Goal: Transaction & Acquisition: Purchase product/service

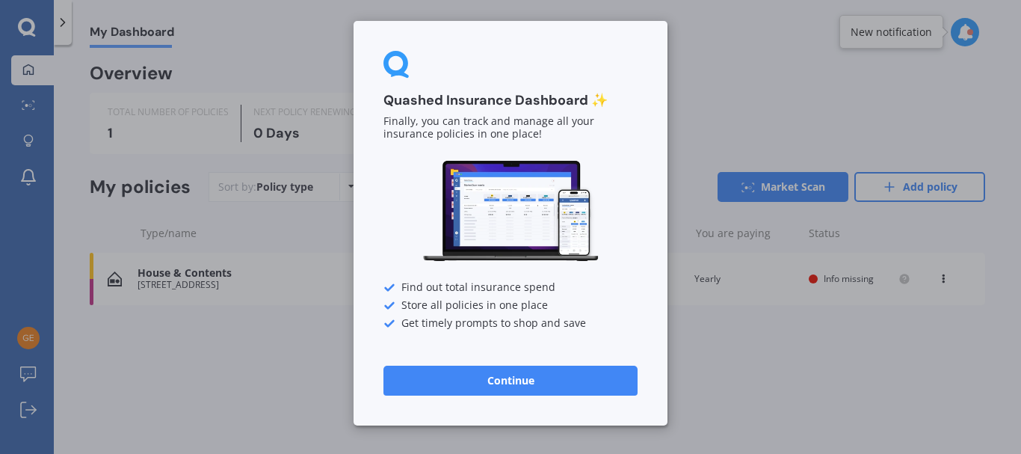
click at [463, 387] on button "Continue" at bounding box center [510, 381] width 254 height 30
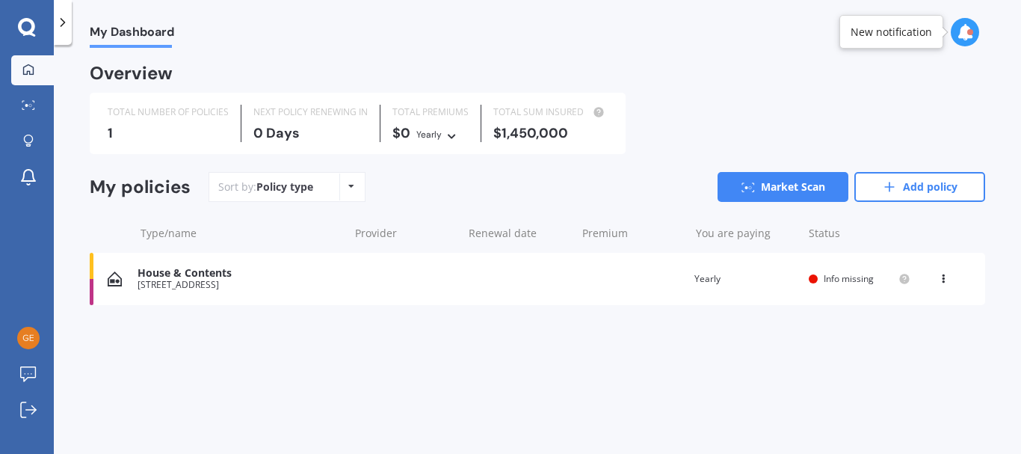
click at [369, 274] on div "House & Contents 16 Whites Tramway Road, Halswell, Christchurch 8025 Renewal da…" at bounding box center [538, 279] width 896 height 52
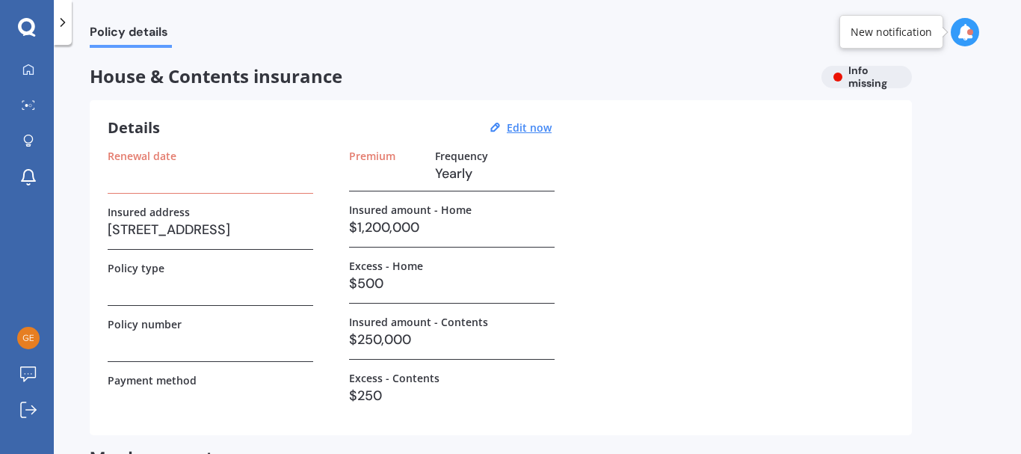
click at [238, 185] on div "Renewal date" at bounding box center [211, 172] width 206 height 44
click at [523, 122] on u "Edit now" at bounding box center [529, 127] width 45 height 14
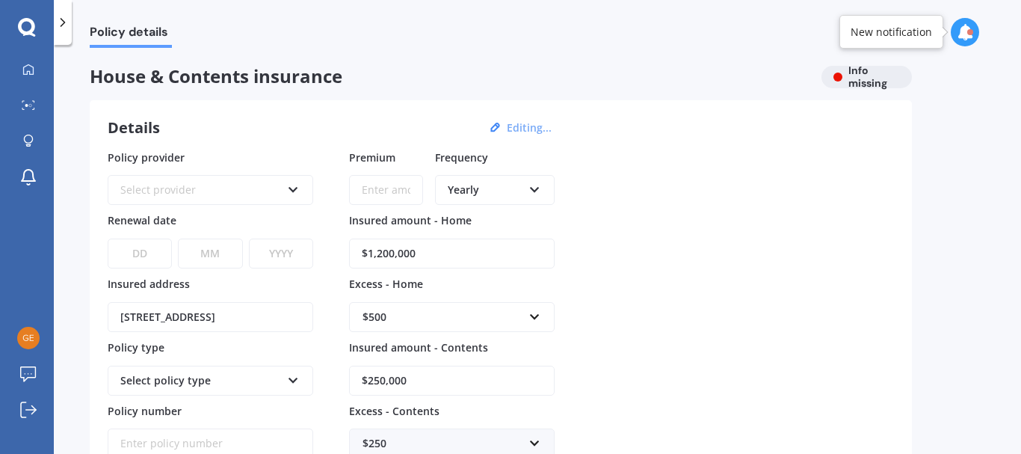
click at [252, 184] on div "Select provider" at bounding box center [200, 190] width 161 height 16
click at [696, 212] on div "Policy provider AA AA AMI AMP ANZ ASB Ando BNZ Co-Operative Bank FMG Initio Kiw…" at bounding box center [501, 336] width 786 height 373
click at [26, 67] on icon at bounding box center [28, 70] width 12 height 12
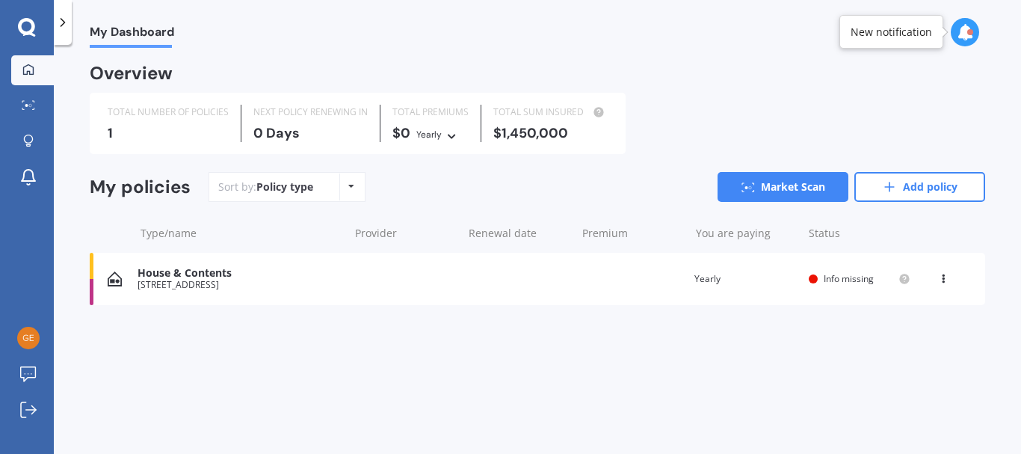
click at [343, 188] on div "Policy type Alphabetical Date added Renewing next" at bounding box center [350, 186] width 23 height 27
click at [397, 189] on div "Sort by: Policy type Policy type Alphabetical Date added Renewing next Market S…" at bounding box center [597, 187] width 777 height 30
click at [602, 281] on div "House & Contents 16 Whites Tramway Road, Halswell, Christchurch 8025 Renewal da…" at bounding box center [538, 279] width 896 height 52
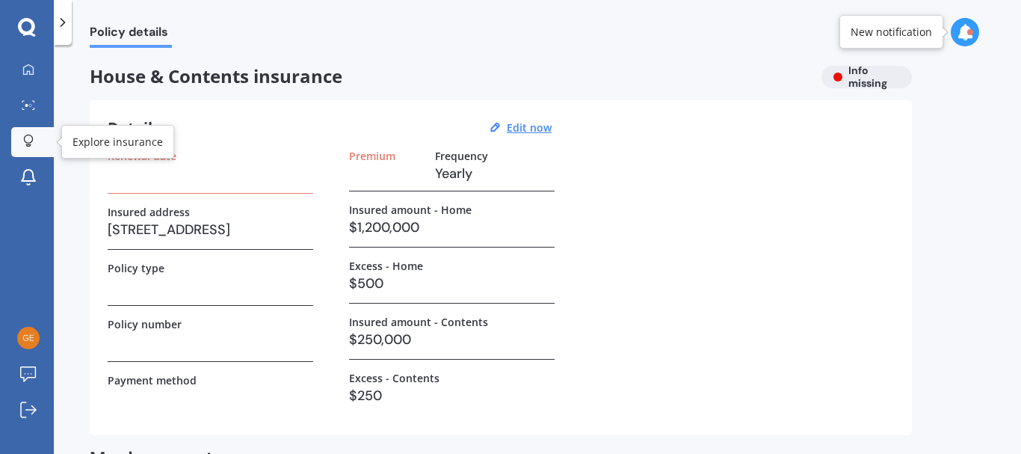
click at [31, 149] on div at bounding box center [28, 142] width 22 height 14
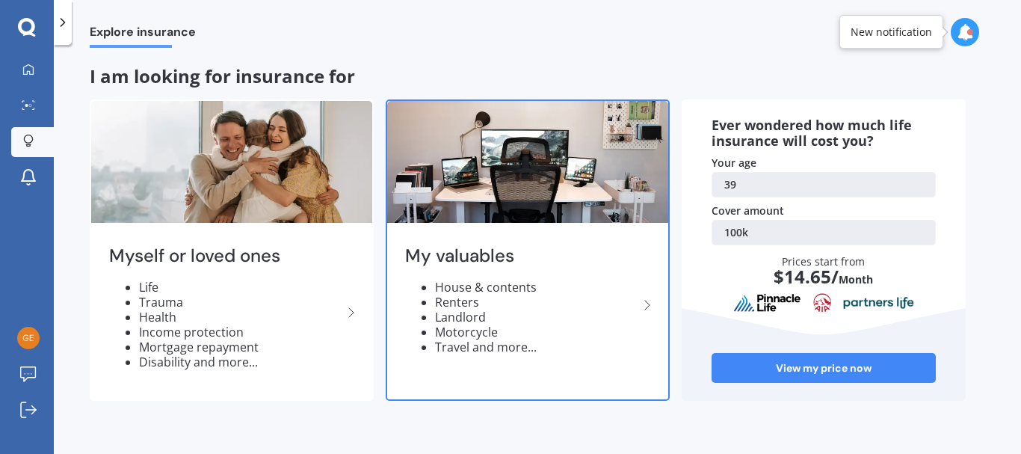
click at [488, 262] on h2 "My valuables" at bounding box center [521, 255] width 233 height 23
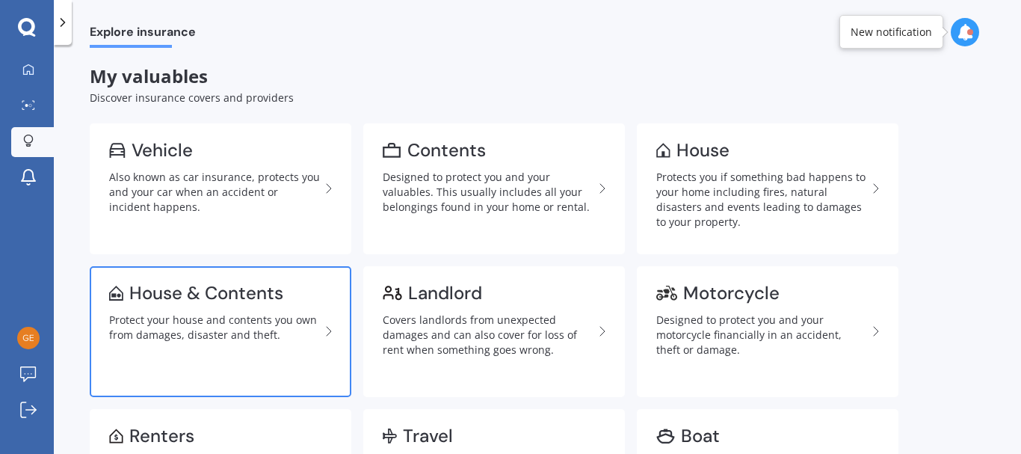
click at [213, 332] on div "Protect your house and contents you own from damages, disaster and theft." at bounding box center [214, 327] width 211 height 30
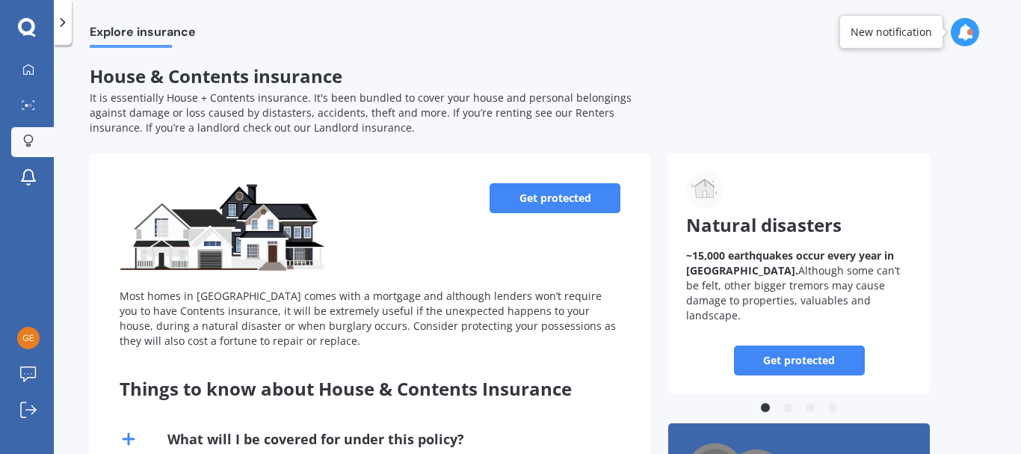
click at [555, 194] on link "Get protected" at bounding box center [555, 198] width 131 height 30
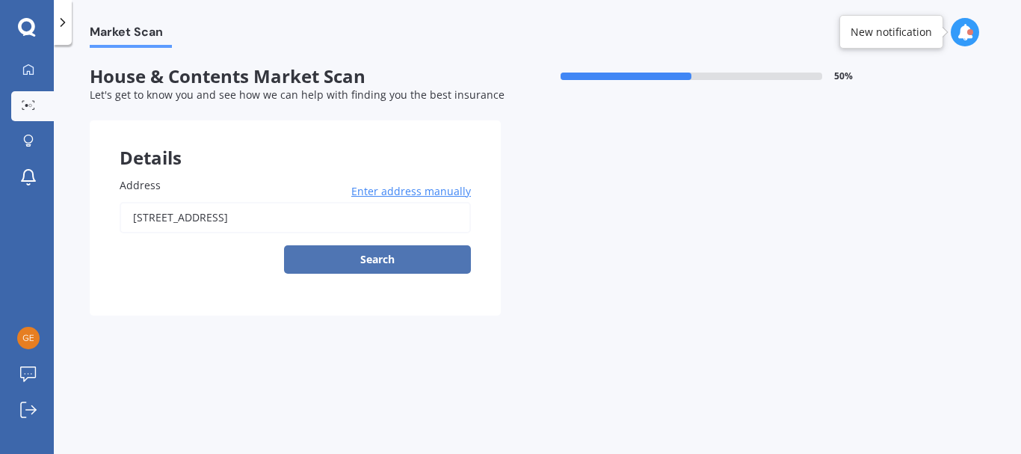
click at [357, 254] on button "Search" at bounding box center [377, 259] width 187 height 28
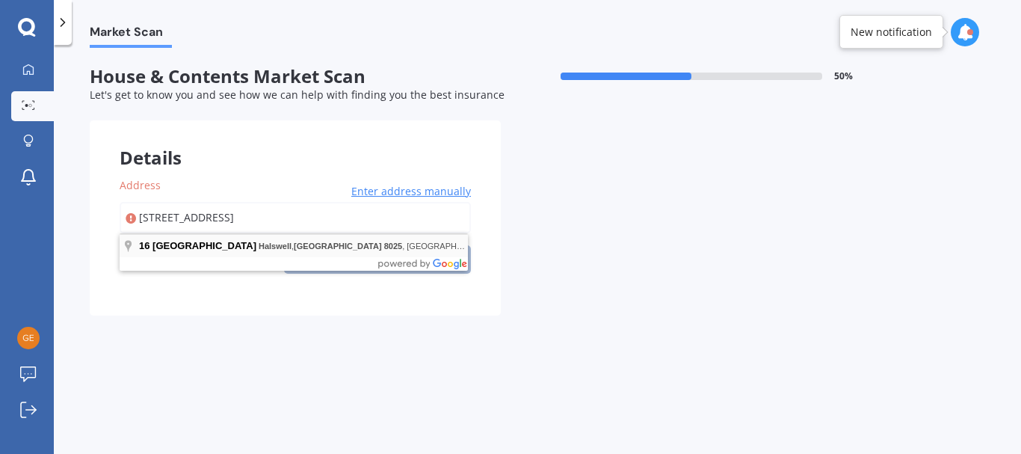
type input "16 Whites Tramway Road, Halswell, Christchurch 8025"
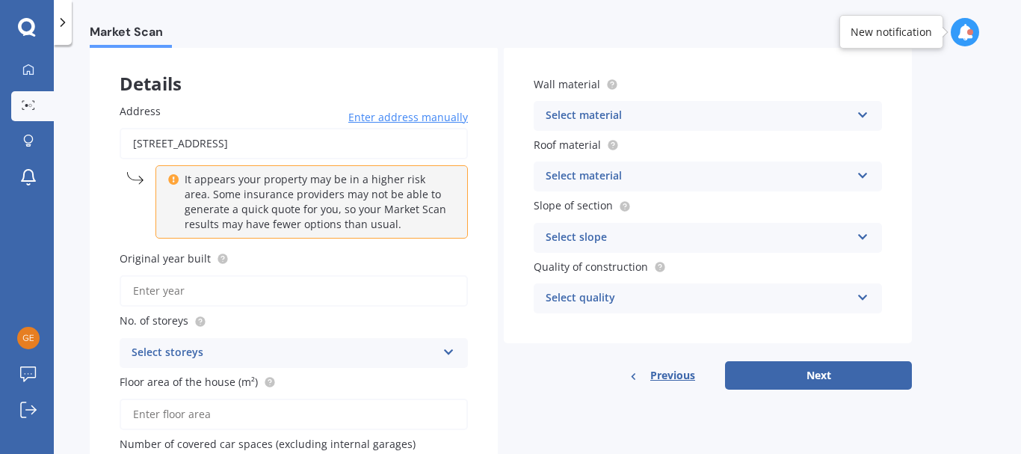
scroll to position [74, 0]
click at [380, 293] on input "Original year built" at bounding box center [294, 290] width 348 height 31
type input "2025"
click at [398, 346] on div "Select storeys" at bounding box center [284, 353] width 305 height 18
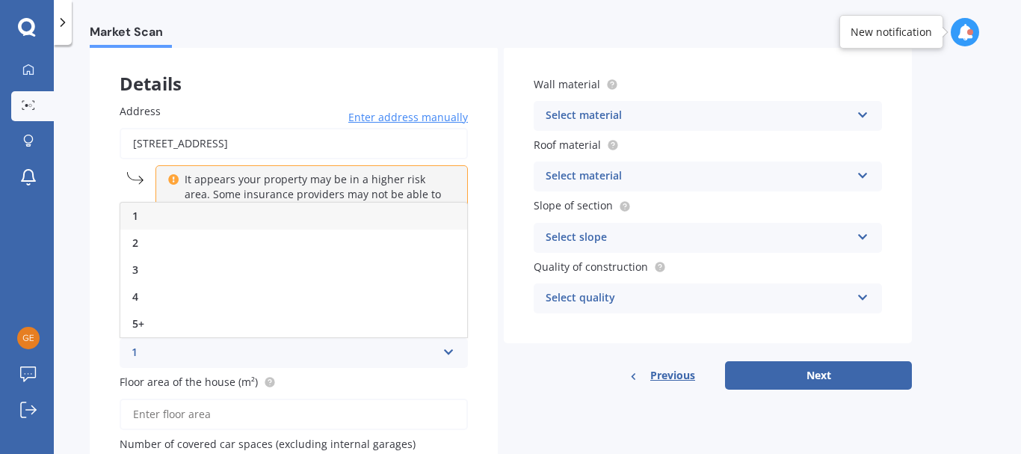
click at [199, 218] on div "1" at bounding box center [293, 216] width 347 height 27
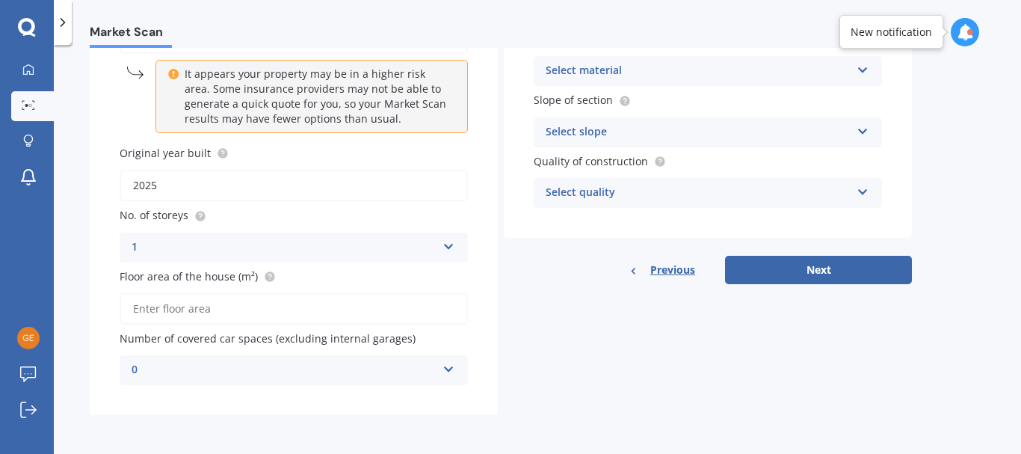
scroll to position [178, 0]
click at [202, 316] on input "Floor area of the house (m²)" at bounding box center [294, 310] width 348 height 31
type input "237"
click at [283, 371] on div "0" at bounding box center [284, 370] width 305 height 18
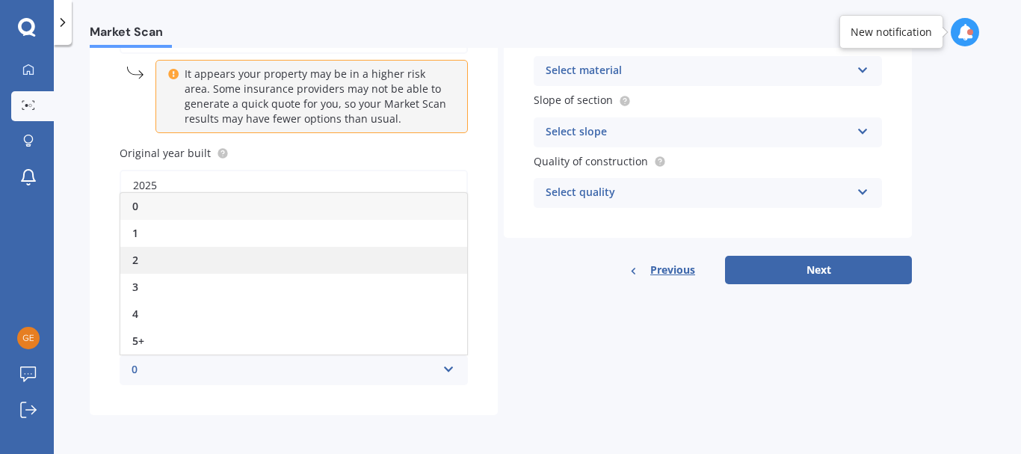
click at [186, 266] on div "2" at bounding box center [293, 260] width 347 height 27
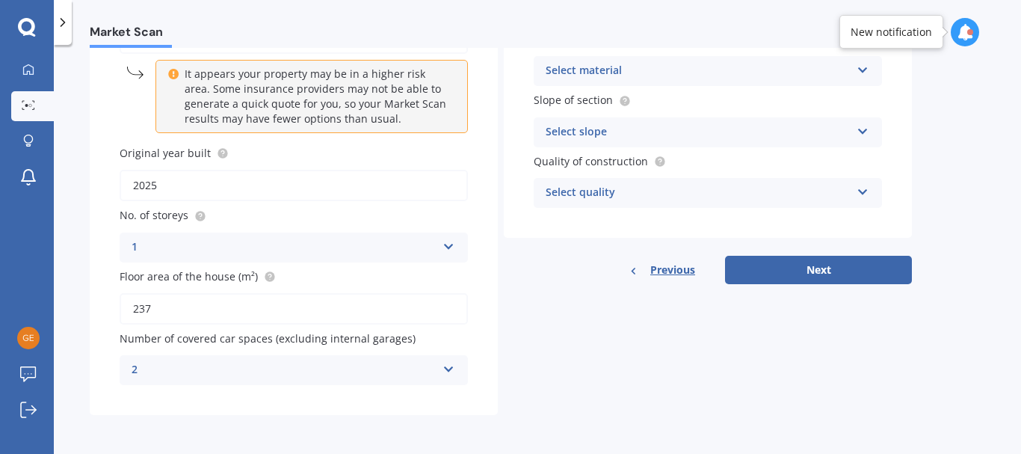
click at [364, 373] on div "2" at bounding box center [284, 370] width 305 height 18
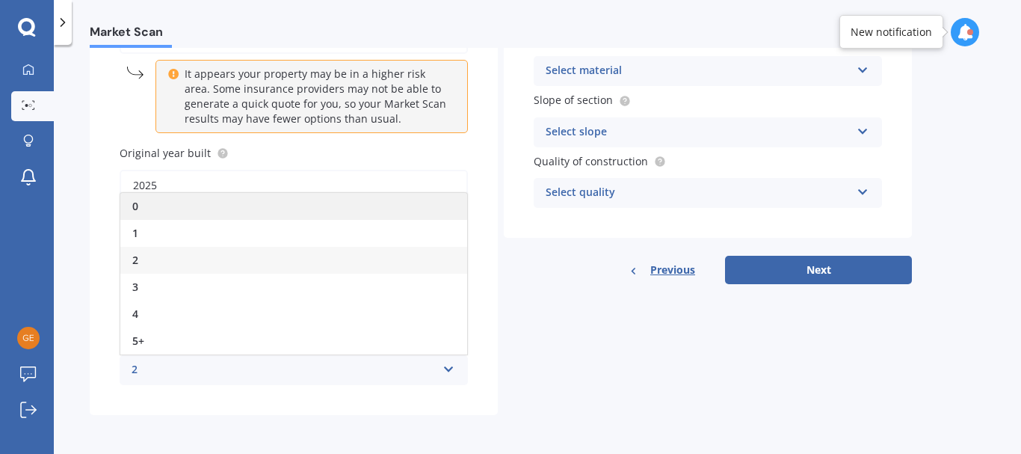
click at [294, 216] on div "0" at bounding box center [293, 206] width 347 height 27
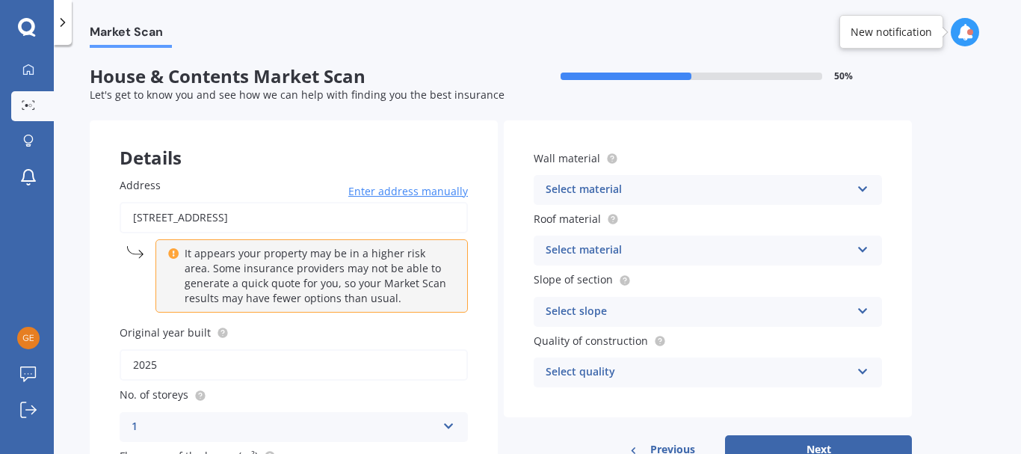
scroll to position [13, 0]
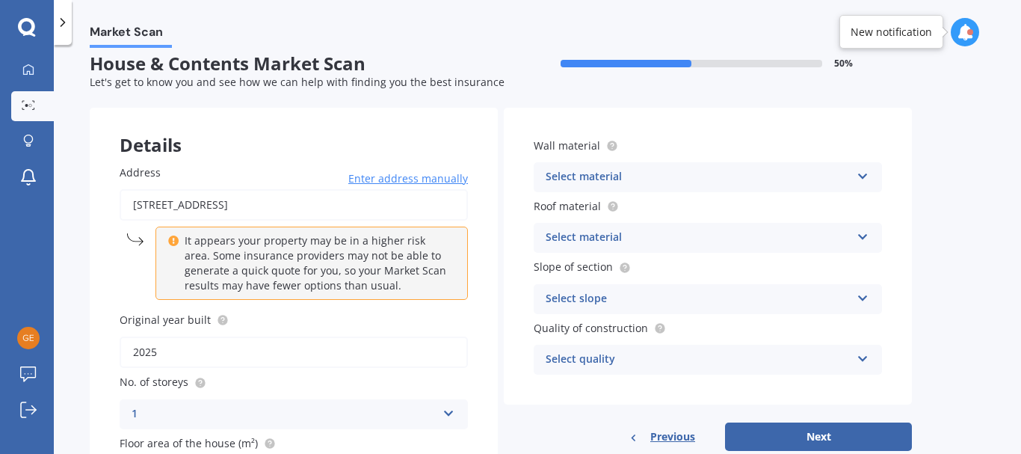
click at [664, 177] on div "Select material" at bounding box center [698, 177] width 305 height 18
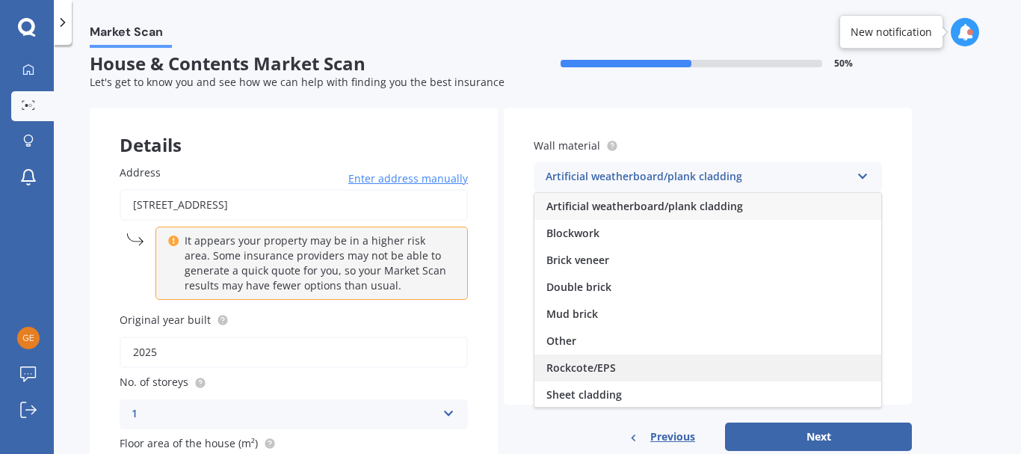
click at [616, 357] on div "Rockcote/EPS" at bounding box center [707, 367] width 347 height 27
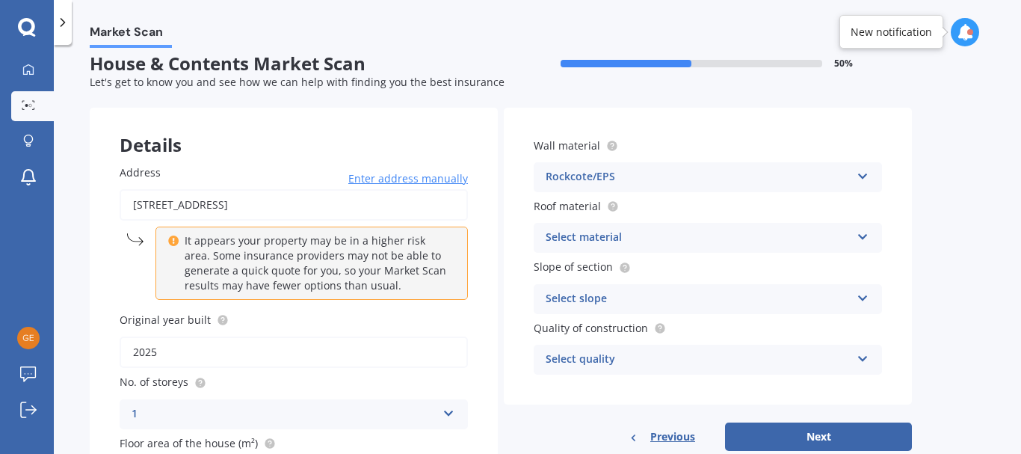
click at [734, 233] on div "Select material" at bounding box center [698, 238] width 305 height 18
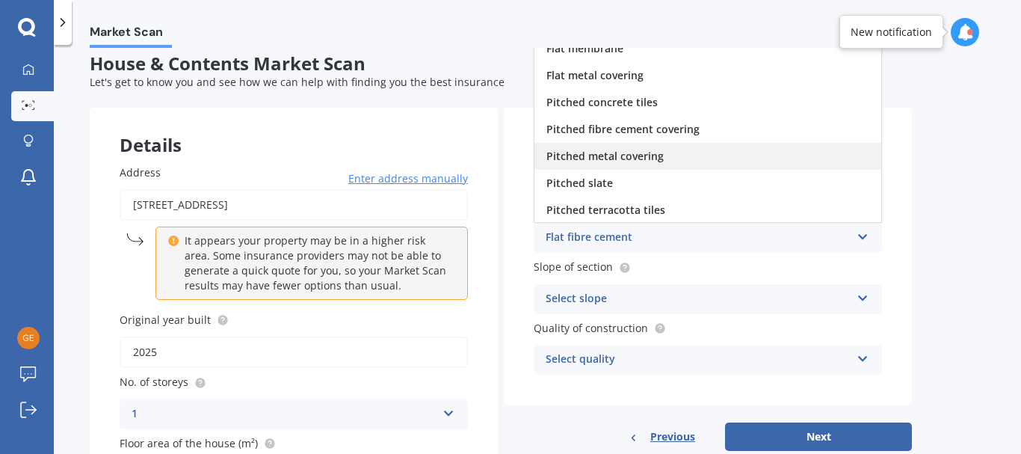
scroll to position [0, 0]
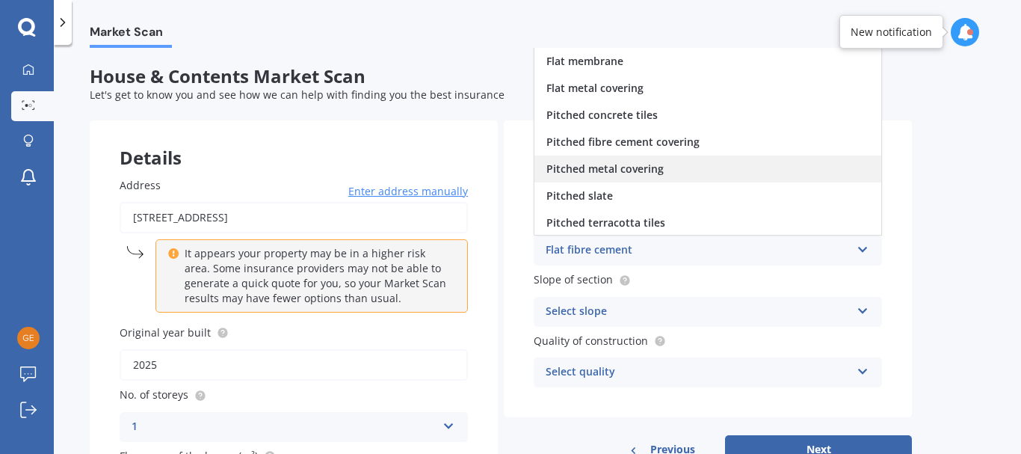
click at [638, 166] on span "Pitched metal covering" at bounding box center [604, 168] width 117 height 14
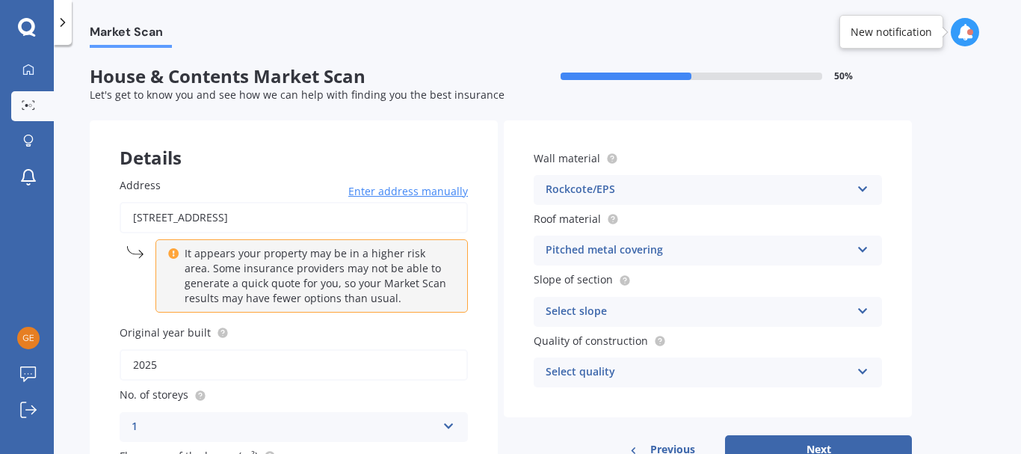
click at [643, 306] on div "Select slope" at bounding box center [698, 312] width 305 height 18
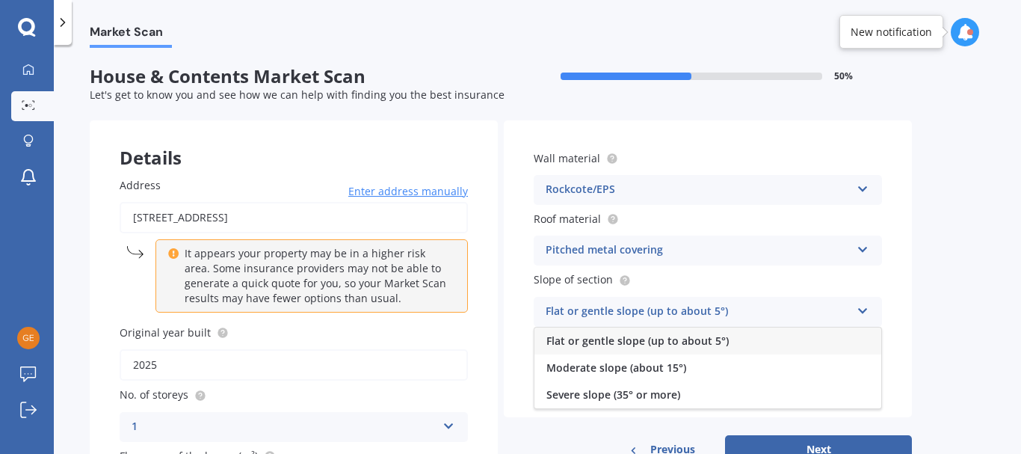
click at [644, 339] on span "Flat or gentle slope (up to about 5°)" at bounding box center [637, 340] width 182 height 14
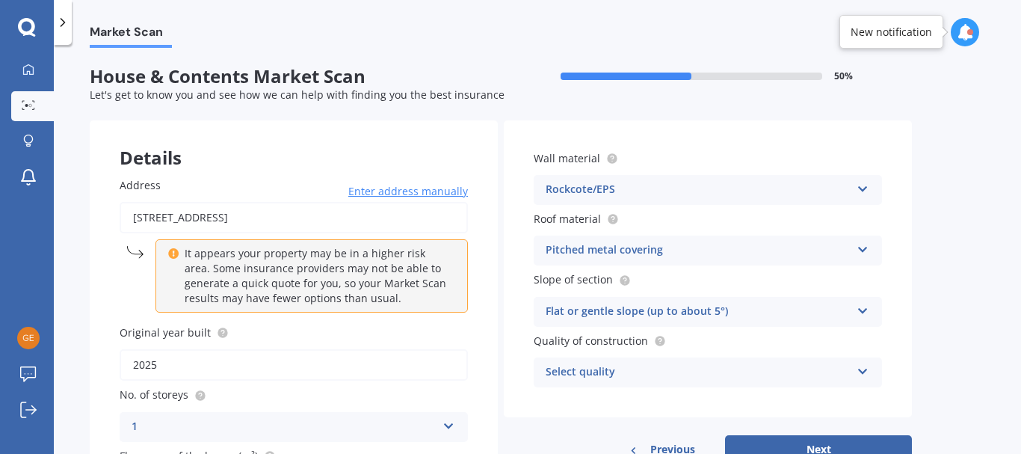
click at [660, 374] on div "Select quality" at bounding box center [698, 372] width 305 height 18
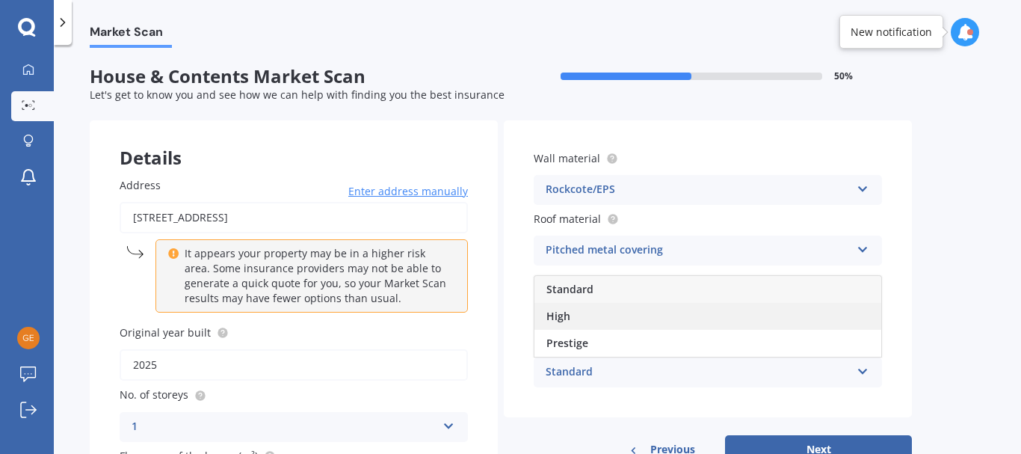
click at [617, 322] on div "High" at bounding box center [707, 316] width 347 height 27
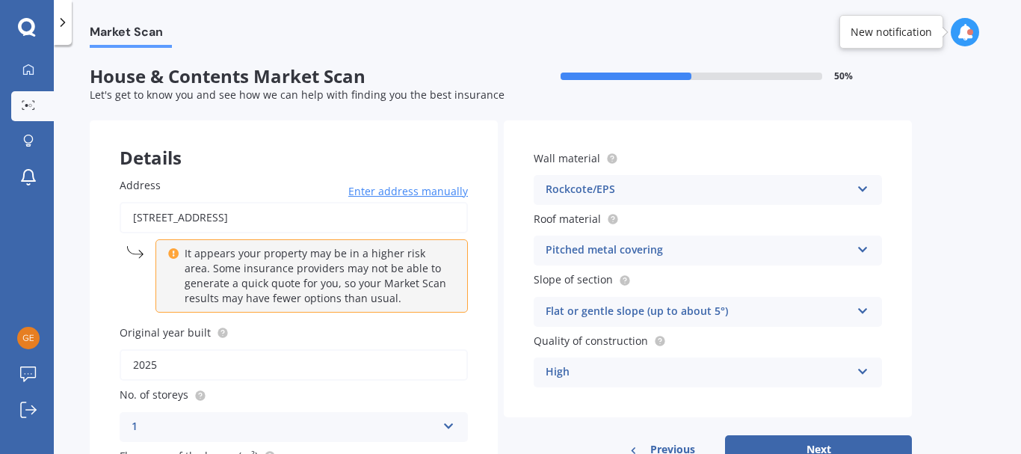
click at [958, 330] on div "Market Scan House & Contents Market Scan 50 % Let's get to know you and see how…" at bounding box center [537, 252] width 967 height 409
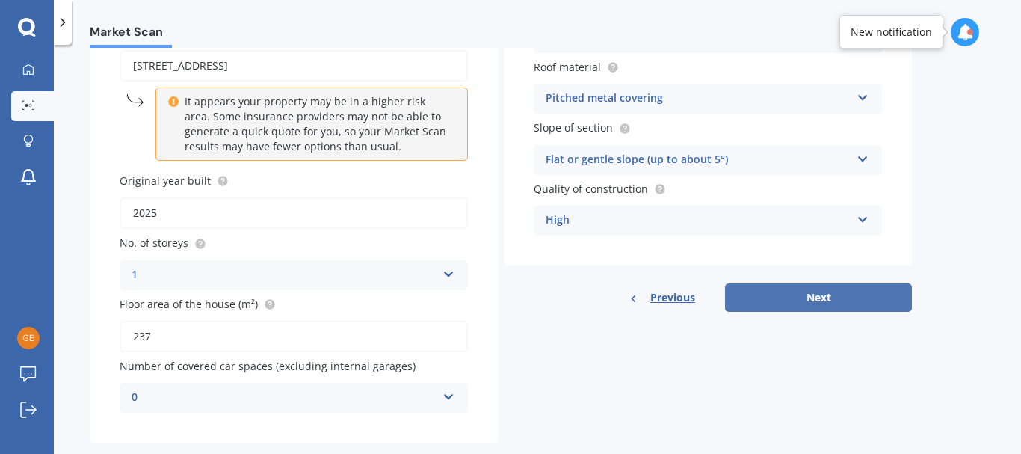
scroll to position [151, 0]
click at [819, 296] on button "Next" at bounding box center [818, 298] width 187 height 28
select select "28"
select select "04"
select select "1986"
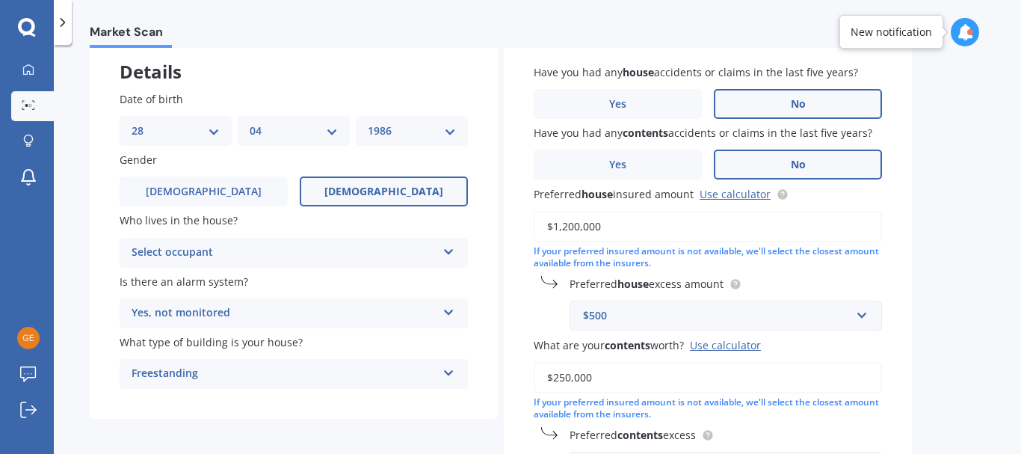
scroll to position [85, 0]
click at [297, 250] on div "Select occupant" at bounding box center [284, 253] width 305 height 18
click at [274, 273] on div "Owner" at bounding box center [293, 282] width 347 height 27
click at [383, 253] on div "Owner" at bounding box center [284, 253] width 305 height 18
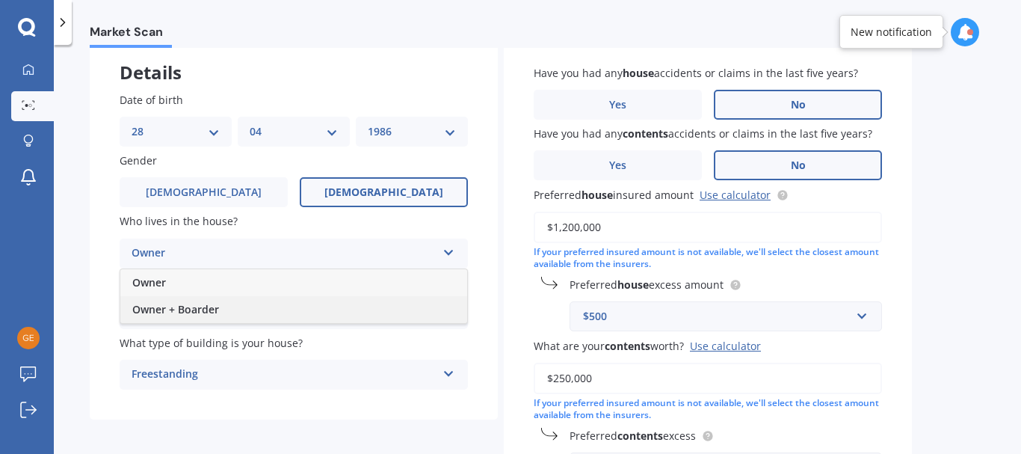
click at [337, 304] on div "Owner + Boarder" at bounding box center [293, 309] width 347 height 27
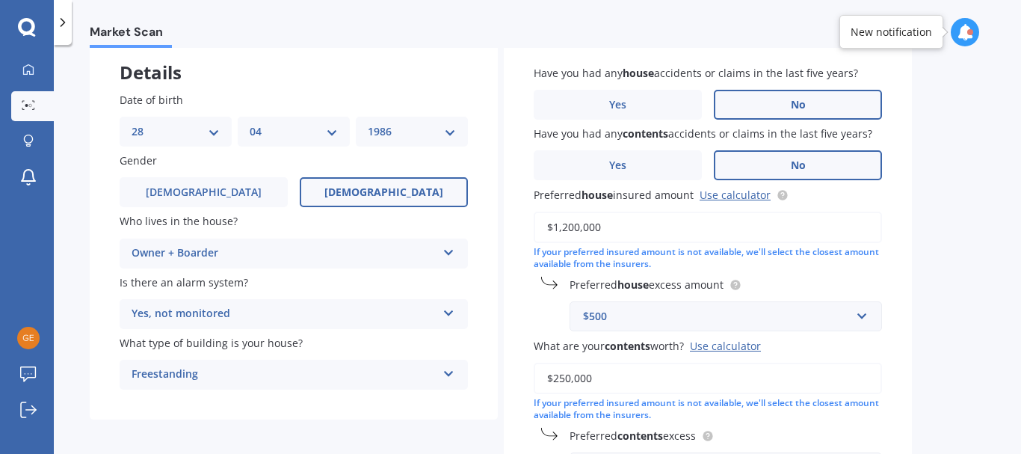
click at [574, 224] on input "$1,200,000" at bounding box center [708, 227] width 348 height 31
type input "$1,190,000"
click at [906, 274] on div "Have you had any house accidents or claims in the last five years? Yes No Have …" at bounding box center [708, 282] width 408 height 494
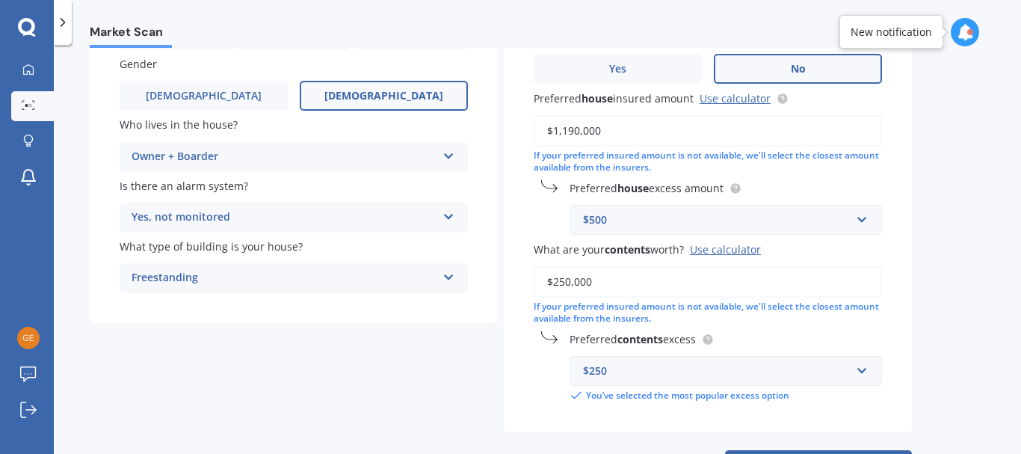
scroll to position [182, 0]
click at [621, 280] on input "$250,000" at bounding box center [708, 280] width 348 height 31
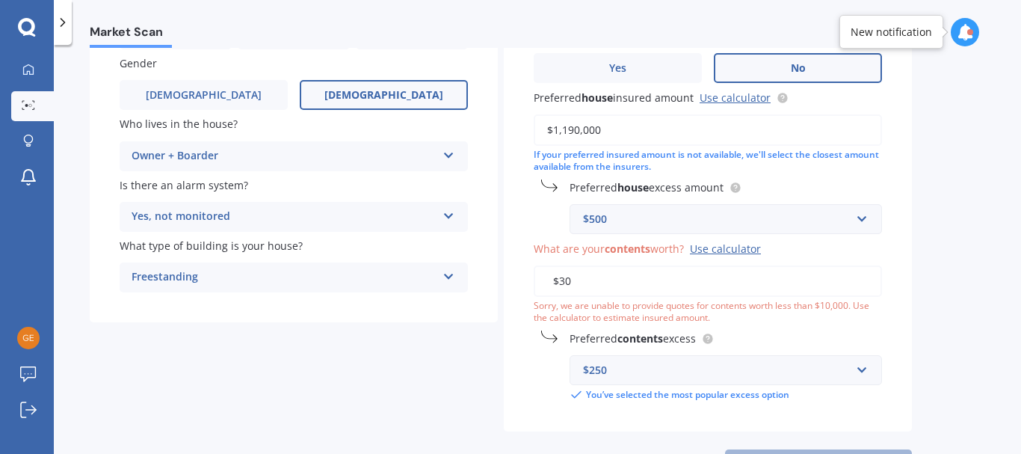
type input "$3"
type input "$250,000"
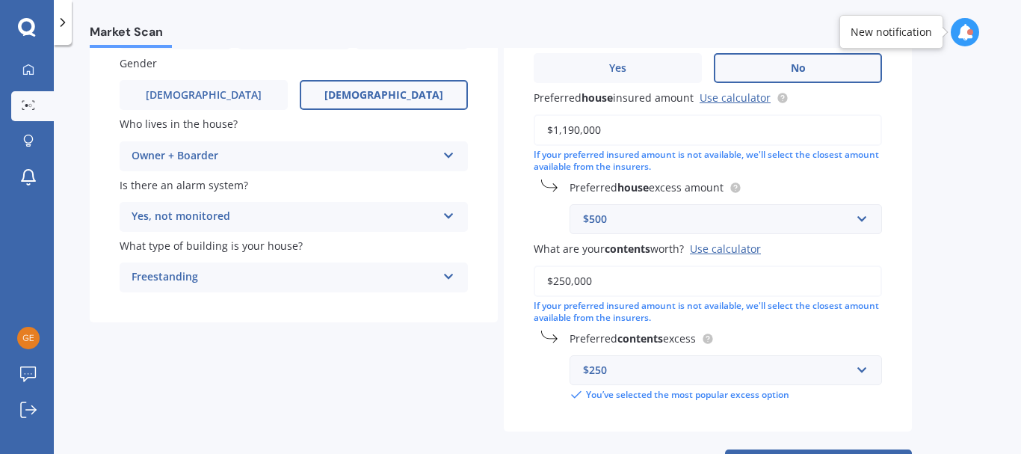
scroll to position [245, 0]
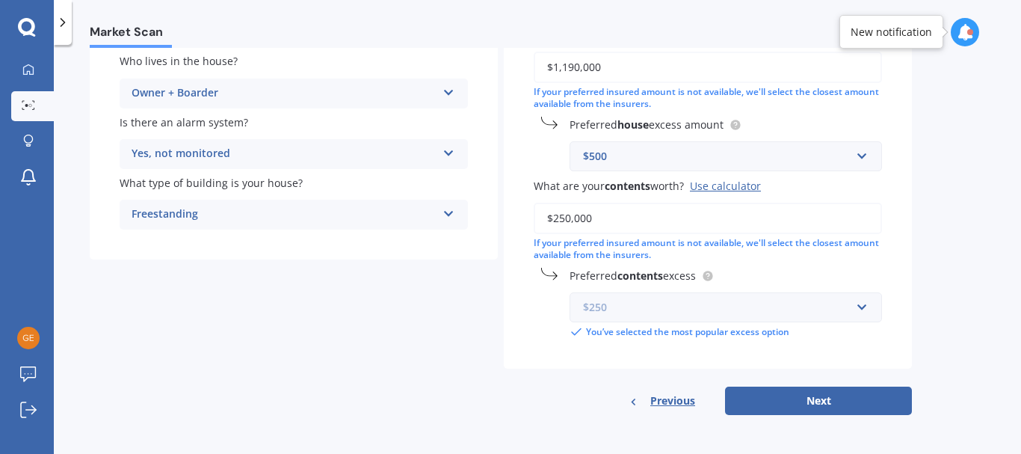
click at [853, 298] on input "text" at bounding box center [720, 307] width 299 height 28
click at [907, 289] on div "Have you had any house accidents or claims in the last five years? Yes No Have …" at bounding box center [708, 122] width 408 height 494
click at [862, 311] on input "text" at bounding box center [720, 307] width 299 height 28
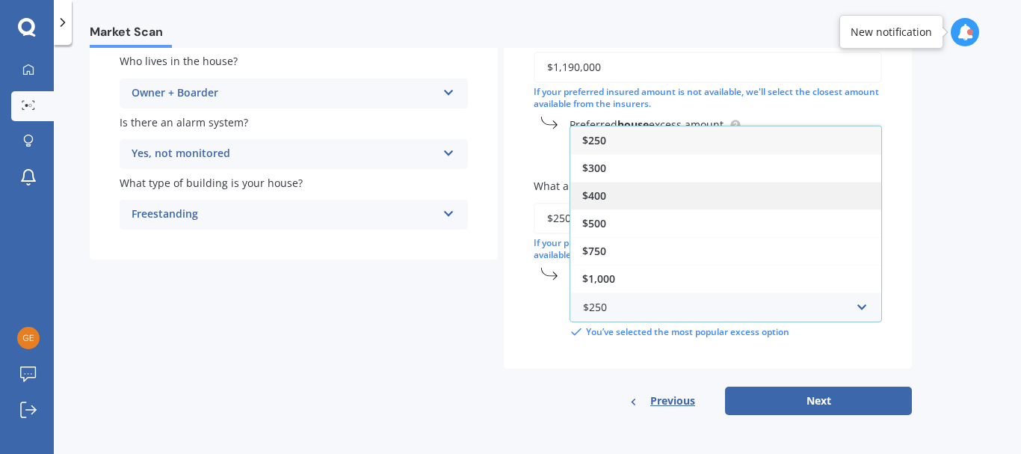
click at [763, 200] on div "$400" at bounding box center [725, 196] width 311 height 28
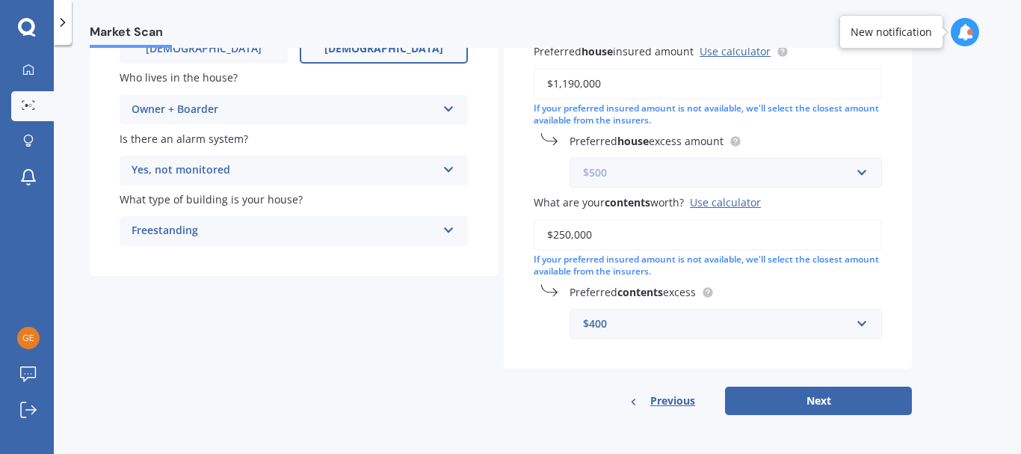
click at [825, 187] on input "text" at bounding box center [720, 172] width 299 height 28
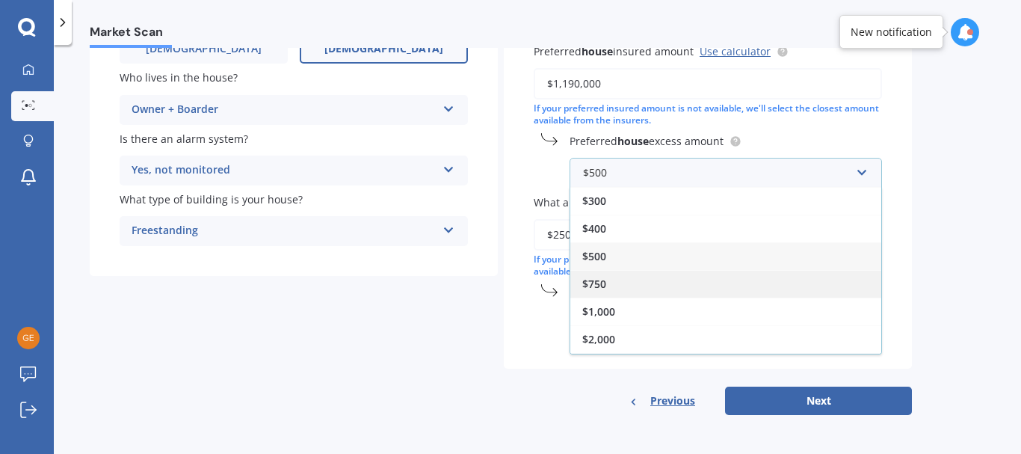
click at [814, 278] on div "$750" at bounding box center [725, 284] width 311 height 28
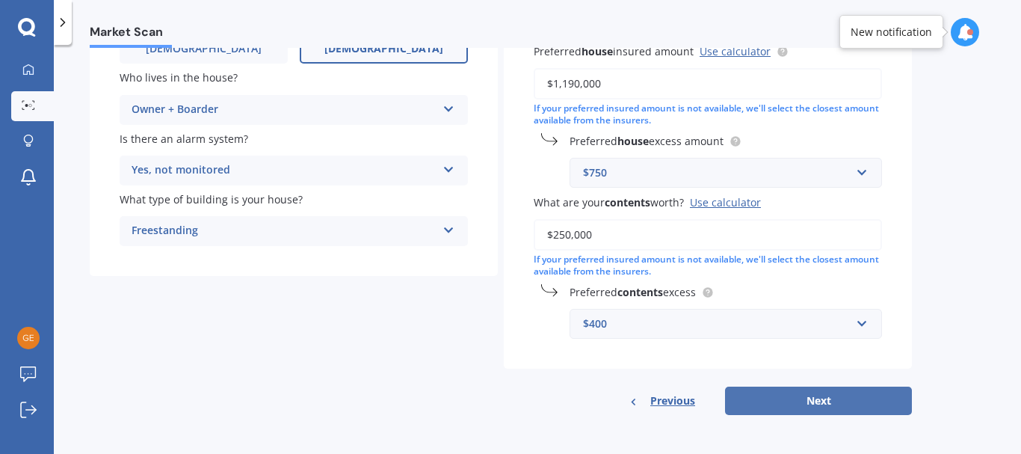
click at [824, 395] on button "Next" at bounding box center [818, 400] width 187 height 28
select select "28"
select select "04"
select select "1986"
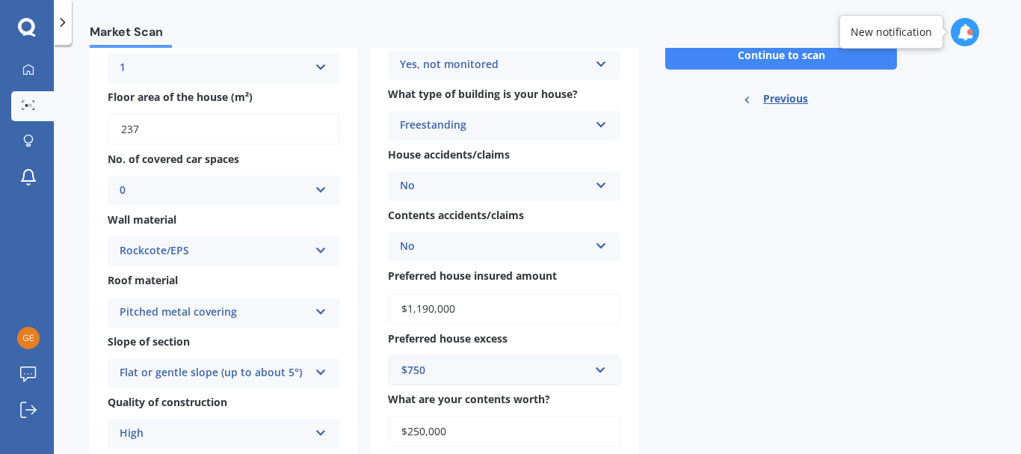
scroll to position [0, 0]
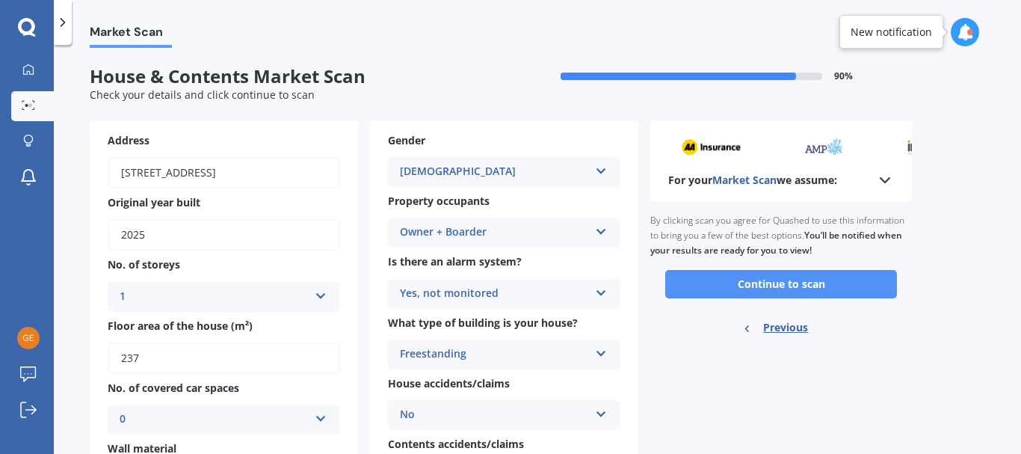
click at [820, 287] on button "Continue to scan" at bounding box center [781, 284] width 232 height 28
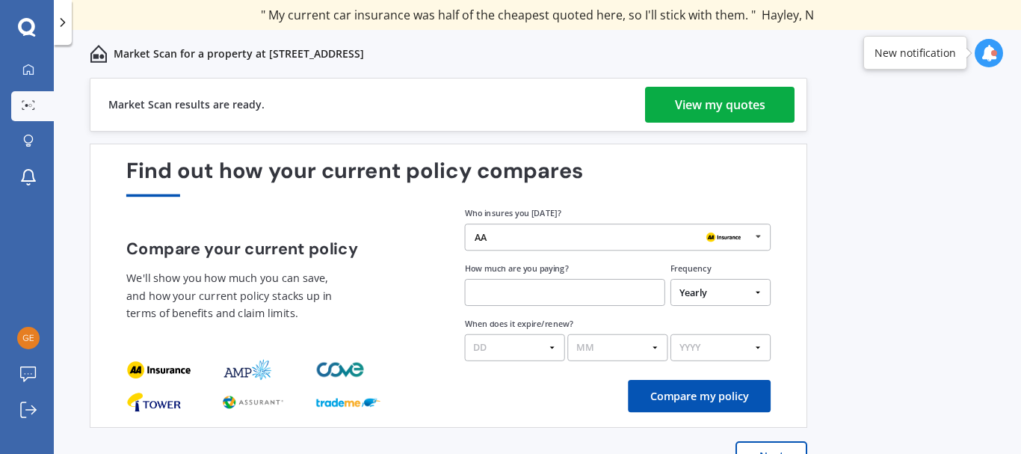
click at [725, 101] on div "View my quotes" at bounding box center [720, 105] width 90 height 36
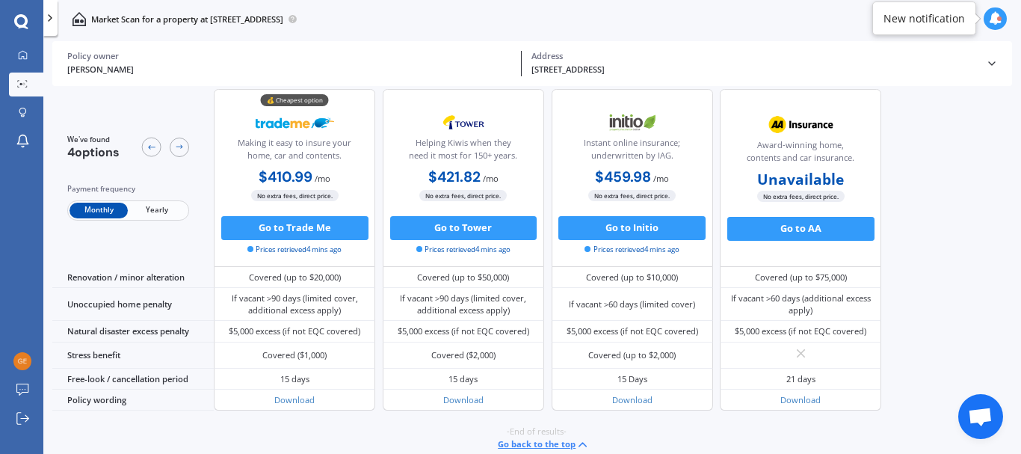
scroll to position [684, 0]
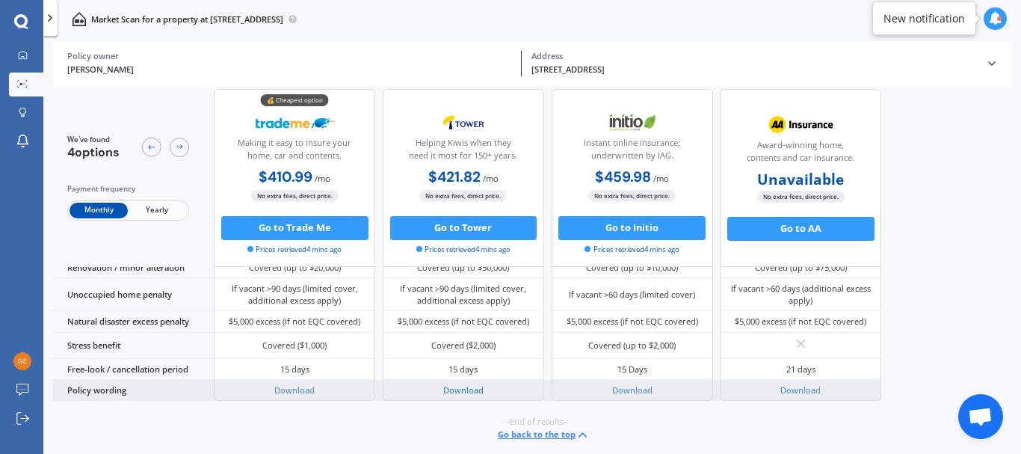
click at [469, 391] on link "Download" at bounding box center [463, 389] width 40 height 11
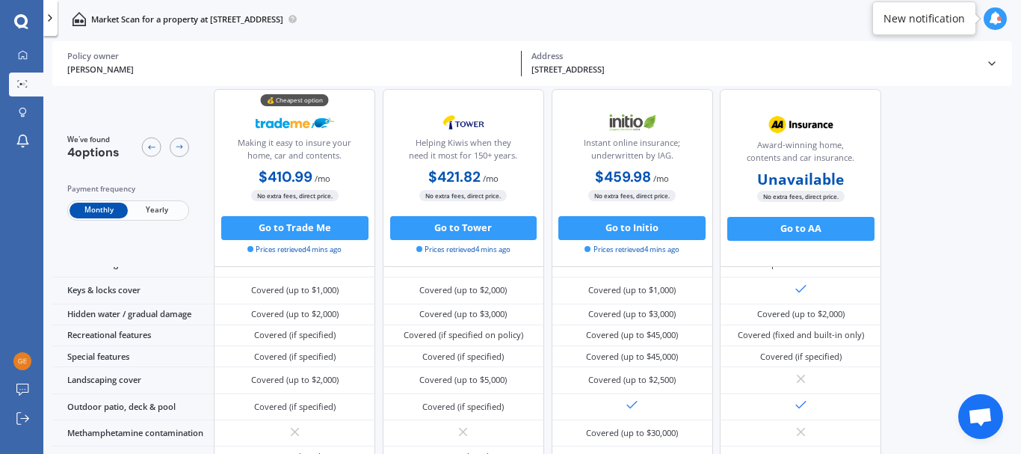
scroll to position [0, 0]
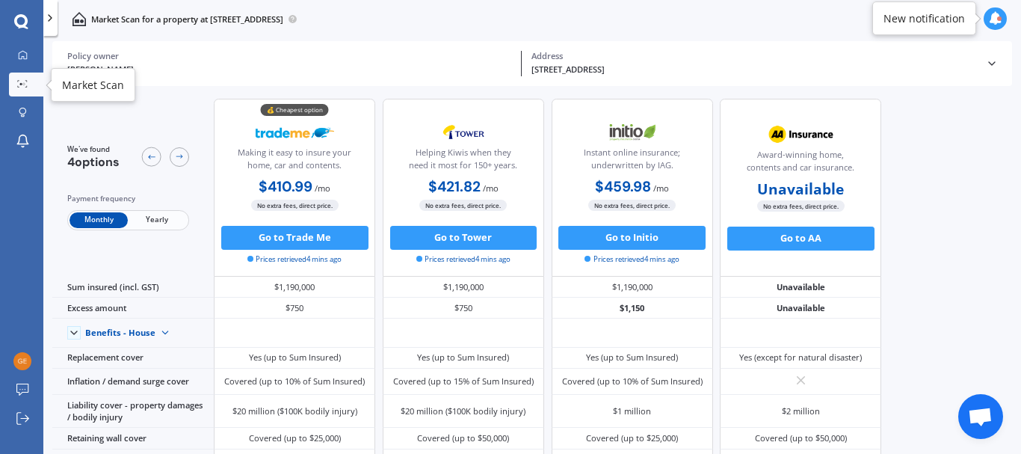
click at [31, 80] on div at bounding box center [22, 85] width 18 height 10
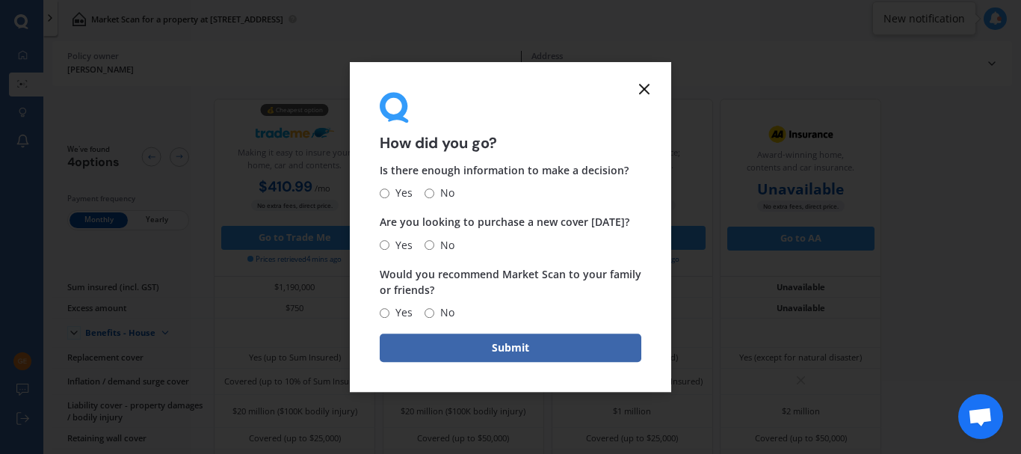
click at [646, 83] on icon at bounding box center [644, 89] width 18 height 18
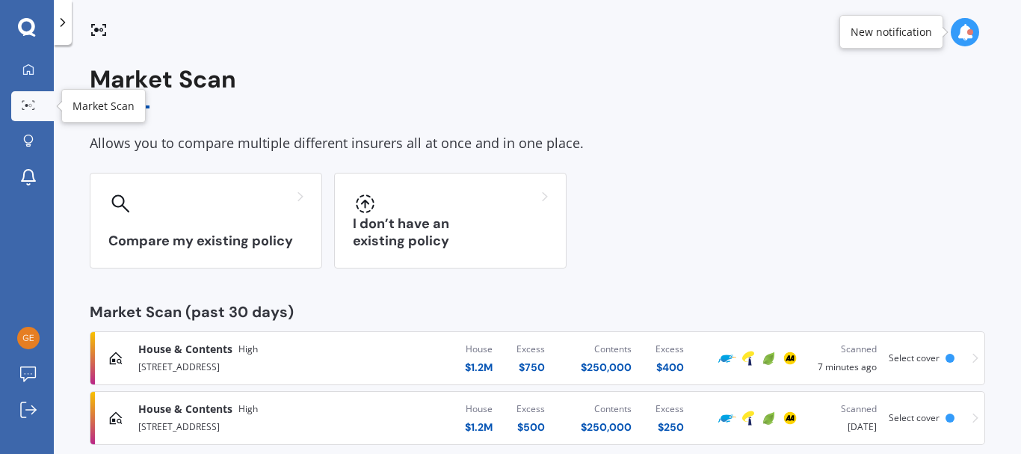
click at [30, 111] on div at bounding box center [28, 105] width 22 height 11
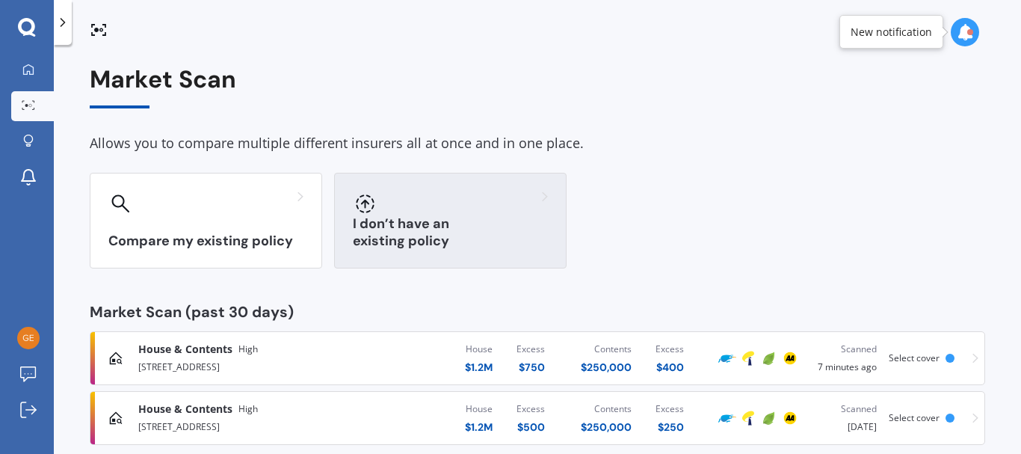
scroll to position [24, 0]
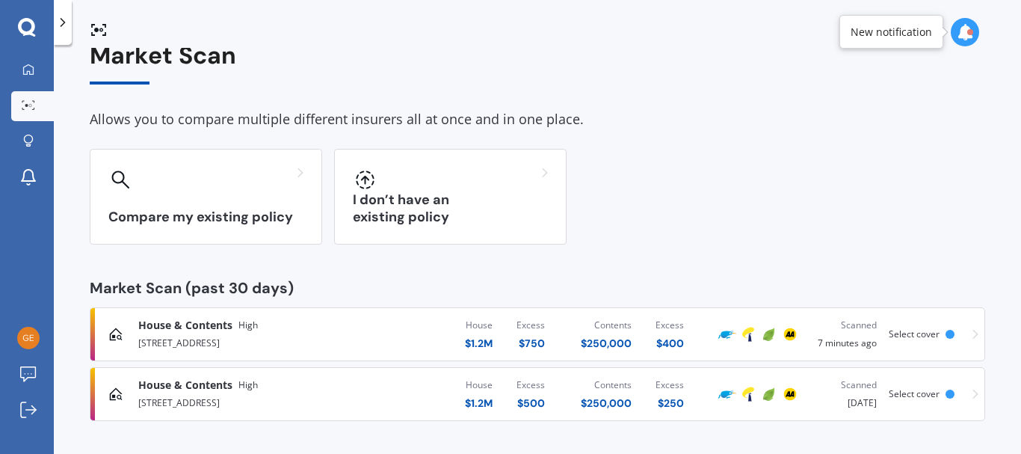
click at [413, 331] on div "House $ 1.2M Excess $ 750 Contents $ 250,000 Excess $ 400" at bounding box center [549, 334] width 294 height 45
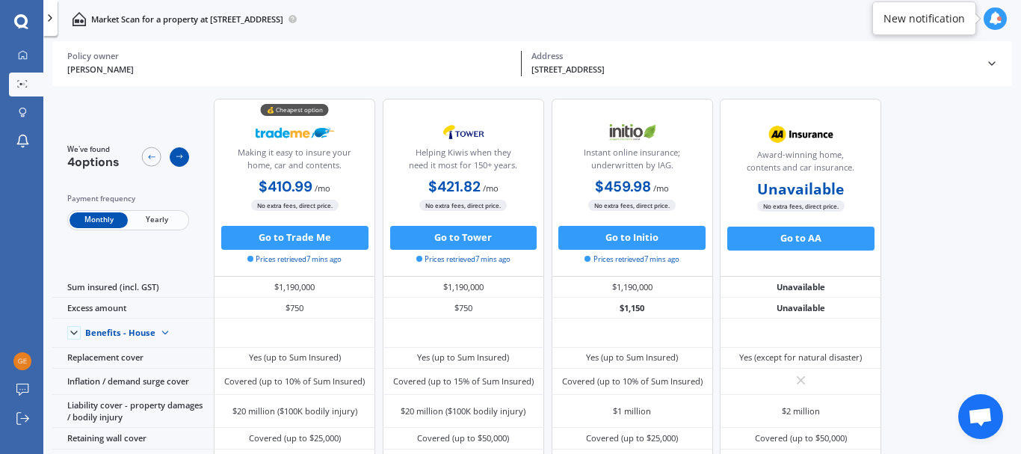
click at [176, 158] on icon at bounding box center [180, 157] width 10 height 10
click at [154, 155] on icon at bounding box center [152, 157] width 10 height 10
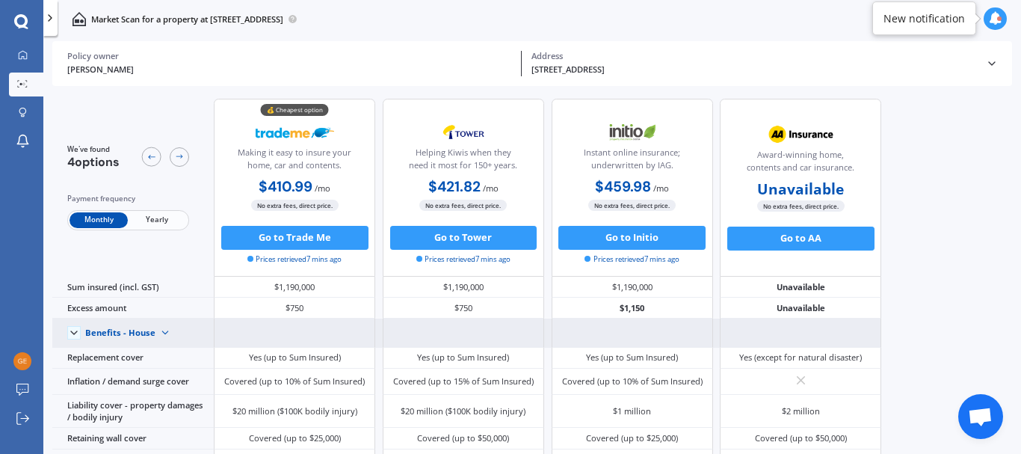
click at [167, 331] on img at bounding box center [164, 332] width 19 height 19
click at [158, 374] on span "Benefits - Contents" at bounding box center [133, 374] width 74 height 11
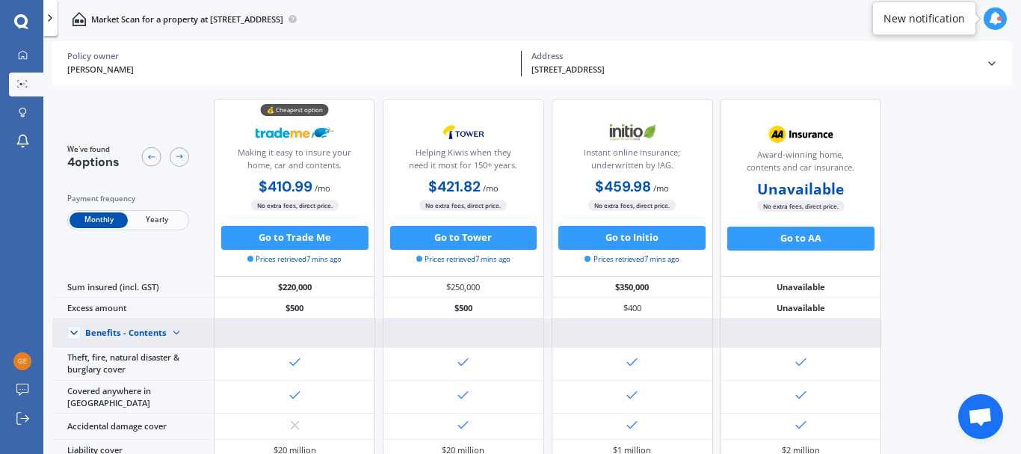
click at [167, 334] on img at bounding box center [176, 332] width 19 height 19
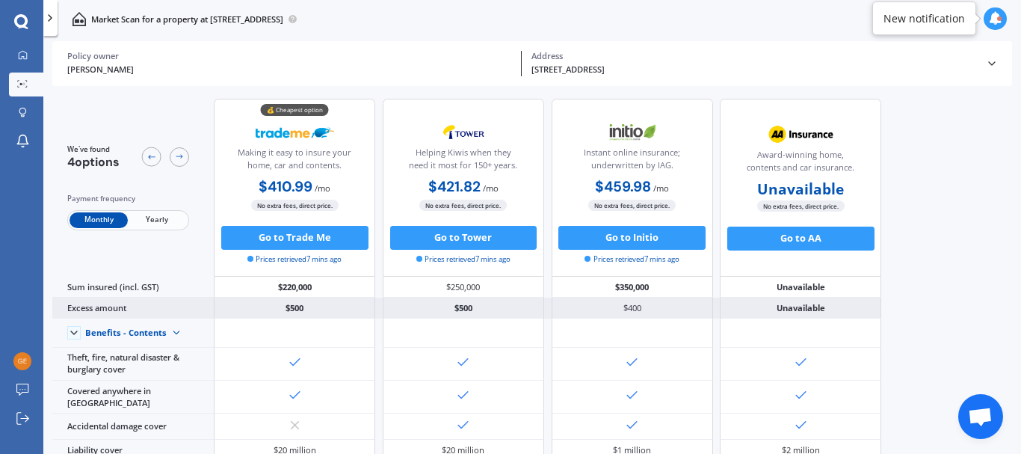
click at [146, 309] on div "Excess amount" at bounding box center [132, 308] width 161 height 21
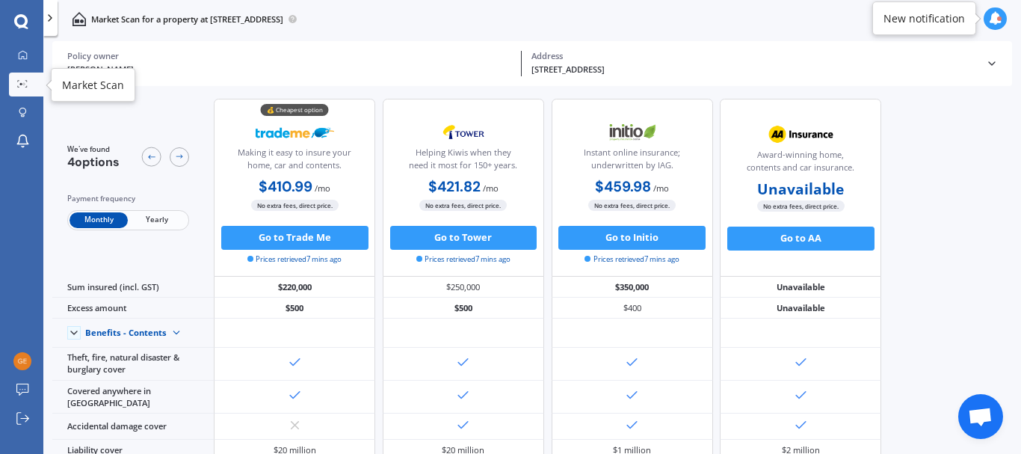
click at [25, 80] on icon at bounding box center [22, 83] width 10 height 7
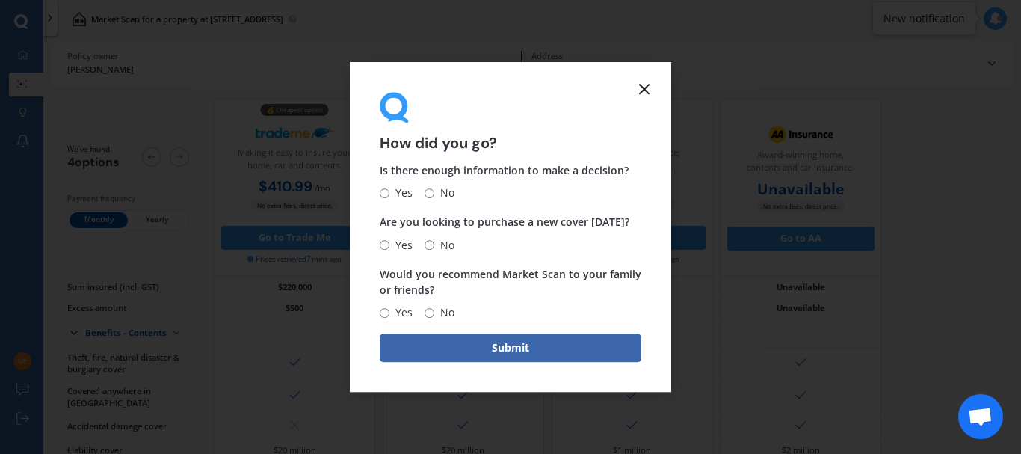
click at [389, 318] on label "Yes" at bounding box center [396, 312] width 33 height 18
click at [389, 318] on input "Yes" at bounding box center [385, 313] width 10 height 10
radio input "true"
click at [395, 245] on span "Yes" at bounding box center [400, 245] width 23 height 18
click at [389, 245] on input "Yes" at bounding box center [385, 245] width 10 height 10
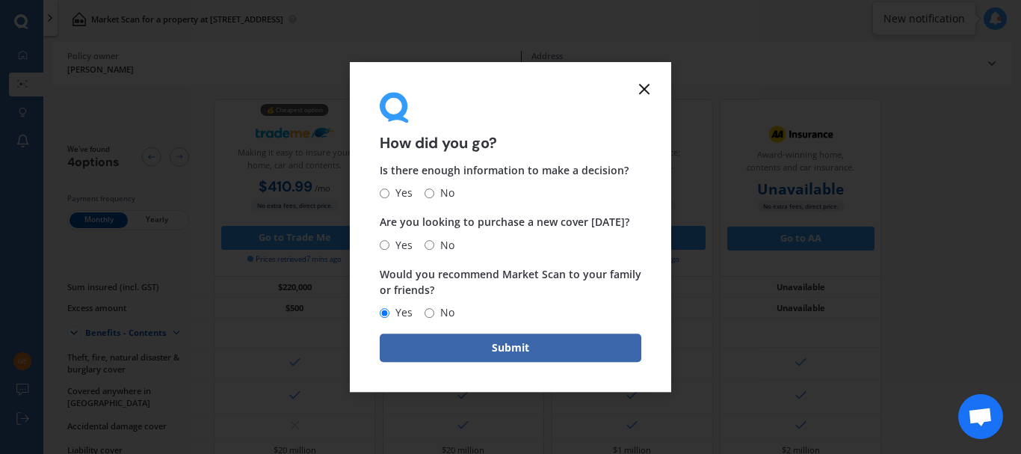
radio input "true"
click at [405, 185] on span "Yes" at bounding box center [400, 194] width 23 height 18
click at [389, 188] on input "Yes" at bounding box center [385, 193] width 10 height 10
radio input "true"
click at [481, 352] on button "Submit" at bounding box center [511, 347] width 262 height 28
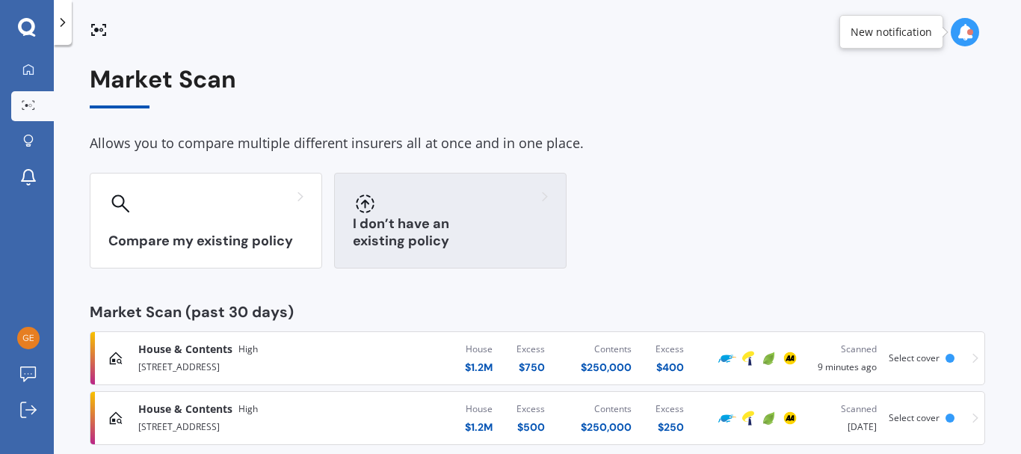
click at [409, 215] on div at bounding box center [450, 203] width 195 height 24
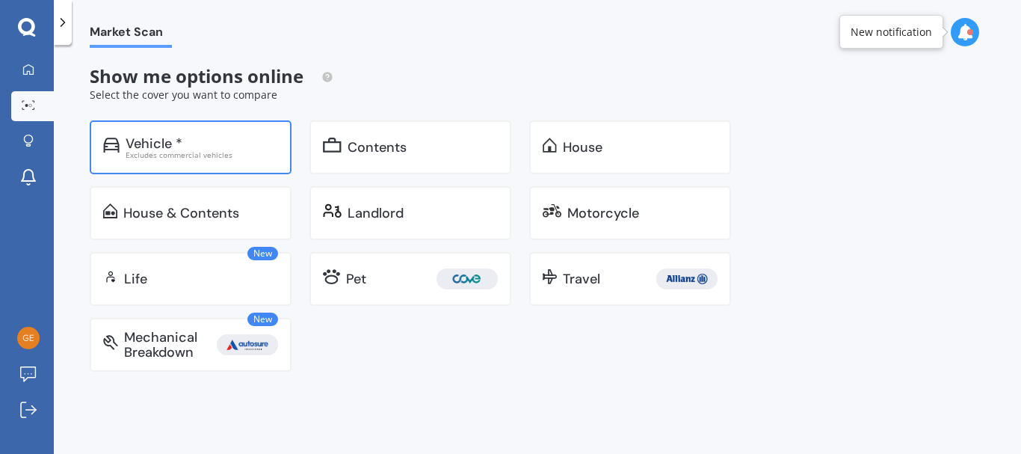
click at [212, 157] on div "Excludes commercial vehicles" at bounding box center [202, 154] width 152 height 7
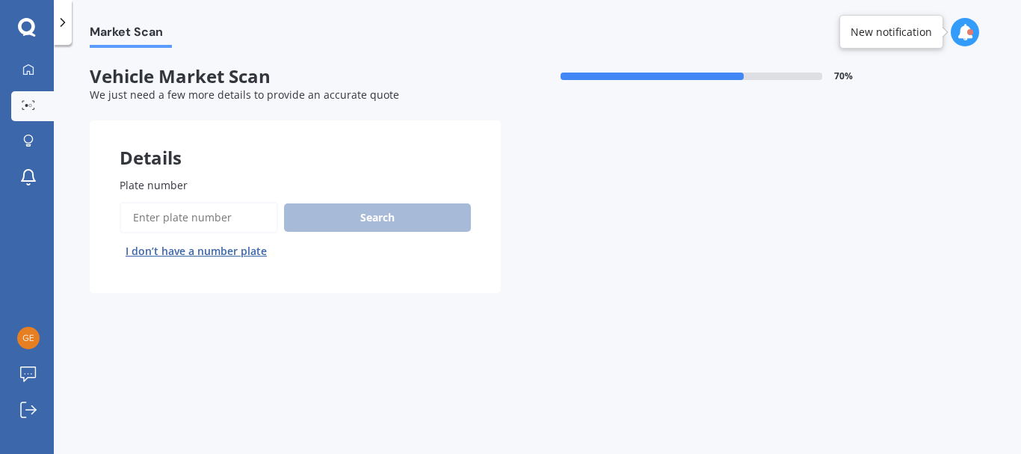
click at [224, 211] on input "Plate number" at bounding box center [199, 217] width 158 height 31
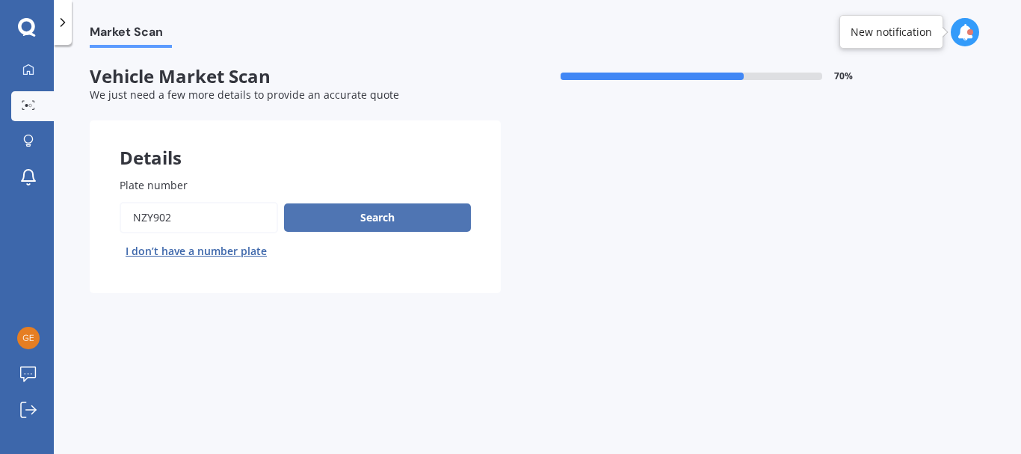
type input "nzy902"
click at [385, 226] on button "Search" at bounding box center [377, 217] width 187 height 28
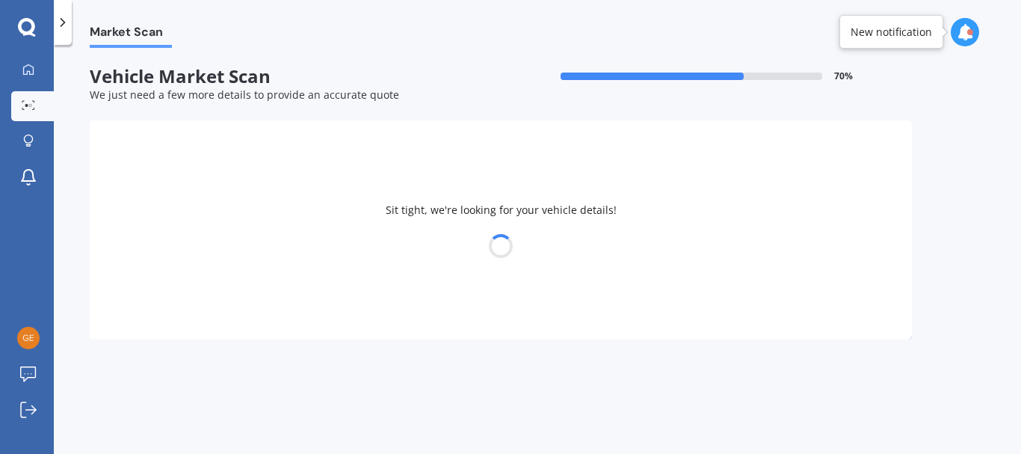
select select "HYUNDAI"
select select "IONIQ"
select select "28"
select select "04"
select select "1986"
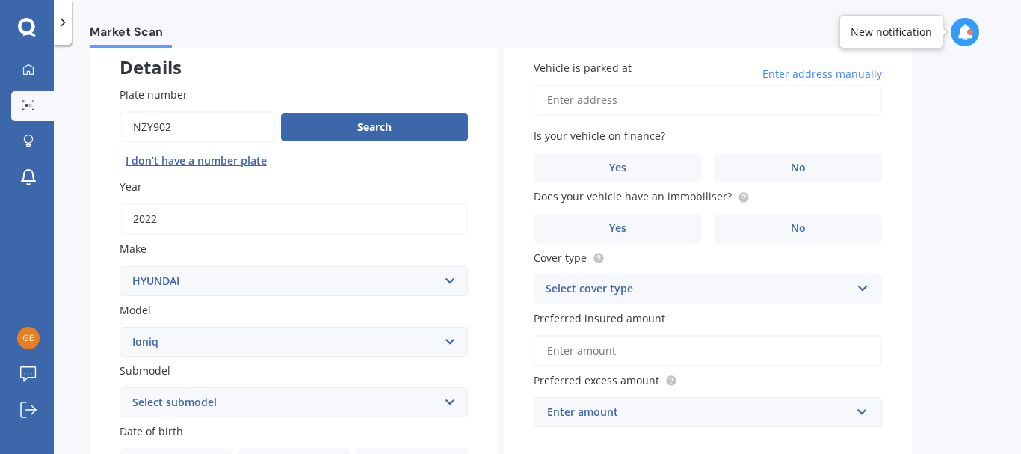
scroll to position [242, 0]
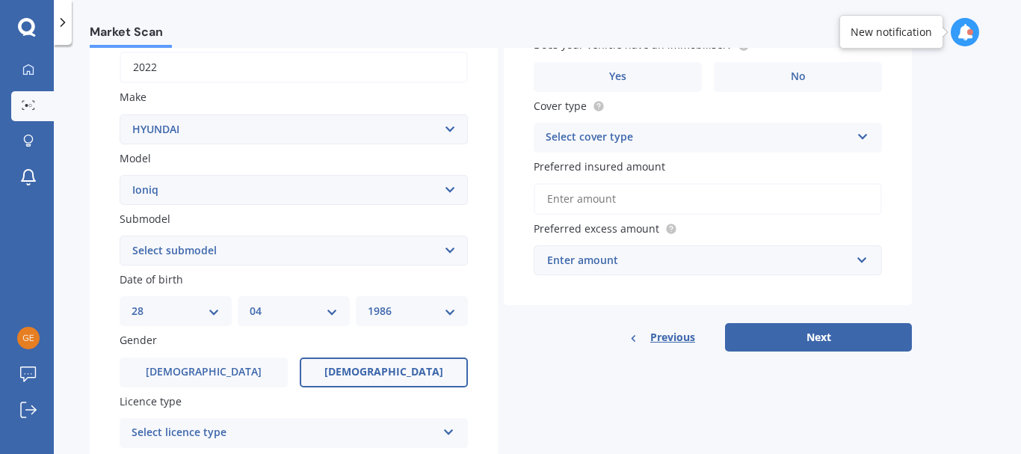
click at [271, 253] on select "Select submodel 1.6 Hybrid 1.6 Hybrid Elite Electric" at bounding box center [294, 250] width 348 height 30
select select "ELECTRIC"
click at [120, 235] on select "Select submodel 1.6 Hybrid 1.6 Hybrid Elite Electric" at bounding box center [294, 250] width 348 height 30
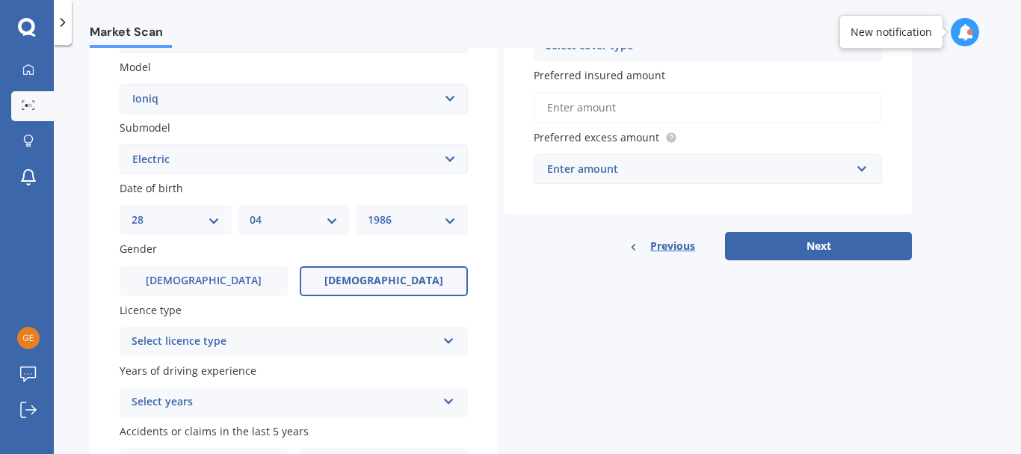
scroll to position [333, 0]
click at [369, 346] on div "Select licence type" at bounding box center [284, 342] width 305 height 18
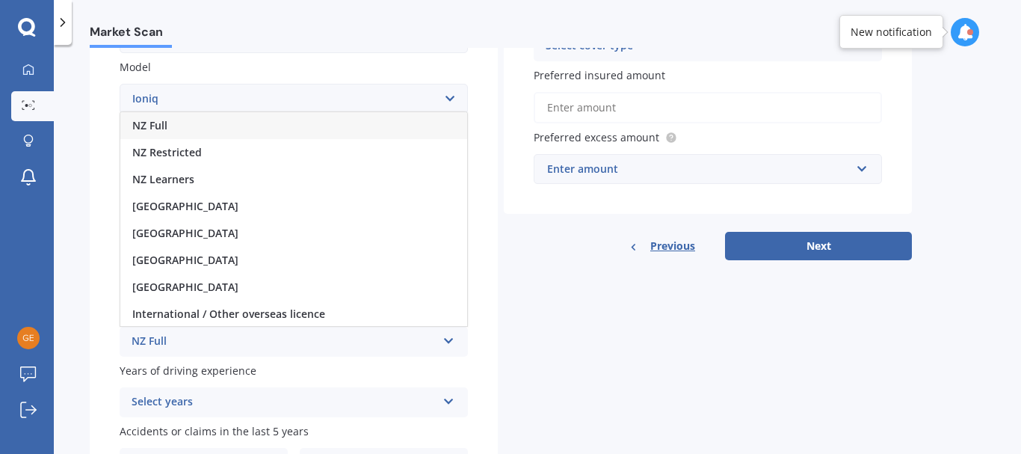
click at [188, 126] on div "NZ Full" at bounding box center [293, 125] width 347 height 27
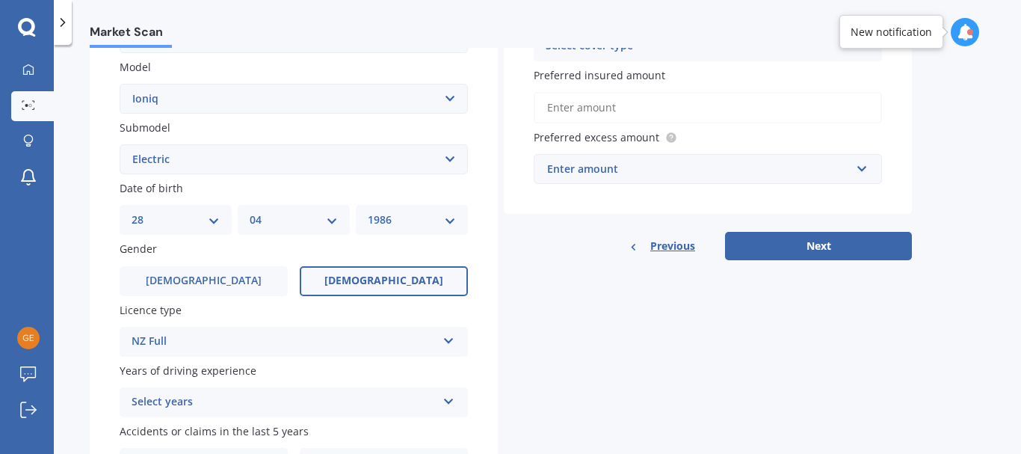
click at [238, 410] on div "Select years" at bounding box center [284, 402] width 305 height 18
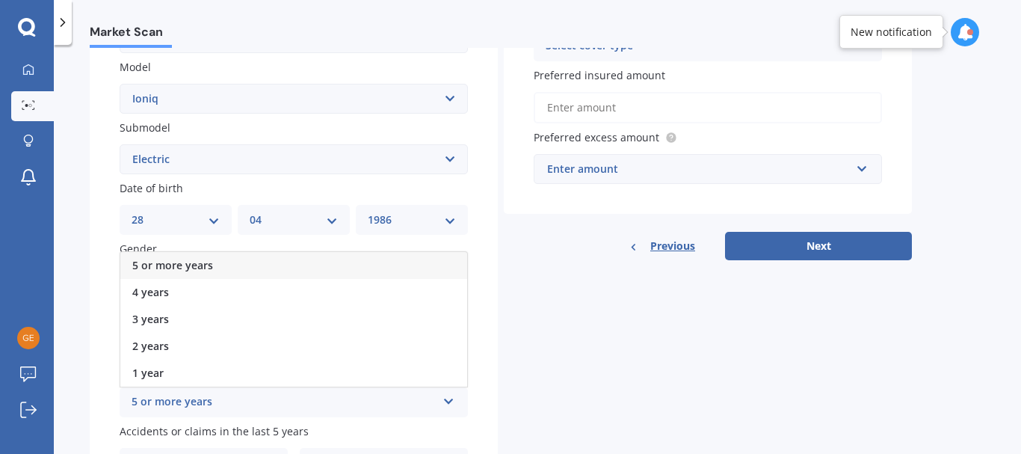
click at [172, 267] on span "5 or more years" at bounding box center [172, 265] width 81 height 14
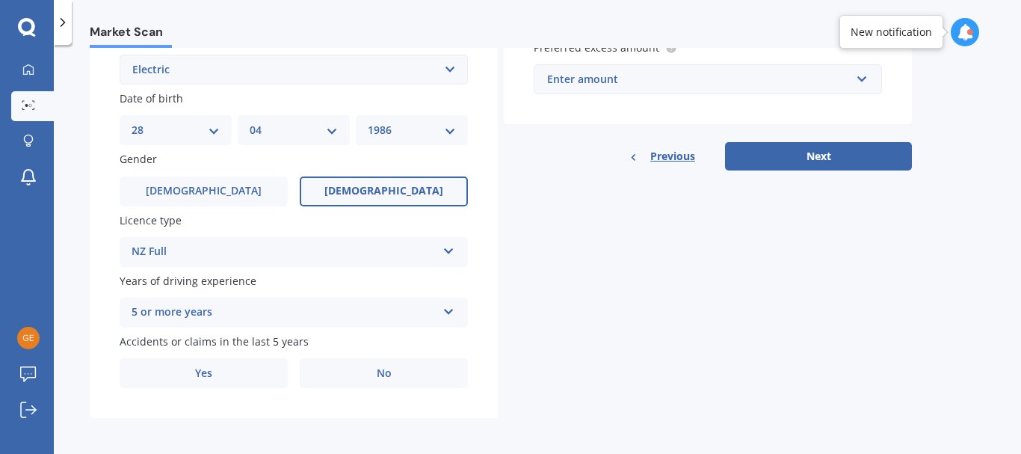
scroll to position [424, 0]
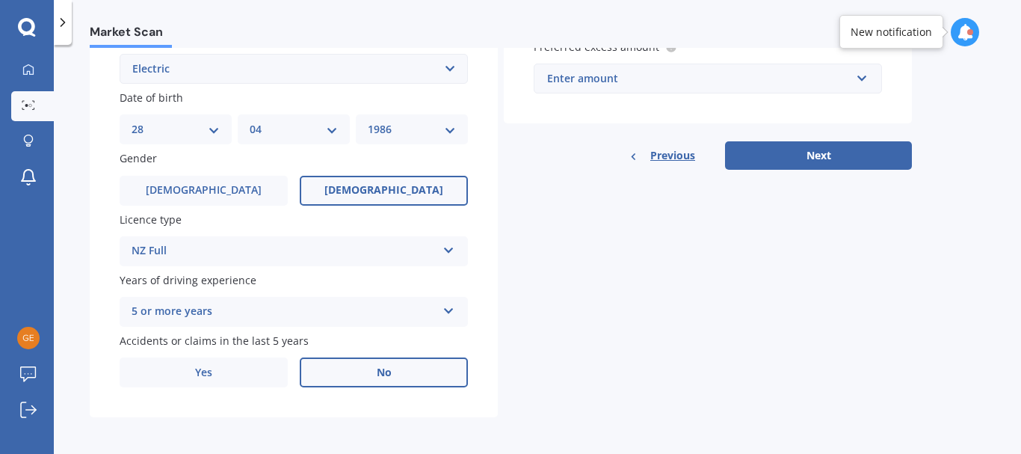
click at [365, 366] on label "No" at bounding box center [384, 372] width 168 height 30
click at [0, 0] on input "No" at bounding box center [0, 0] width 0 height 0
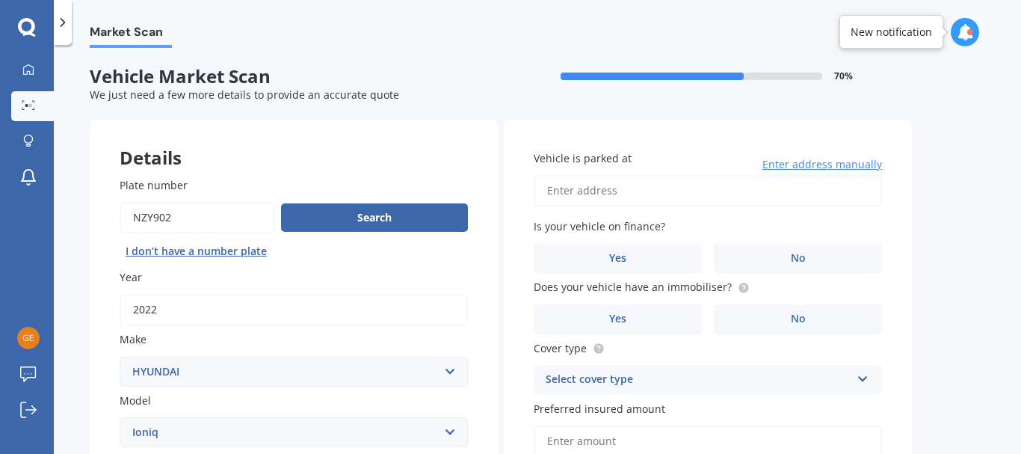
scroll to position [0, 0]
click at [626, 189] on input "Vehicle is parked at" at bounding box center [708, 190] width 348 height 31
type input "16 Whites Tramway Road, Halswell, Christchurch 8025"
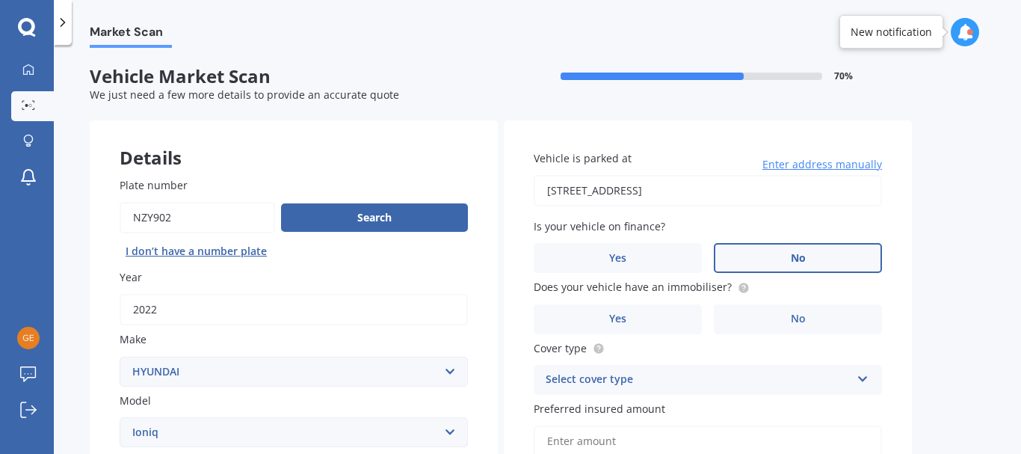
click at [780, 267] on label "No" at bounding box center [798, 258] width 168 height 30
click at [0, 0] on input "No" at bounding box center [0, 0] width 0 height 0
click at [783, 314] on label "No" at bounding box center [798, 319] width 168 height 30
click at [0, 0] on input "No" at bounding box center [0, 0] width 0 height 0
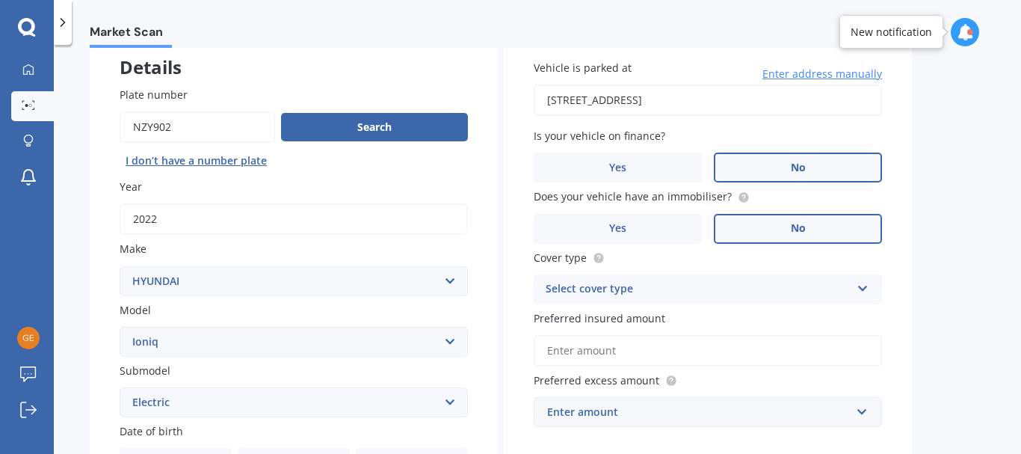
scroll to position [90, 0]
click at [744, 288] on div "Select cover type" at bounding box center [698, 290] width 305 height 18
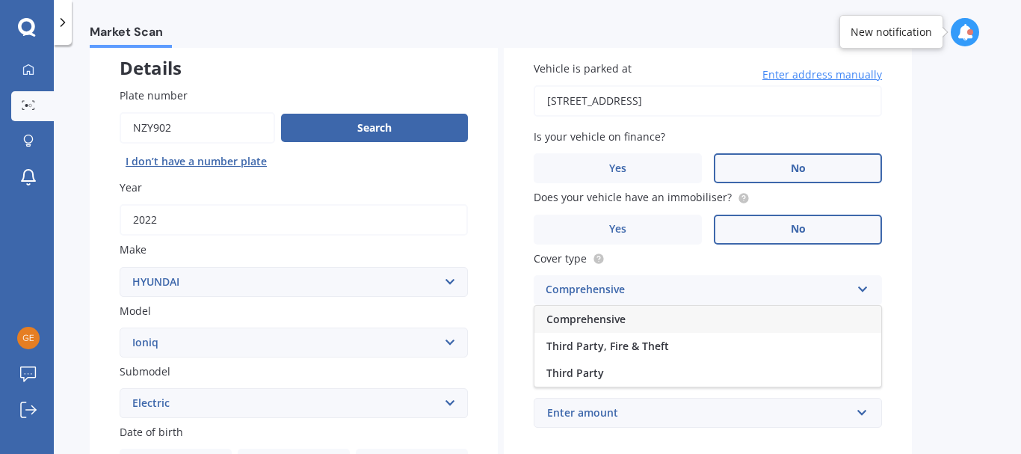
click at [674, 315] on div "Comprehensive" at bounding box center [707, 319] width 347 height 27
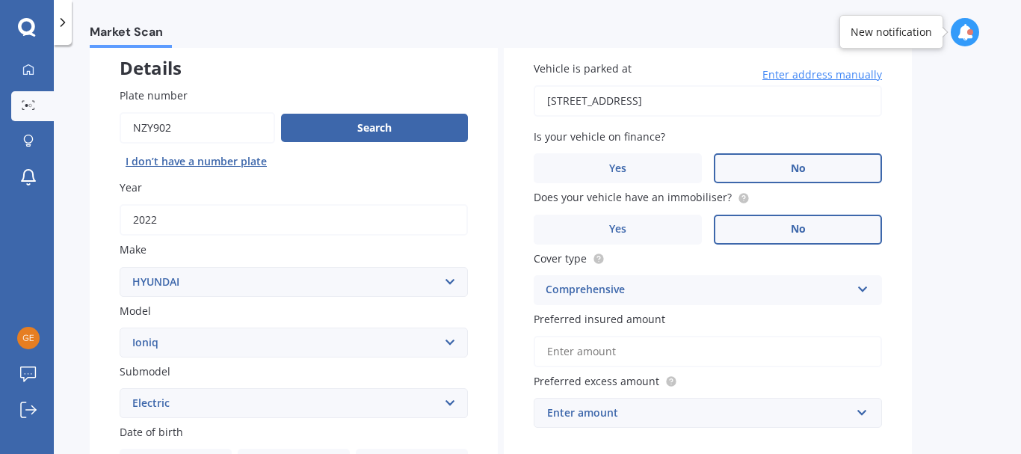
click at [694, 342] on input "Preferred insured amount" at bounding box center [708, 351] width 348 height 31
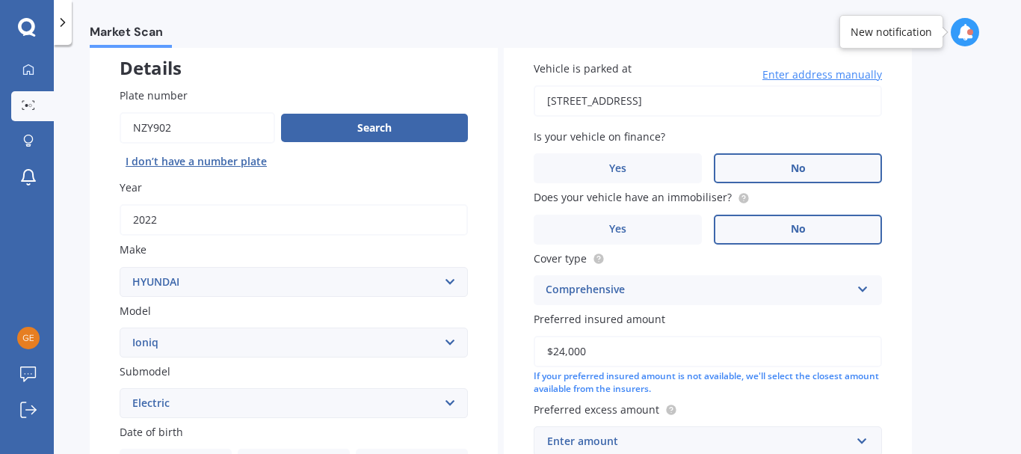
type input "$24,000"
click at [905, 374] on div "Vehicle is parked at 16 Whites Tramway Road, Halswell, Christchurch 8025 Enter …" at bounding box center [708, 258] width 408 height 455
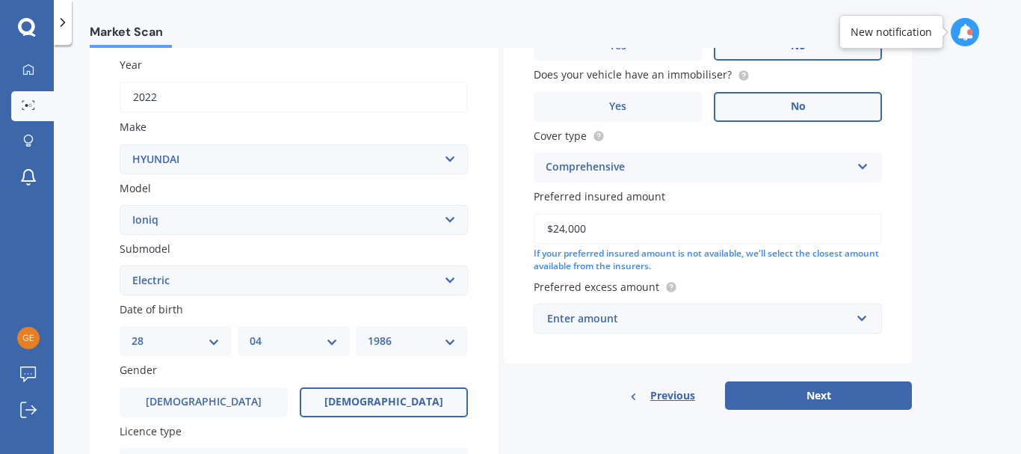
click at [790, 320] on div "Enter amount" at bounding box center [698, 318] width 303 height 16
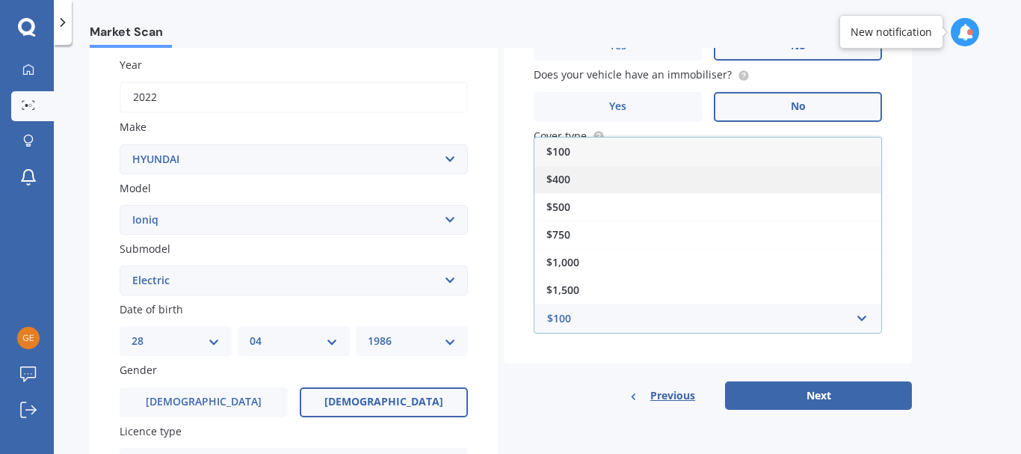
click at [609, 179] on div "$400" at bounding box center [707, 179] width 347 height 28
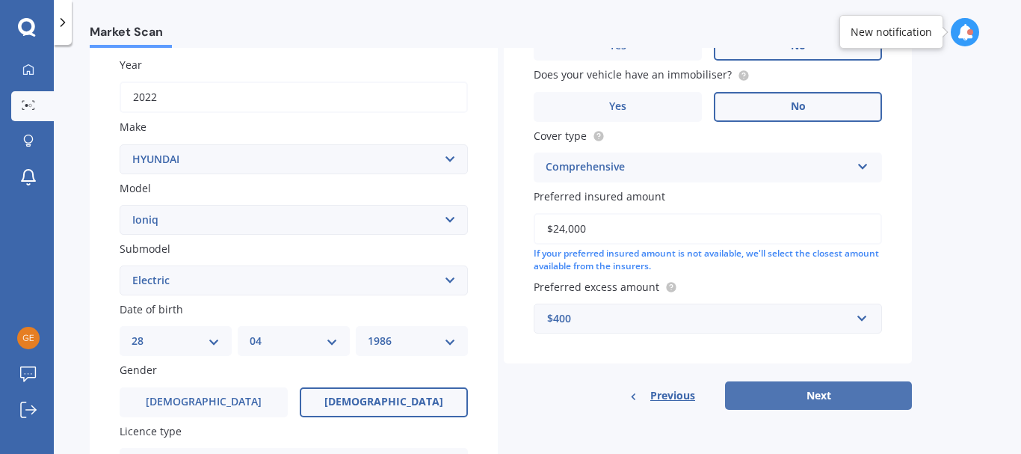
click at [774, 398] on button "Next" at bounding box center [818, 395] width 187 height 28
select select "28"
select select "04"
select select "1986"
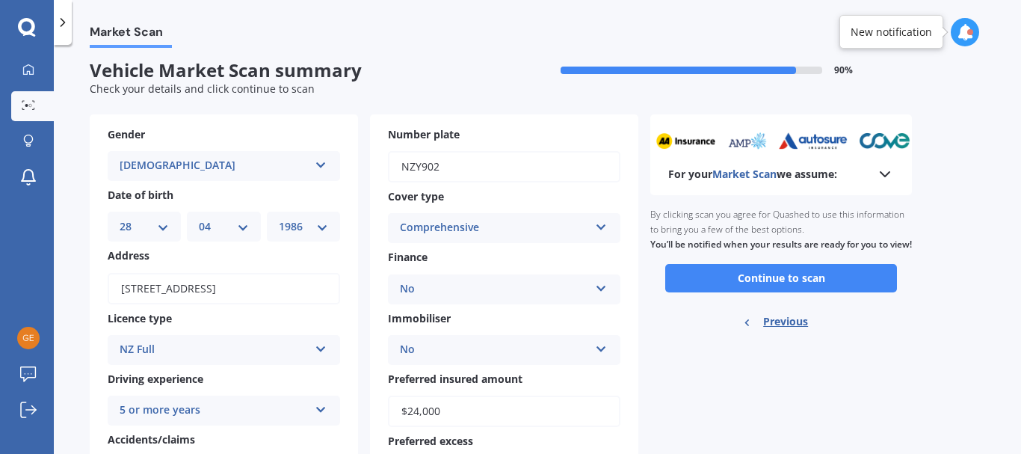
scroll to position [0, 0]
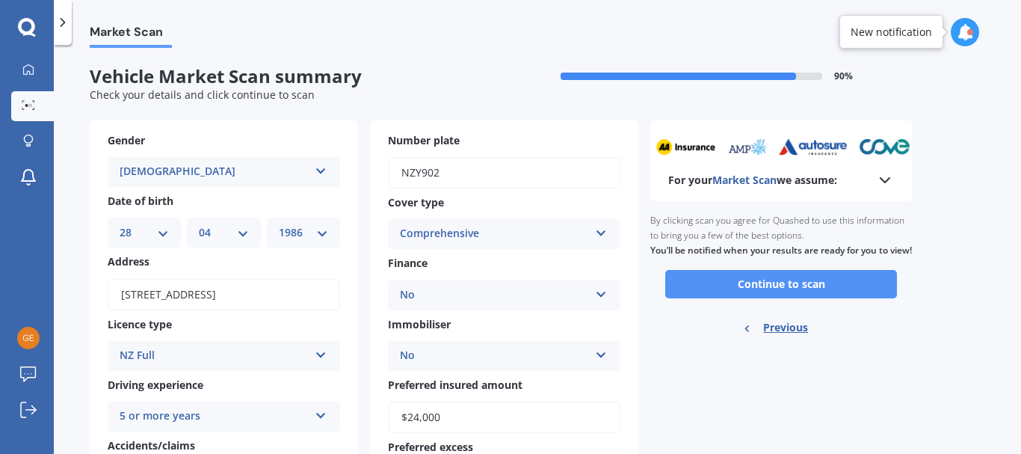
click at [777, 289] on button "Continue to scan" at bounding box center [781, 284] width 232 height 28
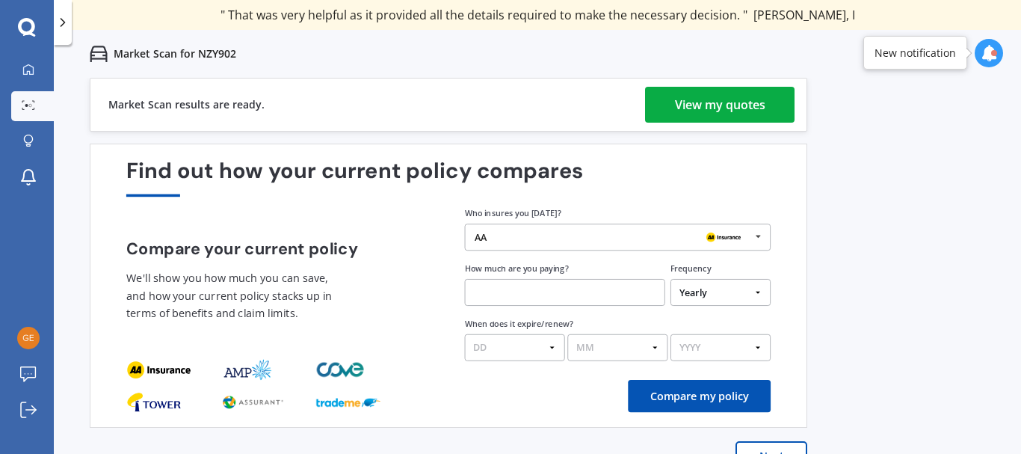
click at [685, 96] on div "View my quotes" at bounding box center [720, 105] width 90 height 36
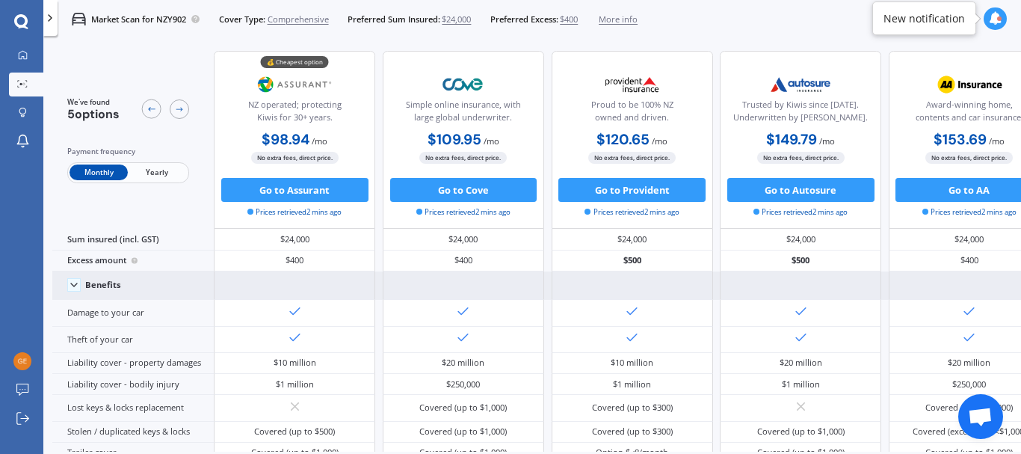
click at [129, 295] on div "Benefits" at bounding box center [132, 285] width 161 height 28
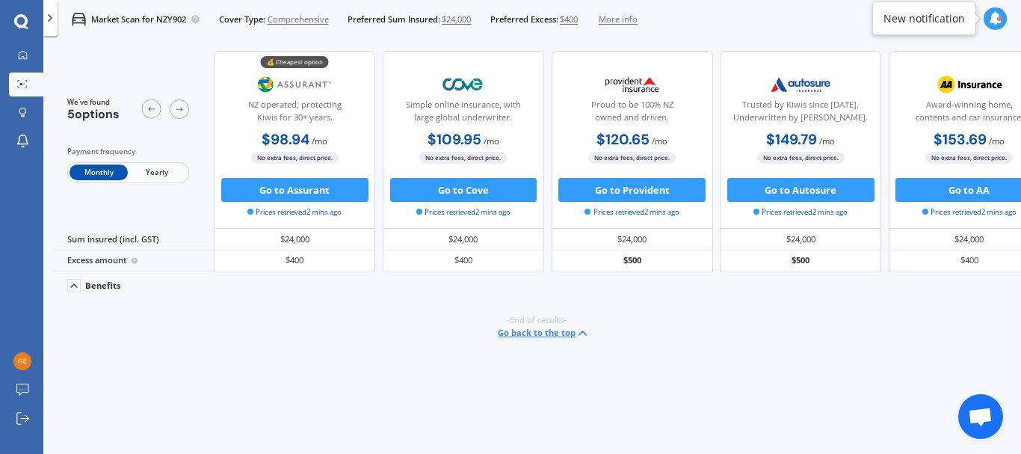
click at [129, 295] on div "Benefits" at bounding box center [132, 285] width 161 height 28
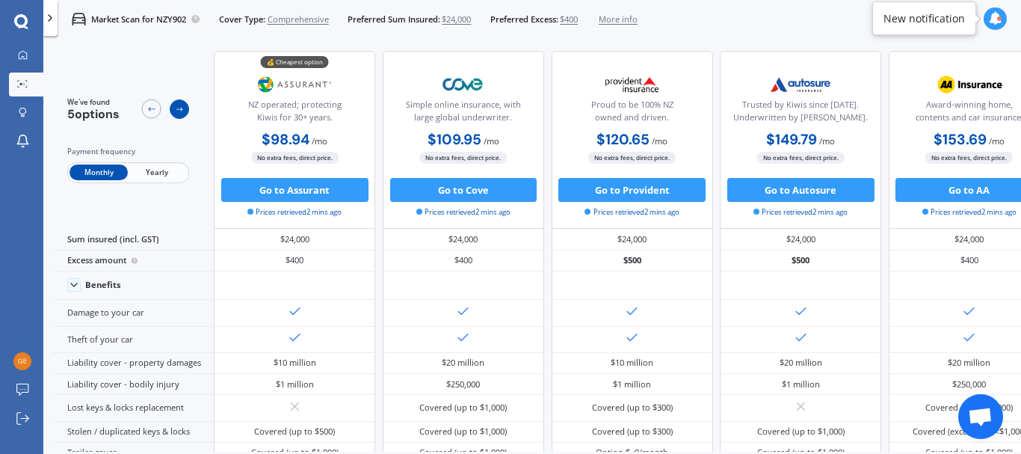
click at [181, 108] on icon at bounding box center [180, 110] width 10 height 10
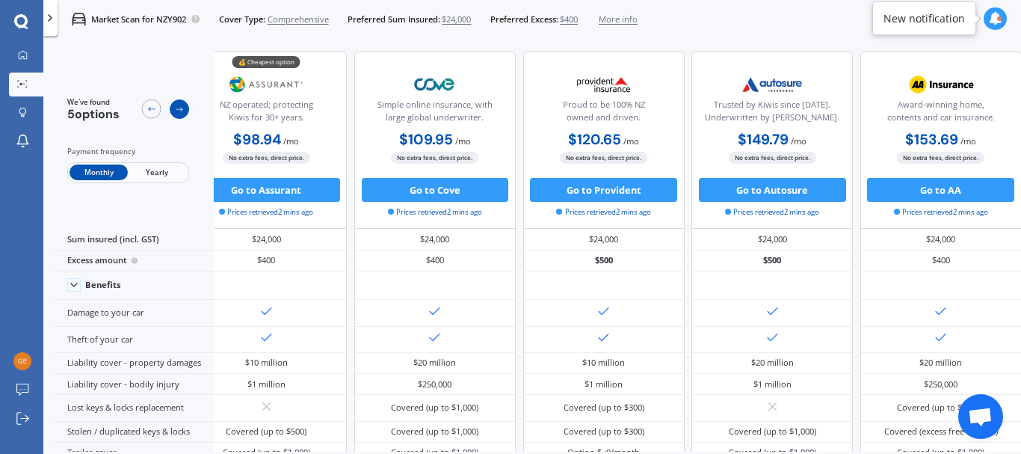
click at [181, 108] on icon at bounding box center [180, 110] width 10 height 10
click at [157, 109] on div at bounding box center [151, 108] width 19 height 19
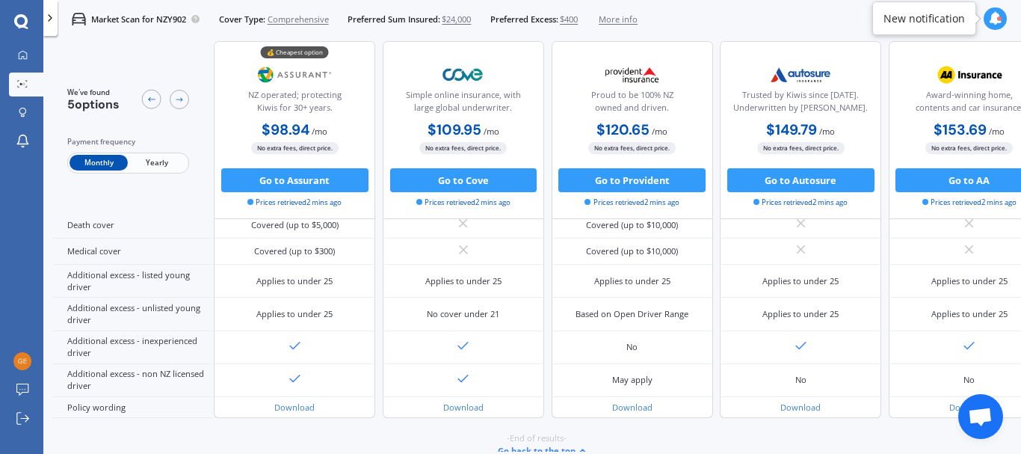
scroll to position [724, 0]
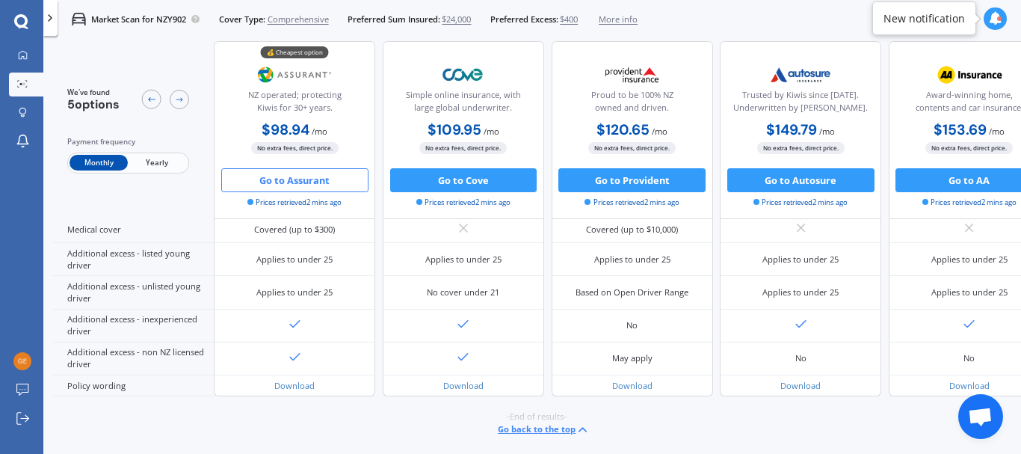
click at [275, 174] on button "Go to Assurant" at bounding box center [294, 180] width 147 height 24
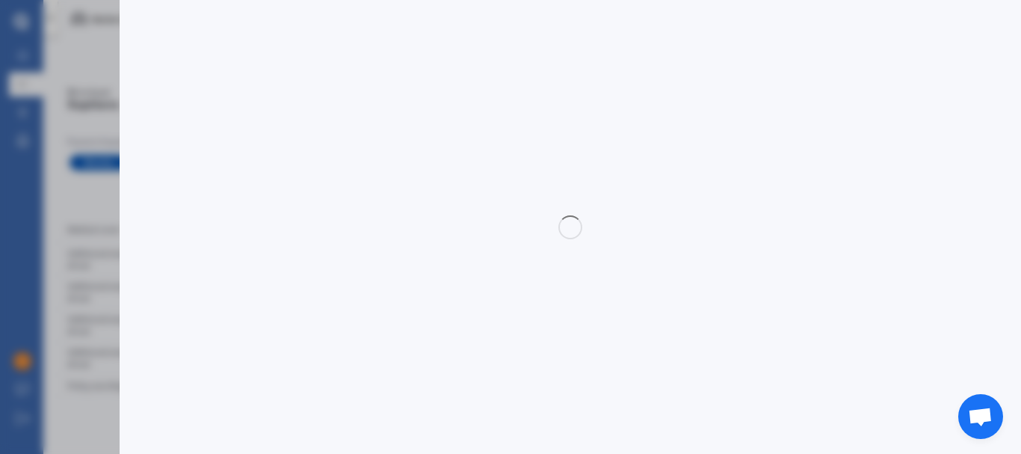
select select "Monthly"
select select "full"
select select "0"
select select "Canterbury"
select select "HYUNDAI"
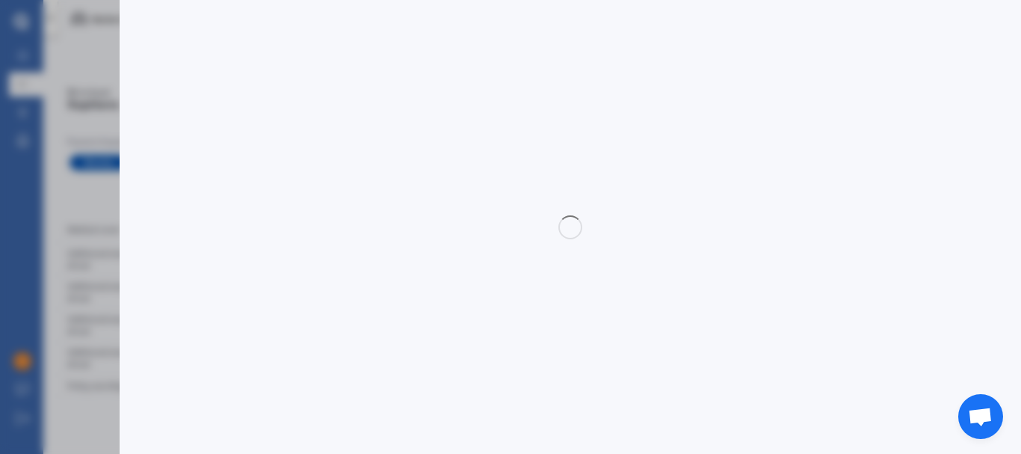
select select "IONIQ"
select select "ELECTRIC"
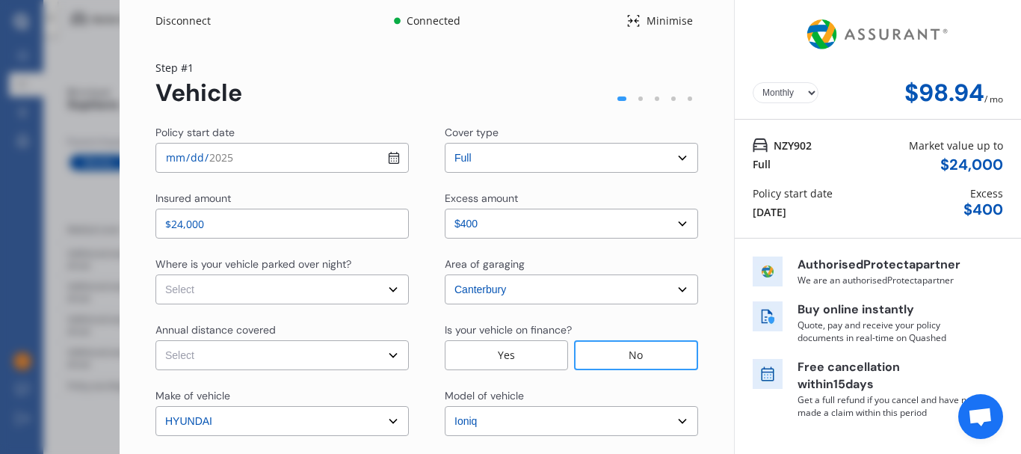
scroll to position [37, 0]
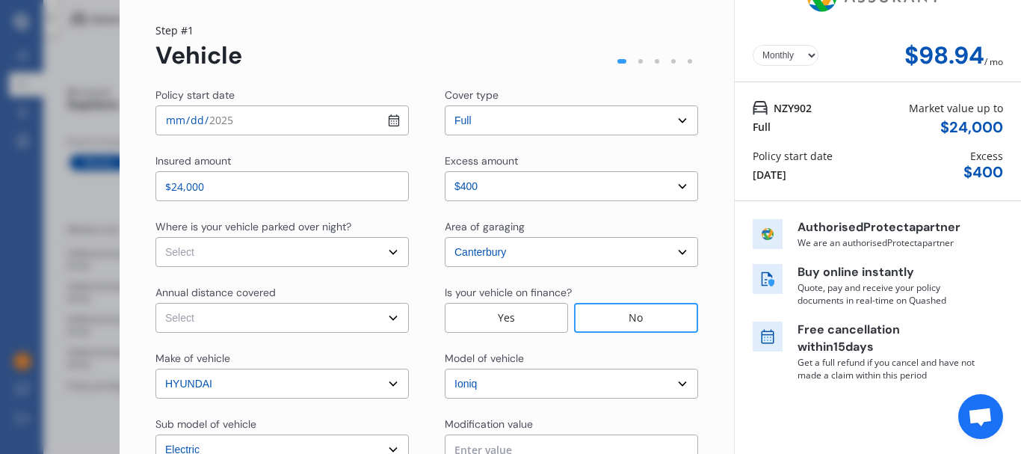
click at [358, 250] on select "Select In a garage On own property On street or road" at bounding box center [281, 252] width 253 height 30
select select "In a garage"
click at [155, 237] on select "Select In a garage On own property On street or road" at bounding box center [281, 252] width 253 height 30
click at [386, 120] on input "2025-08-17" at bounding box center [281, 120] width 253 height 30
type input "2025-09-01"
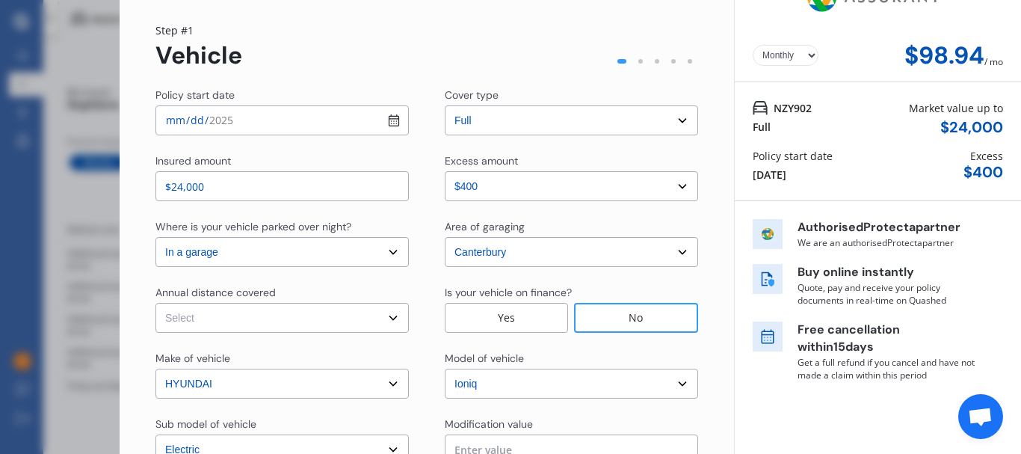
click at [337, 319] on select "Select Low (less than 15,000km per year) Average (15,000-30,000km per year) Hig…" at bounding box center [281, 318] width 253 height 30
select select "15000"
click at [155, 303] on select "Select Low (less than 15,000km per year) Average (15,000-30,000km per year) Hig…" at bounding box center [281, 318] width 253 height 30
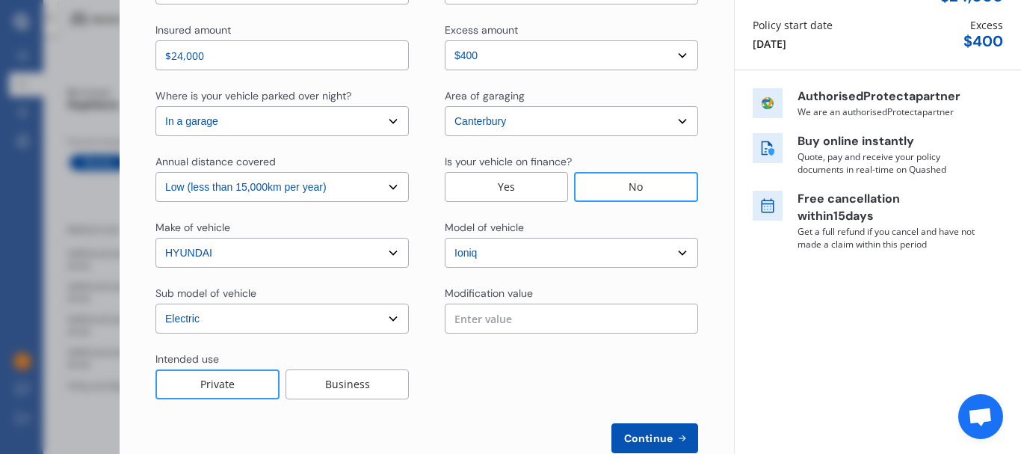
scroll to position [108, 0]
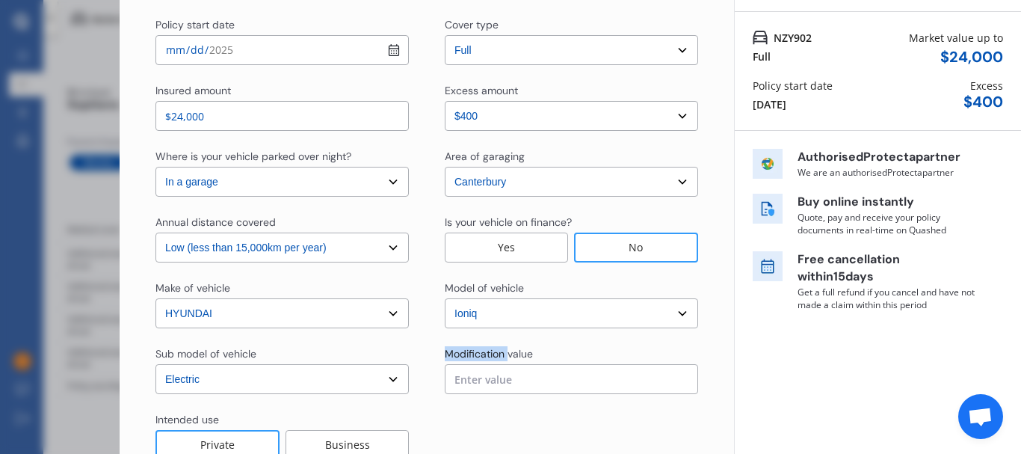
drag, startPoint x: 504, startPoint y: 363, endPoint x: 514, endPoint y: 375, distance: 15.4
click at [514, 375] on div "Modification value" at bounding box center [571, 370] width 253 height 48
click at [514, 375] on input "text" at bounding box center [571, 379] width 253 height 30
type input "$0.00"
click at [657, 336] on div "Policy start date 2025-09-01 Cover type Select cover type 3rd Party Full Insure…" at bounding box center [426, 265] width 543 height 496
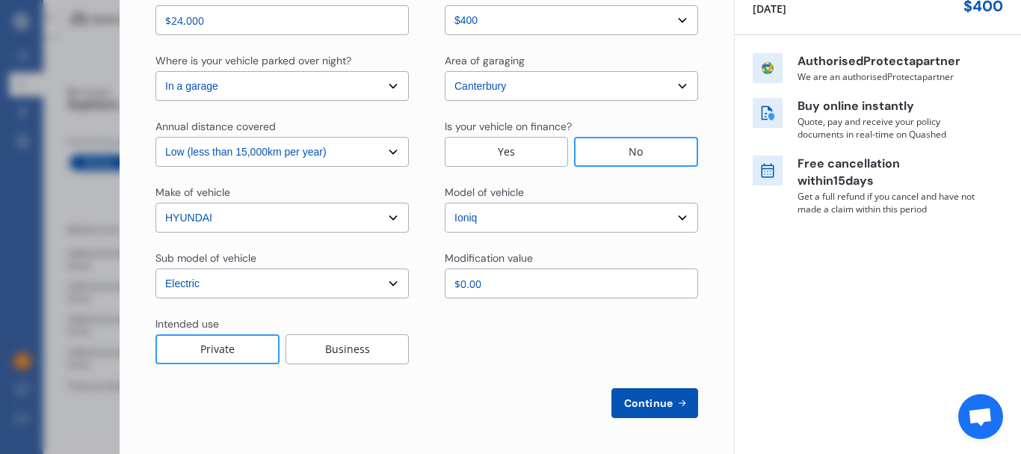
scroll to position [203, 0]
click at [644, 393] on button "Continue" at bounding box center [654, 404] width 87 height 30
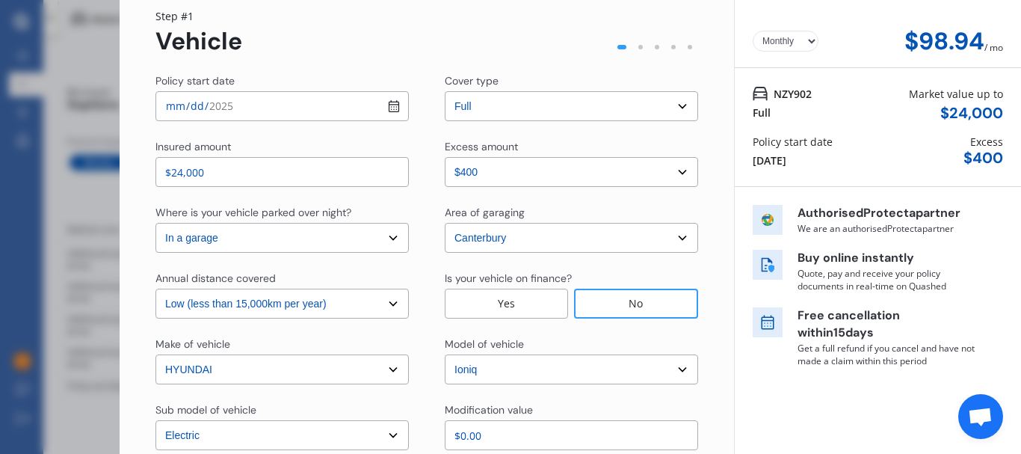
scroll to position [49, 0]
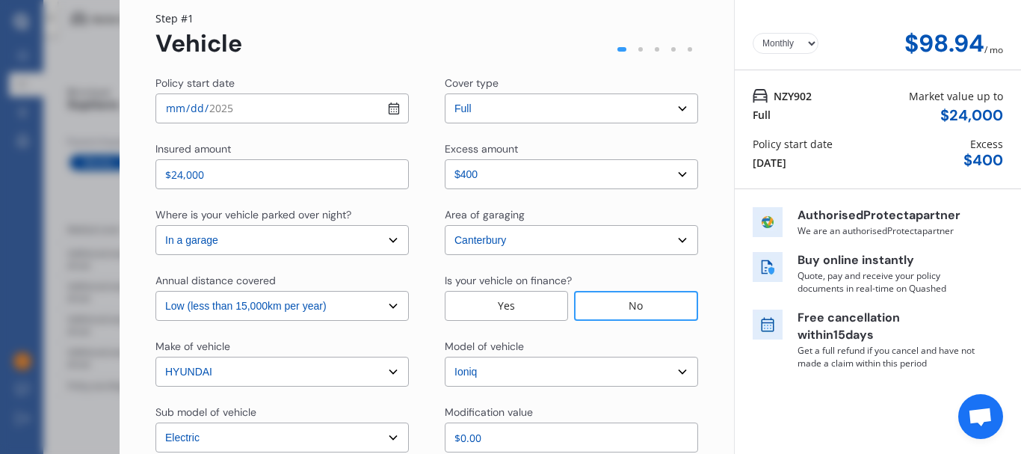
select select "Miss"
select select "28"
select select "04"
select select "1986"
select select "full"
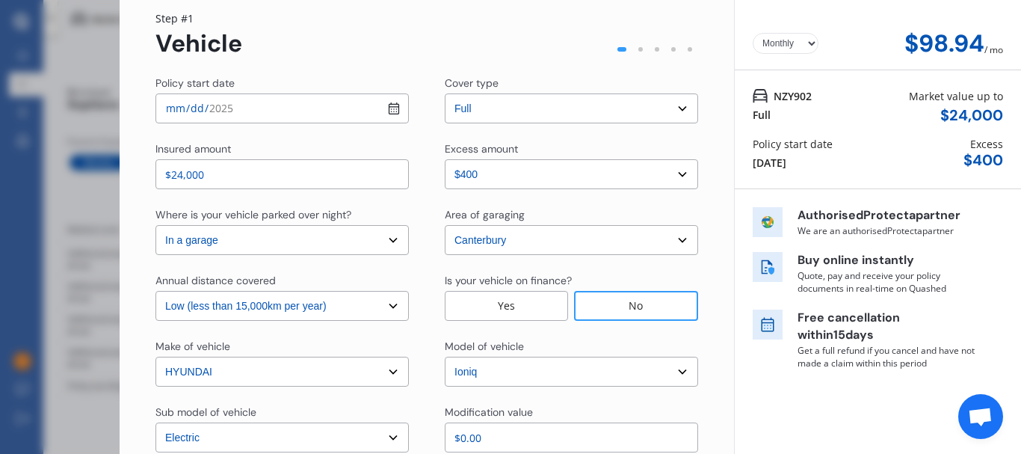
select select "more than 4 years"
select select "New Zealand"
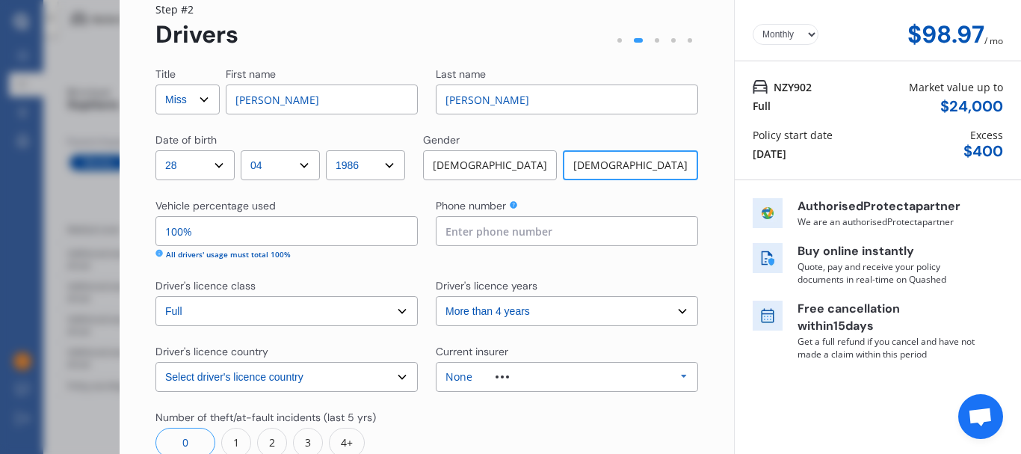
scroll to position [58, 0]
click at [529, 229] on input at bounding box center [567, 231] width 262 height 30
type input "0211414016"
click at [268, 234] on input "100%" at bounding box center [286, 231] width 262 height 30
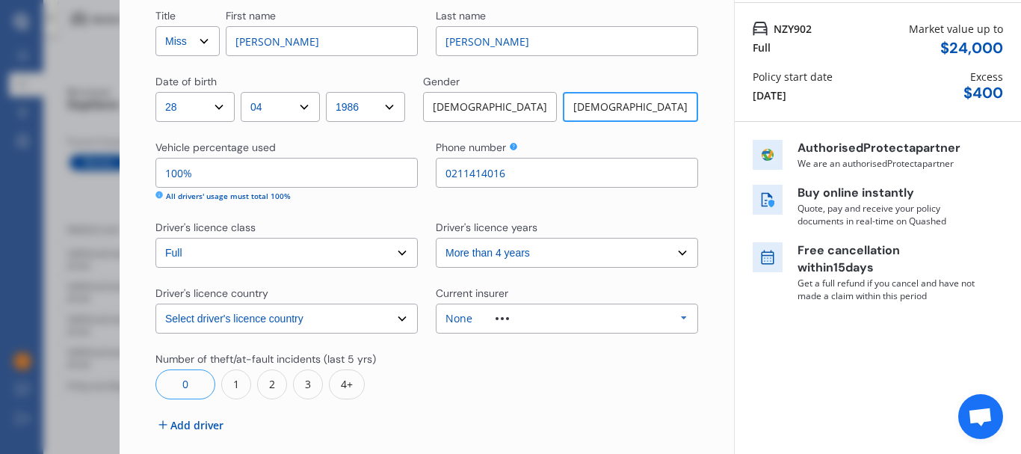
scroll to position [117, 0]
click at [446, 250] on select "Select driver's licence years Less than 1 year 1-2 years 2-4 years More than 4 …" at bounding box center [567, 252] width 262 height 30
click at [431, 203] on div "Title Select Mr Mrs Miss Ms Dr First name Angeline Last name Wong Date of birth…" at bounding box center [426, 246] width 543 height 478
click at [471, 314] on div "None" at bounding box center [489, 317] width 87 height 10
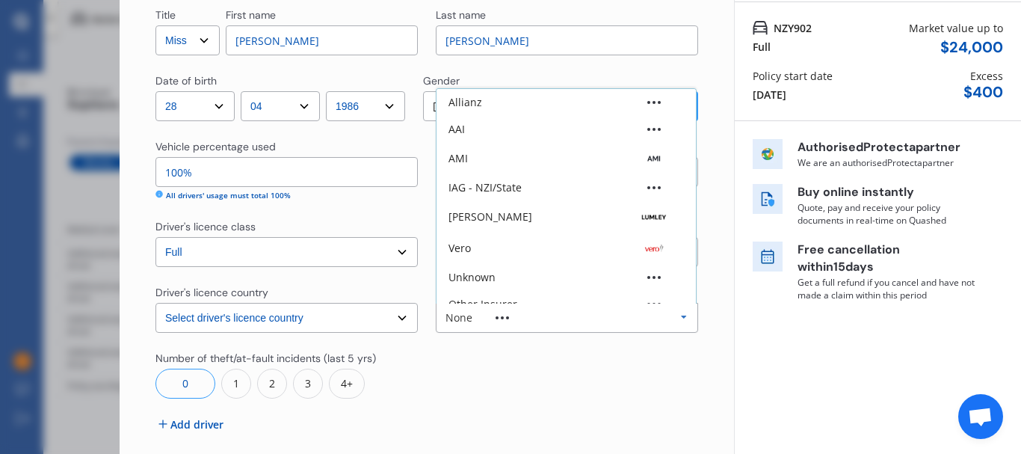
scroll to position [41, 0]
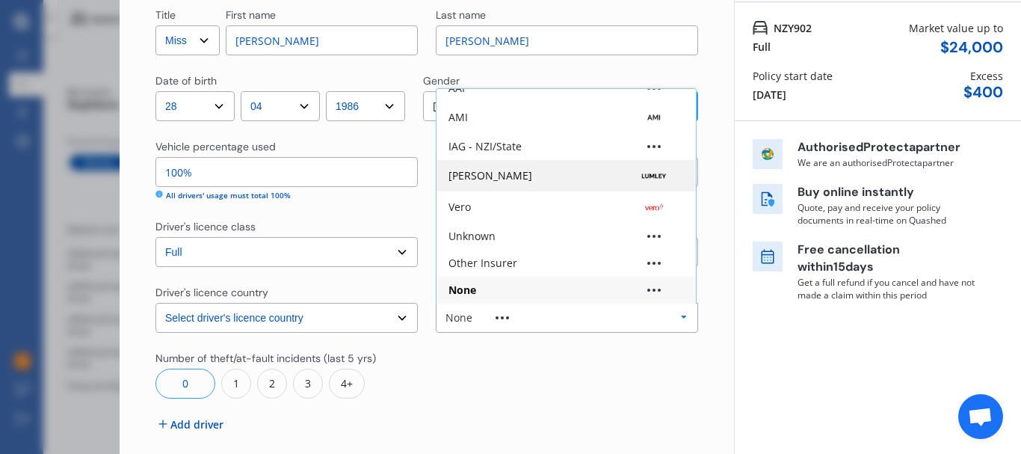
click at [461, 179] on div "Lumley" at bounding box center [491, 175] width 84 height 10
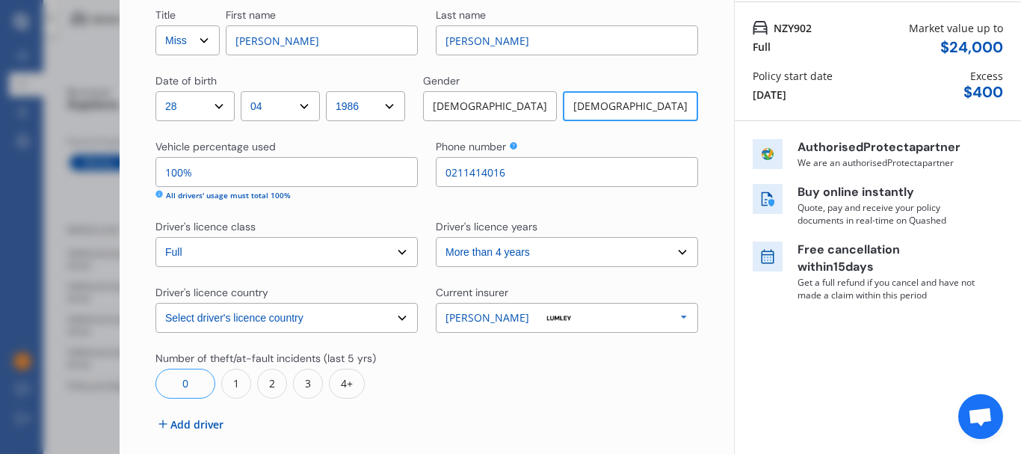
click at [201, 182] on input "100%" at bounding box center [286, 172] width 262 height 30
click at [455, 354] on div at bounding box center [567, 375] width 262 height 48
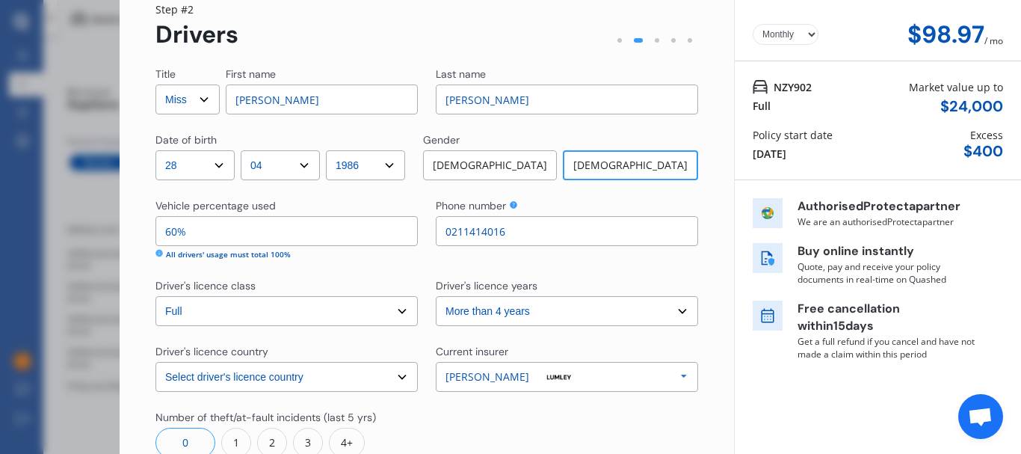
scroll to position [115, 0]
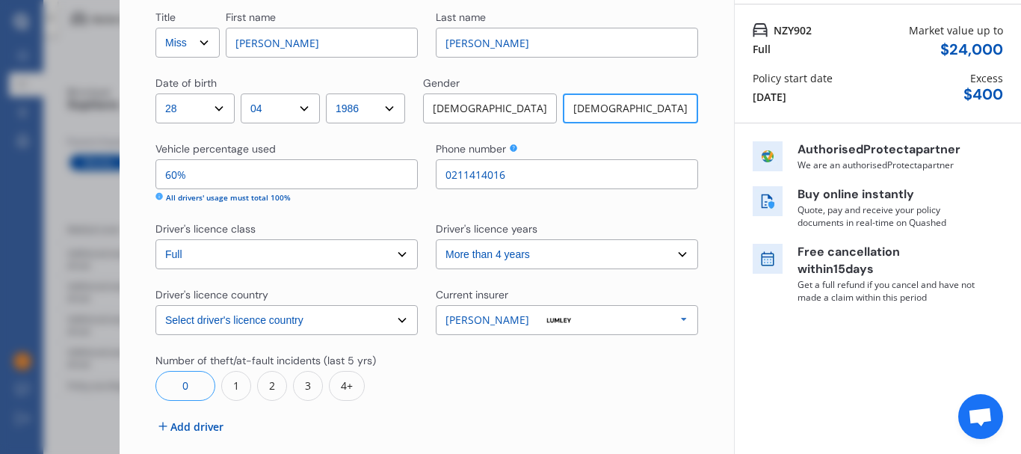
click at [202, 180] on input "60%" at bounding box center [286, 174] width 262 height 30
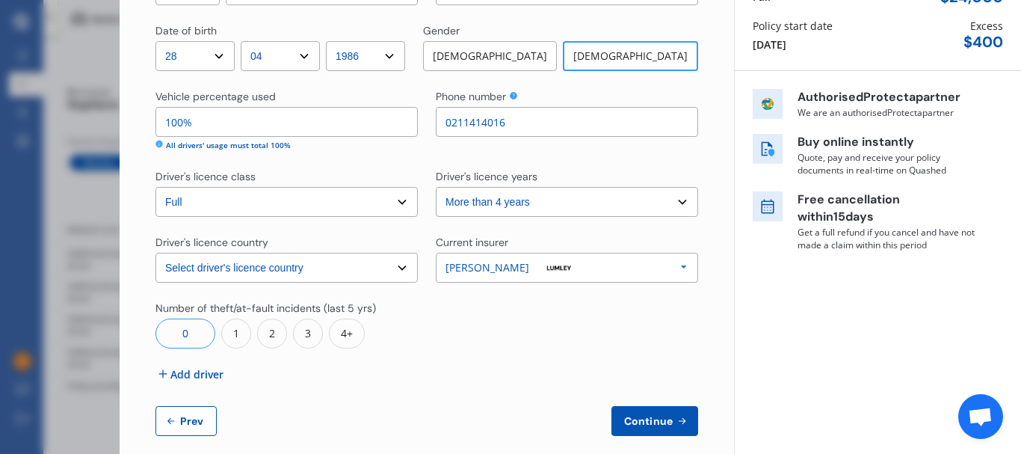
scroll to position [123, 0]
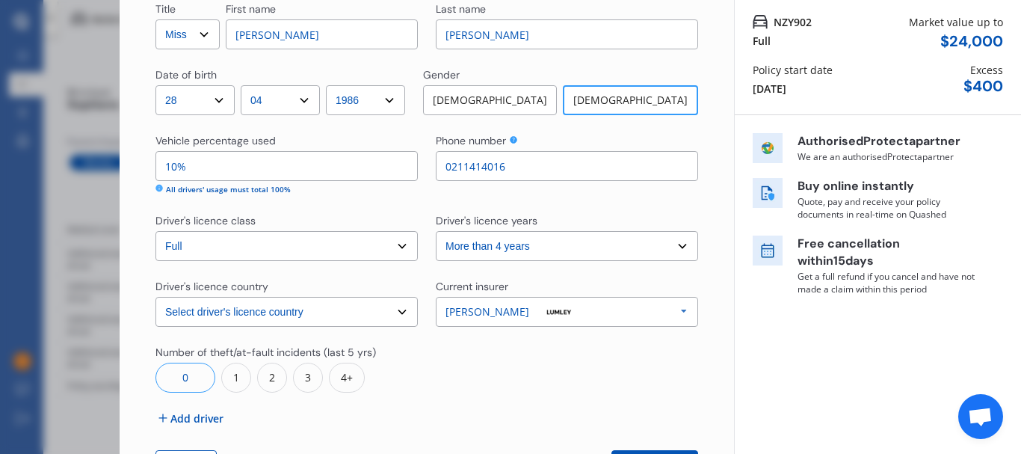
type input "1%"
type input "60%"
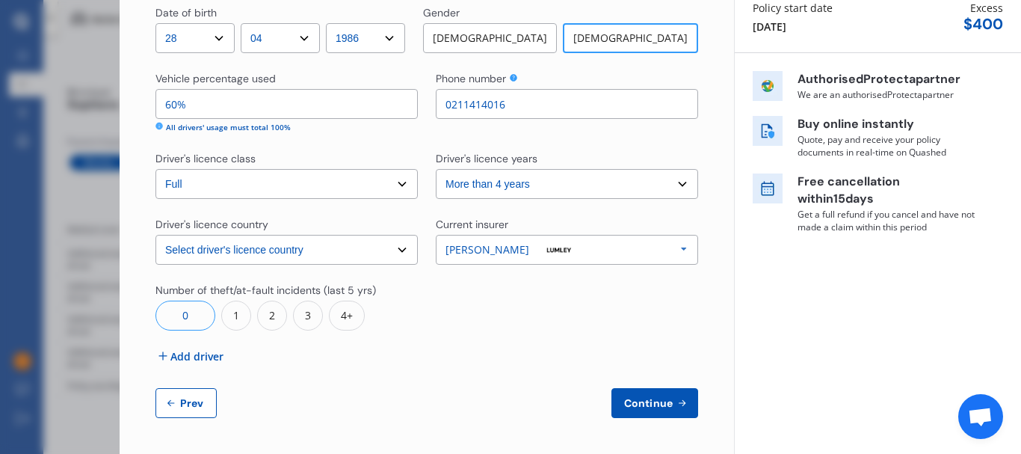
scroll to position [185, 0]
click at [209, 361] on span "Add driver" at bounding box center [196, 356] width 53 height 16
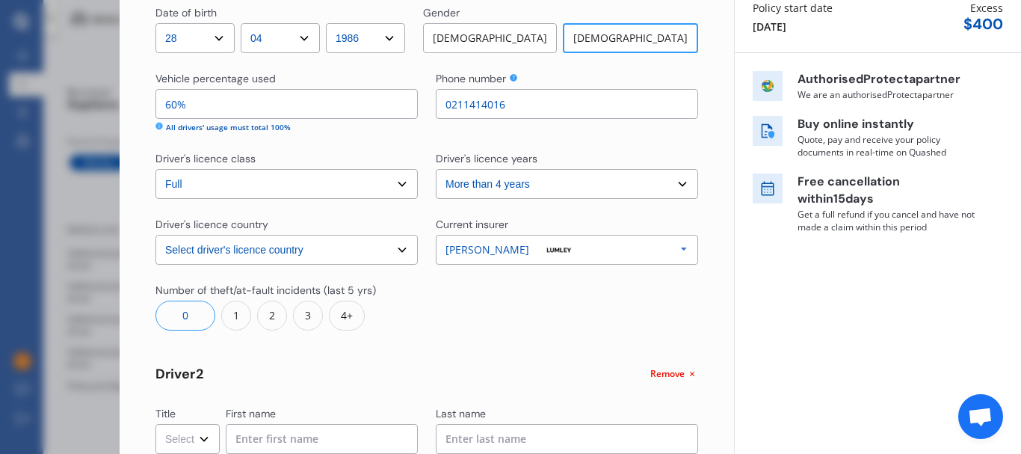
click at [170, 102] on input "60%" at bounding box center [286, 104] width 262 height 30
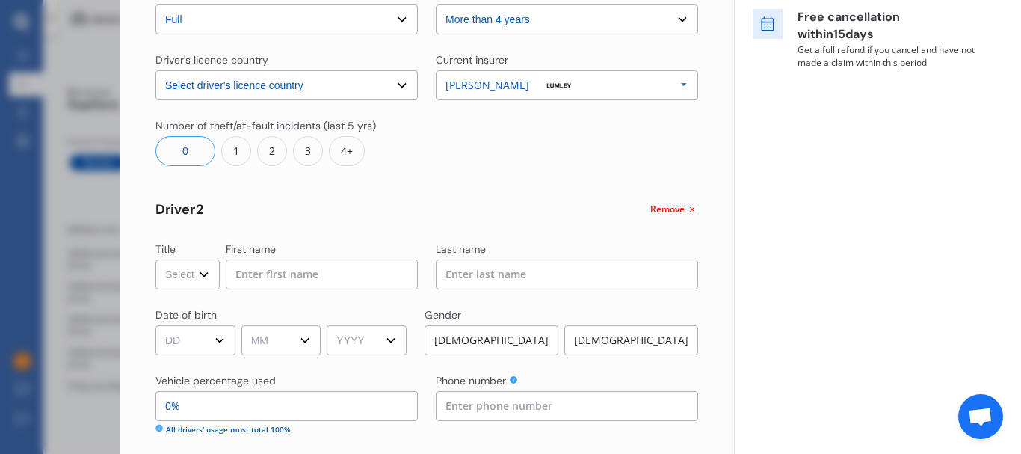
scroll to position [349, 0]
click at [205, 274] on select "Select Mr Mrs Miss Ms Dr" at bounding box center [187, 275] width 64 height 30
select select "Mr"
click at [155, 260] on select "Select Mr Mrs Miss Ms Dr" at bounding box center [187, 275] width 64 height 30
click at [254, 281] on input at bounding box center [322, 275] width 192 height 30
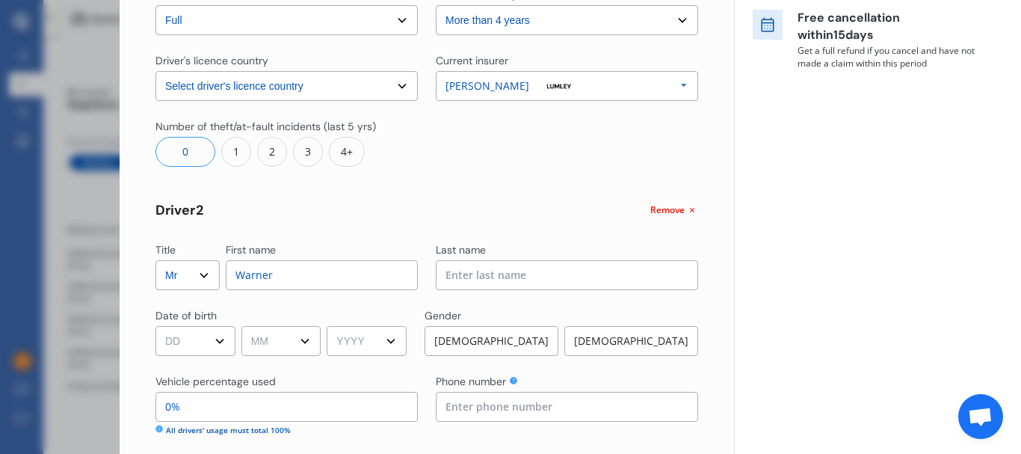
type input "Warner"
type input "Wilson"
click at [194, 337] on select "DD 01 02 03 04 05 06 07 08 09 10 11 12 13 14 15 16 17 18 19 20 21 22 23 24 25 2…" at bounding box center [195, 341] width 80 height 30
select select "23"
click at [155, 326] on select "DD 01 02 03 04 05 06 07 08 09 10 11 12 13 14 15 16 17 18 19 20 21 22 23 24 25 2…" at bounding box center [195, 341] width 80 height 30
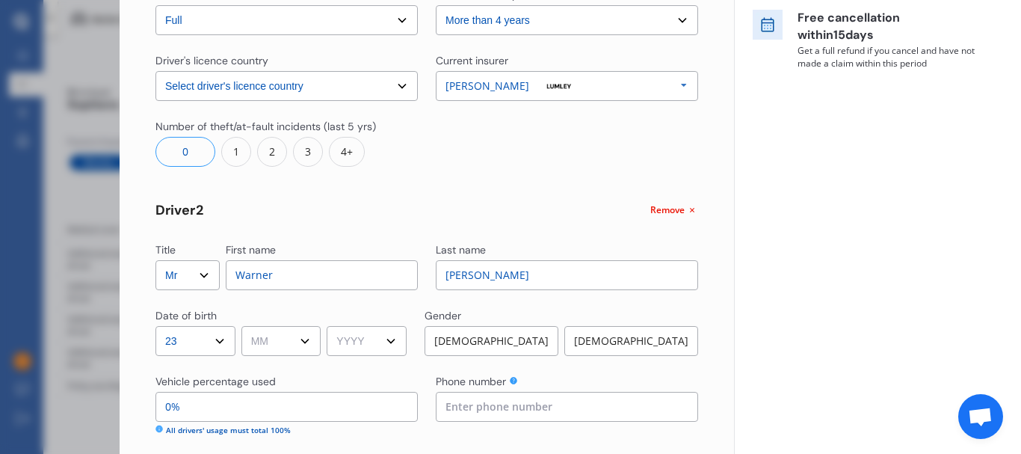
click at [289, 348] on select "MM 01 02 03 04 05 06 07 08 09 10 11 12" at bounding box center [281, 341] width 80 height 30
select select "06"
click at [244, 326] on select "MM 01 02 03 04 05 06 07 08 09 10 11 12" at bounding box center [281, 341] width 80 height 30
click at [364, 339] on select "YYYY 2009 2008 2007 2006 2005 2004 2003 2002 2001 2000 1999 1998 1997 1996 1995…" at bounding box center [367, 341] width 80 height 30
select select "1982"
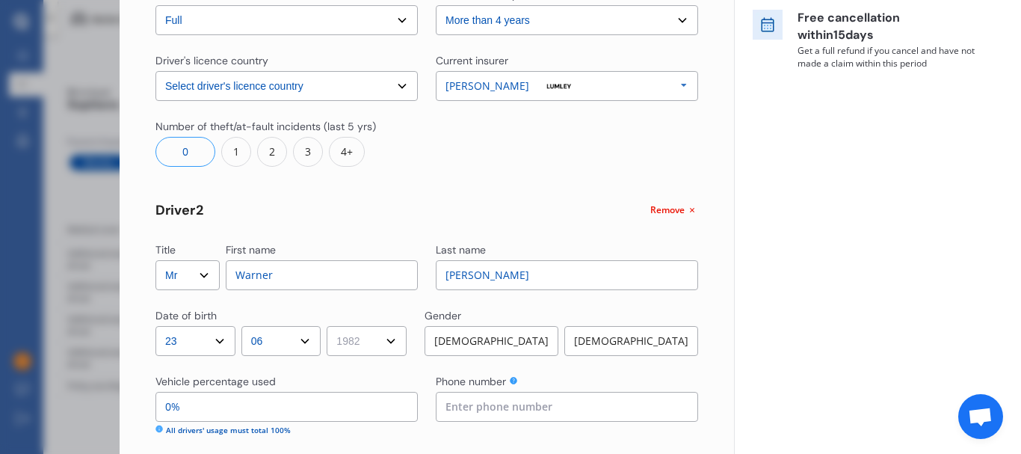
click at [332, 326] on select "YYYY 2009 2008 2007 2006 2005 2004 2003 2002 2001 2000 1999 1998 1997 1996 1995…" at bounding box center [367, 341] width 80 height 30
click at [499, 339] on div "Male" at bounding box center [492, 341] width 134 height 30
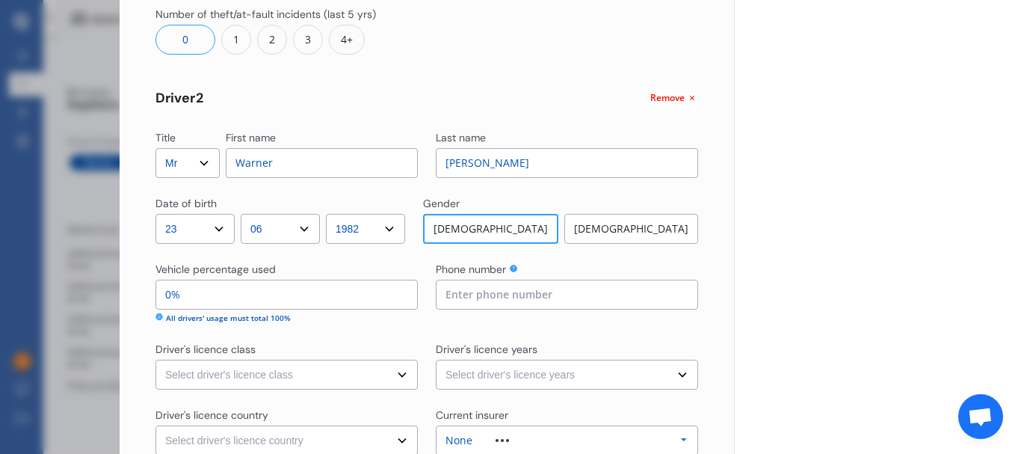
scroll to position [460, 0]
click at [252, 295] on input "0%" at bounding box center [286, 296] width 262 height 30
type input "0%"
type input "100%"
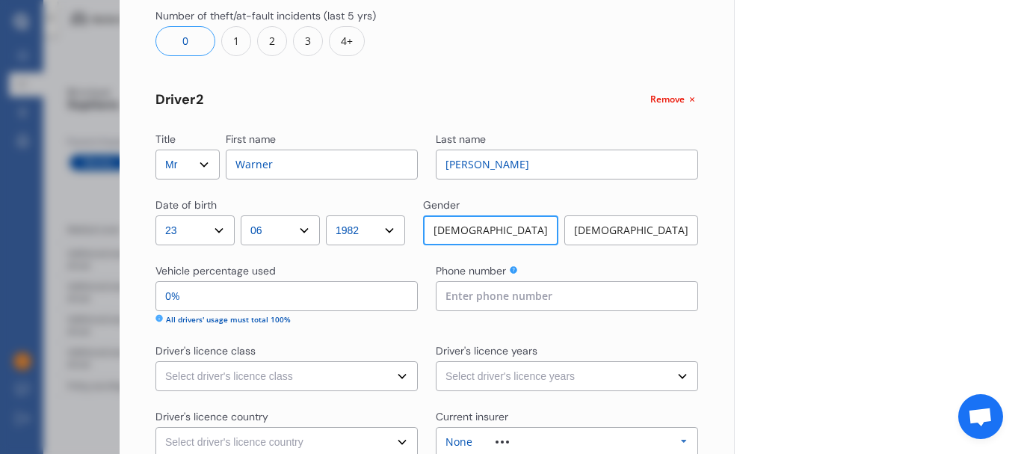
type input "0%"
type input "70%"
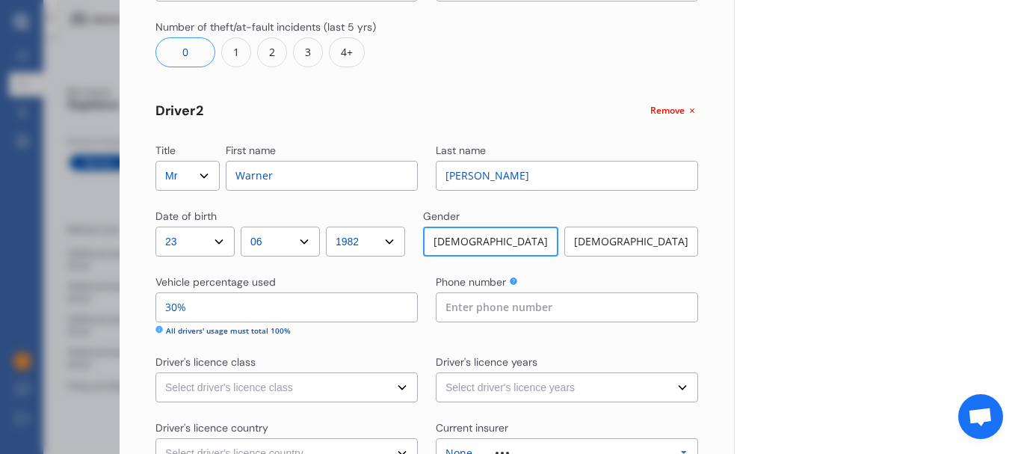
scroll to position [449, 0]
type input "30%"
click at [546, 302] on input at bounding box center [567, 307] width 262 height 30
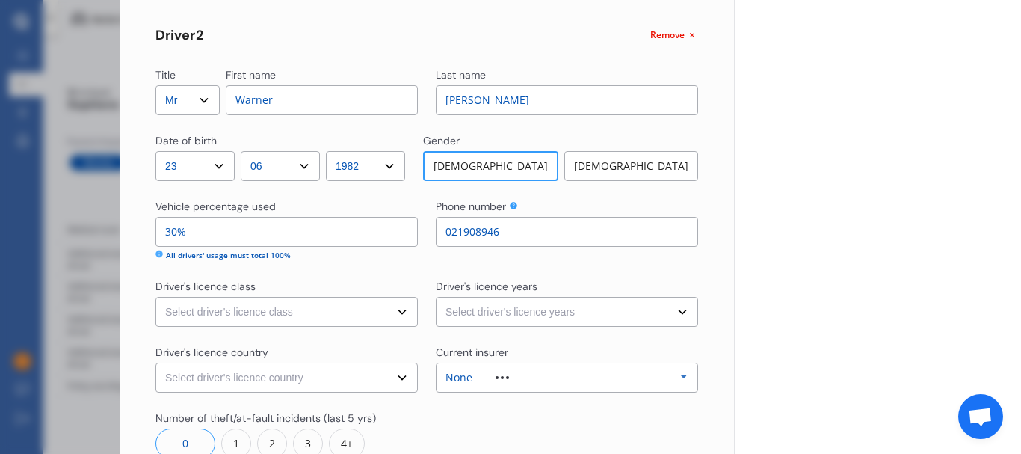
scroll to position [524, 0]
type input "021908946"
click at [295, 304] on select "Select driver's licence class None Learner Restricted Full" at bounding box center [286, 312] width 262 height 30
select select "full"
click at [155, 297] on select "Select driver's licence class None Learner Restricted Full" at bounding box center [286, 312] width 262 height 30
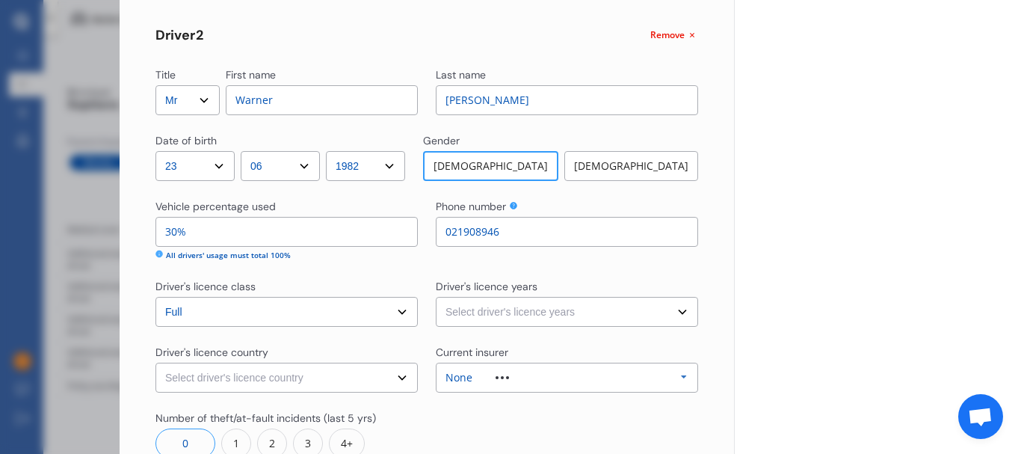
click at [490, 318] on select "Select driver's licence years Less than 1 year 1-2 years 2-4 years More than 4 …" at bounding box center [567, 312] width 262 height 30
select select "more than 4 years"
click at [436, 297] on select "Select driver's licence years Less than 1 year 1-2 years 2-4 years More than 4 …" at bounding box center [567, 312] width 262 height 30
click at [326, 375] on select "Select driver's licence country New Zealand Australia Canada Japan Singapore So…" at bounding box center [286, 378] width 262 height 30
select select "New Zealand"
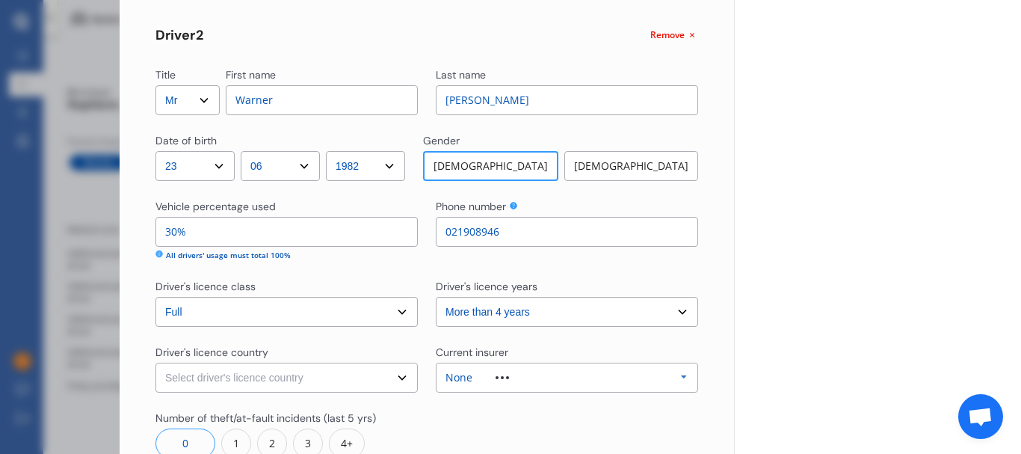
click at [155, 363] on select "Select driver's licence country New Zealand Australia Canada Japan Singapore So…" at bounding box center [286, 378] width 262 height 30
click at [562, 367] on div "None Allianz AAI AMI IAG - NZI/State Lumley Vero Unknown Other Insurer None Pro…" at bounding box center [567, 378] width 262 height 30
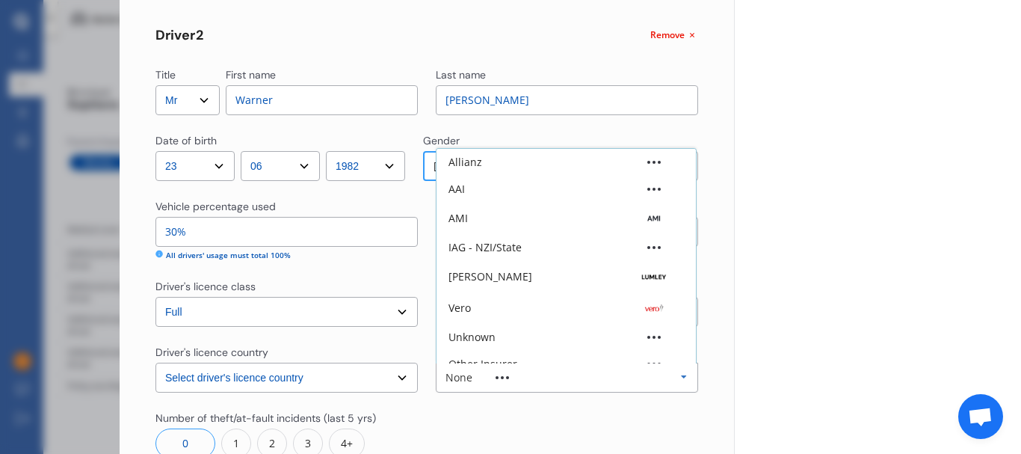
scroll to position [41, 0]
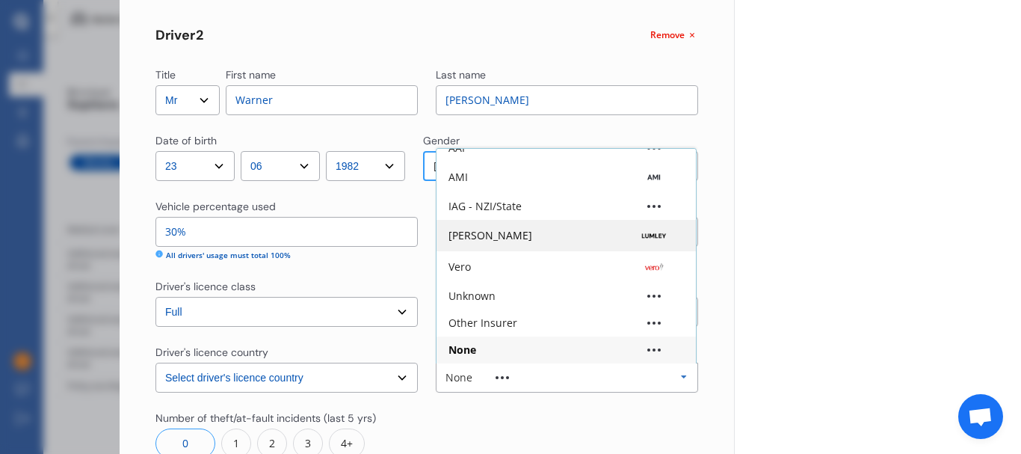
click at [502, 228] on div "Lumley" at bounding box center [566, 235] width 235 height 15
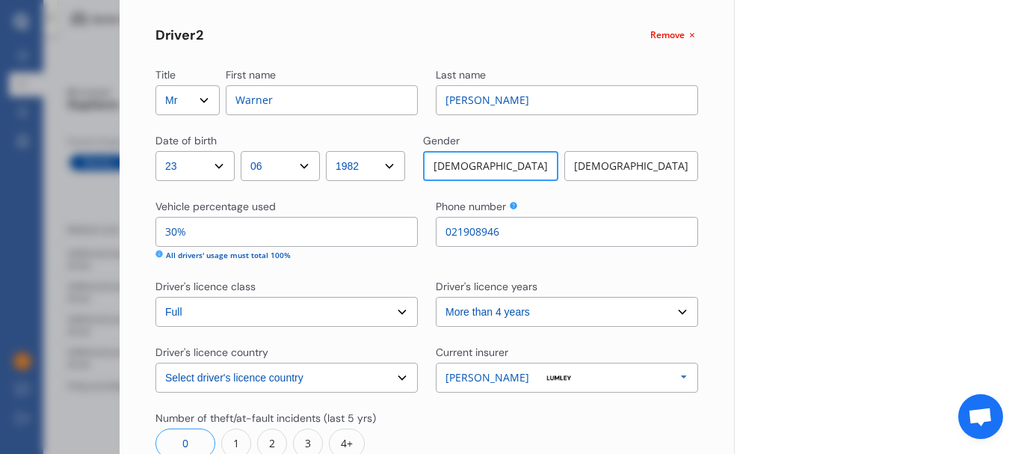
click at [459, 413] on div at bounding box center [567, 434] width 262 height 48
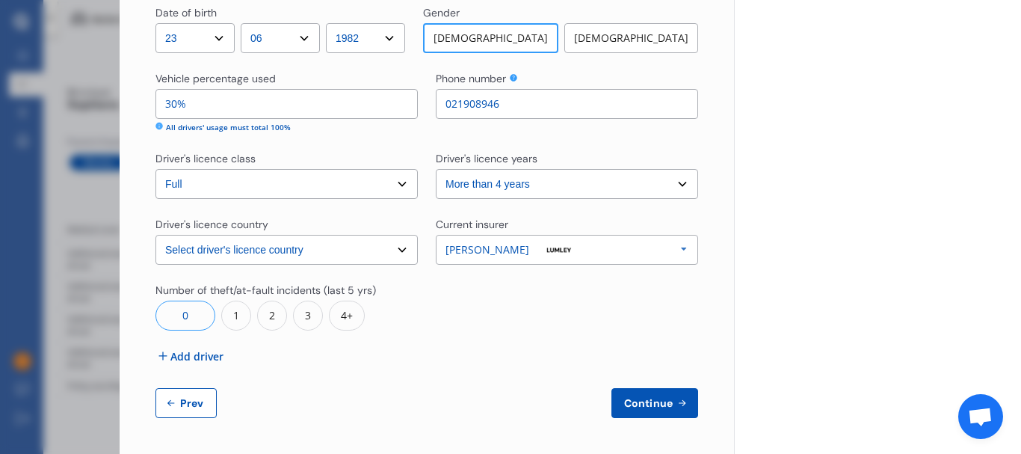
click at [643, 397] on span "Continue" at bounding box center [648, 403] width 55 height 12
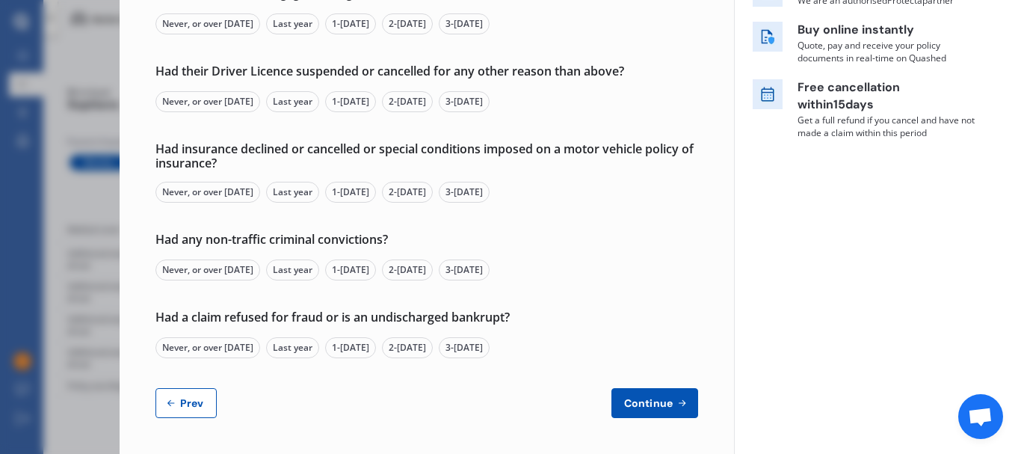
scroll to position [0, 0]
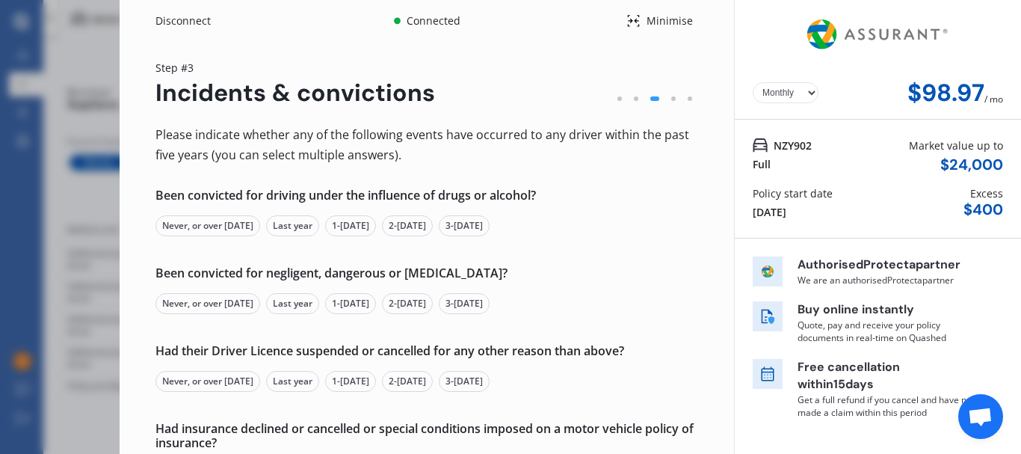
click at [235, 224] on div "Never, or over 5 yrs ago" at bounding box center [207, 225] width 105 height 21
click at [247, 303] on div "Never, or over 5 yrs ago" at bounding box center [207, 303] width 105 height 21
click at [244, 380] on div "Never, or over 5 yrs ago" at bounding box center [207, 381] width 105 height 21
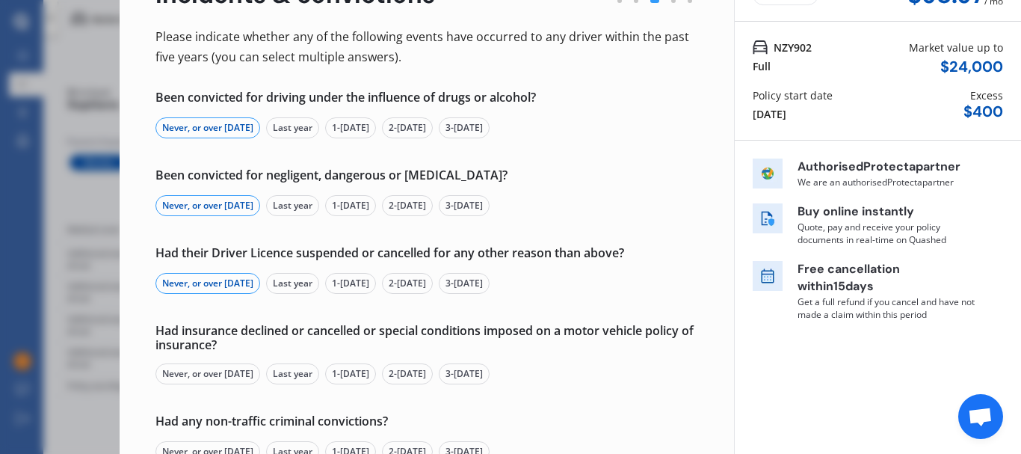
scroll to position [99, 0]
click at [229, 366] on div "Never, or over 5 yrs ago" at bounding box center [207, 373] width 105 height 21
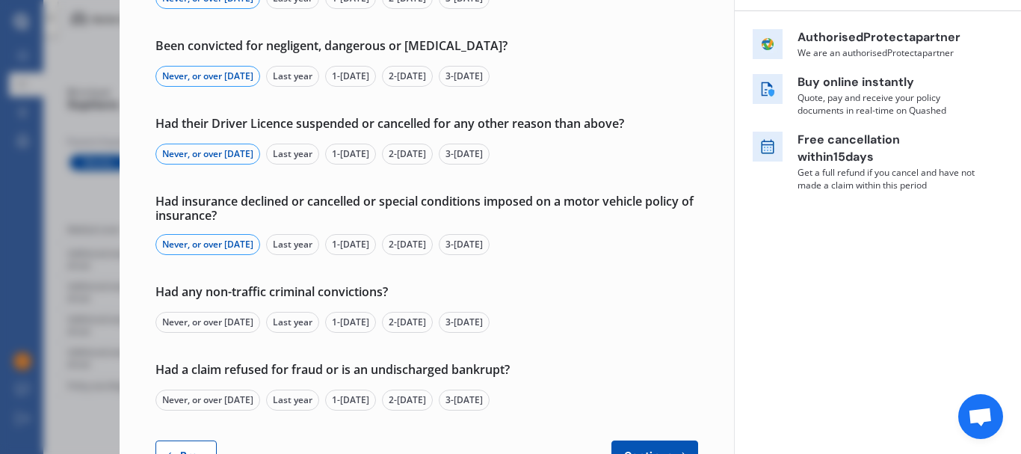
click at [214, 315] on div "Never, or over 5 yrs ago" at bounding box center [207, 322] width 105 height 21
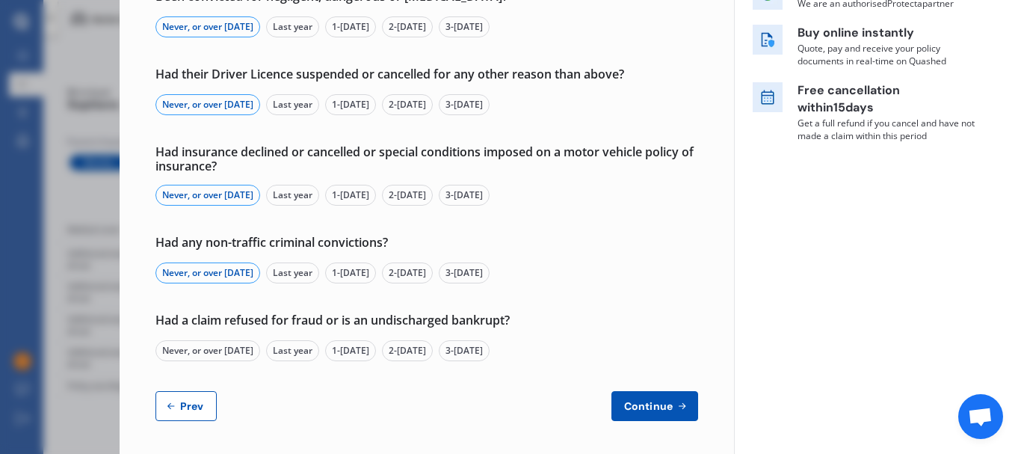
click at [208, 353] on div "Never, or over 5 yrs ago" at bounding box center [207, 350] width 105 height 21
click at [676, 405] on icon at bounding box center [682, 406] width 13 height 12
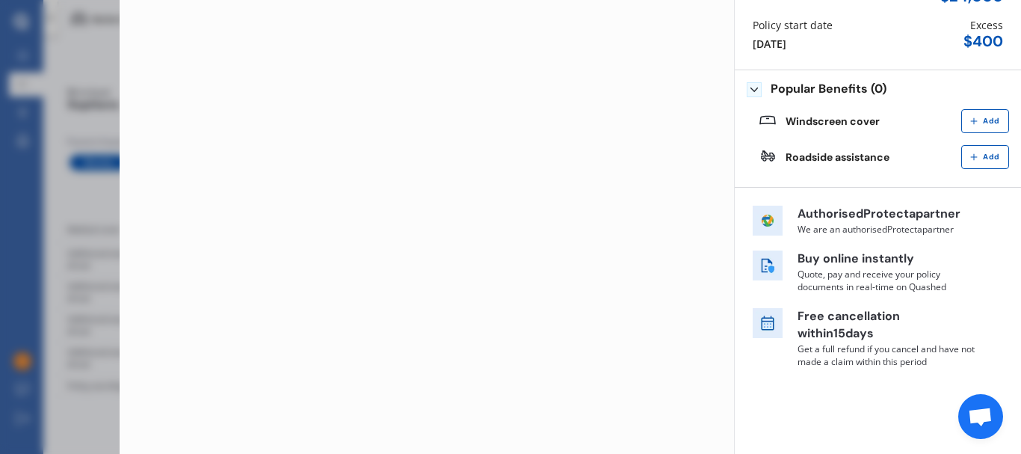
scroll to position [0, 0]
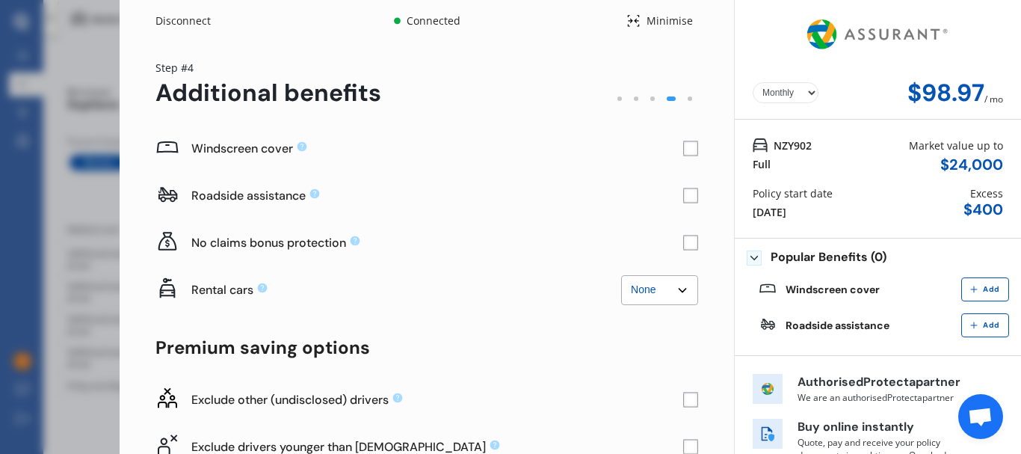
click at [683, 145] on rect at bounding box center [690, 148] width 15 height 15
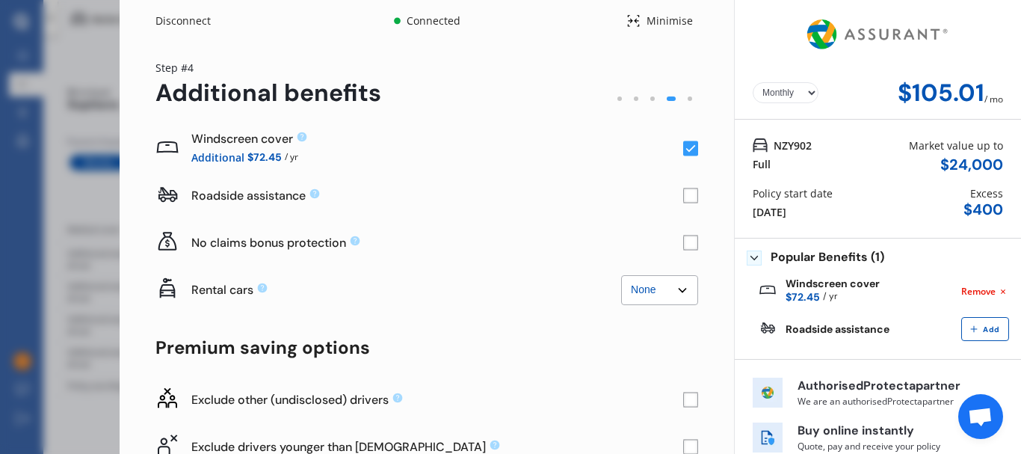
click at [683, 191] on rect at bounding box center [690, 195] width 15 height 15
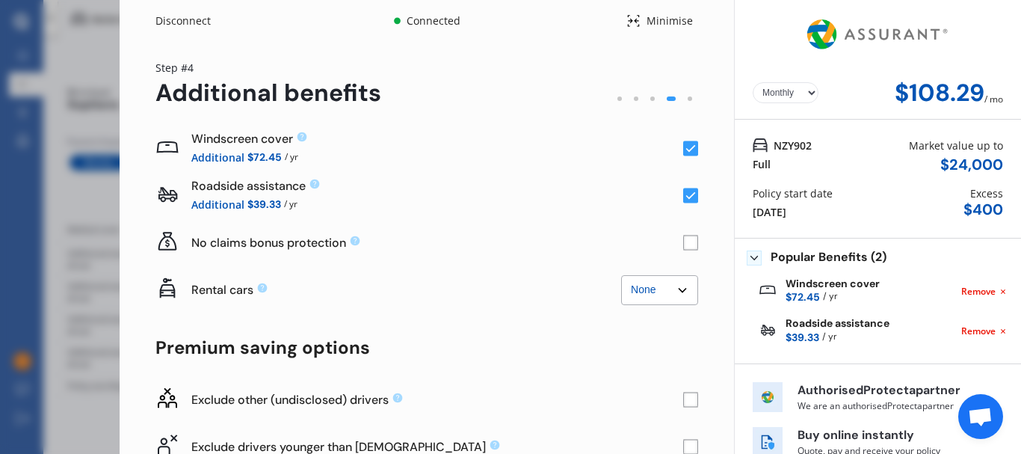
click at [685, 241] on rect at bounding box center [690, 242] width 15 height 15
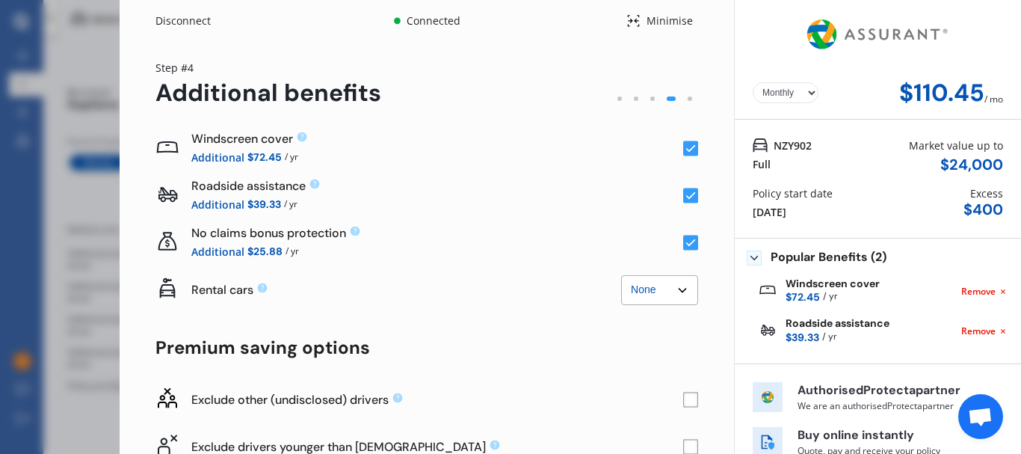
click at [686, 241] on icon at bounding box center [691, 242] width 10 height 7
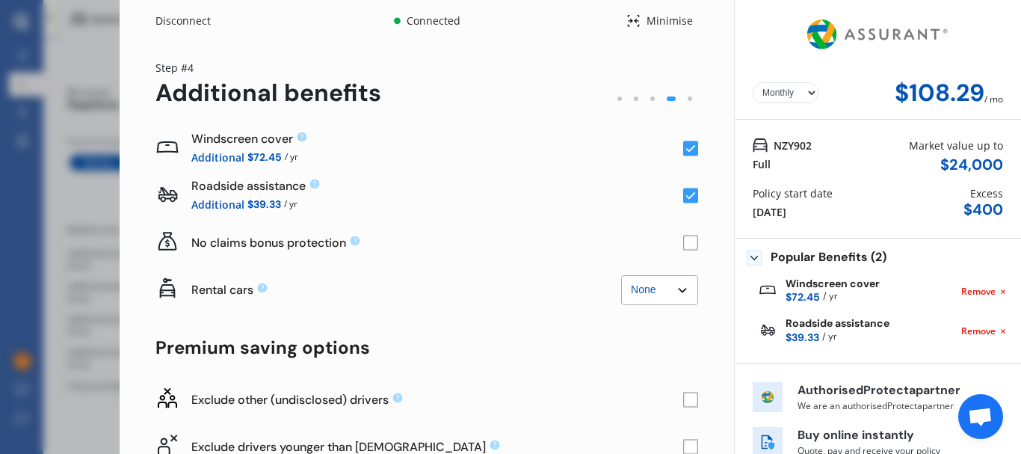
click at [484, 275] on div "Rental cars None $2,500 $5,000" at bounding box center [406, 289] width 430 height 35
click at [659, 301] on select "None $2,500 $5,000" at bounding box center [659, 290] width 77 height 30
click at [563, 256] on div "No claims bonus protection" at bounding box center [437, 242] width 492 height 35
click at [683, 248] on rect at bounding box center [690, 242] width 15 height 15
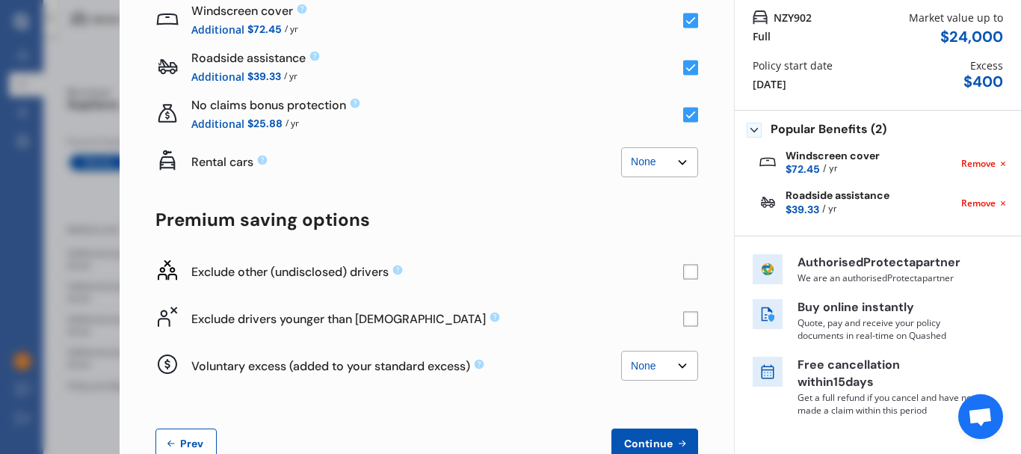
scroll to position [129, 0]
click at [683, 270] on rect at bounding box center [690, 270] width 15 height 15
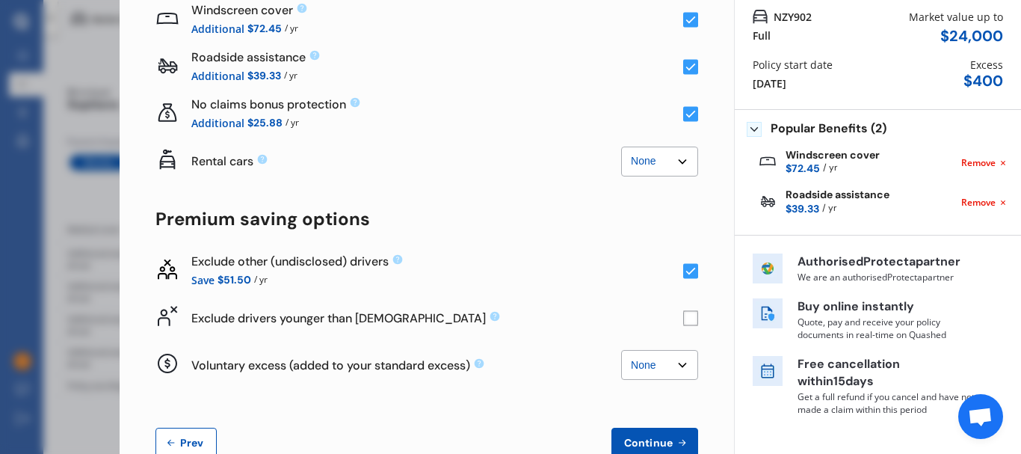
click at [683, 270] on rect at bounding box center [690, 270] width 15 height 15
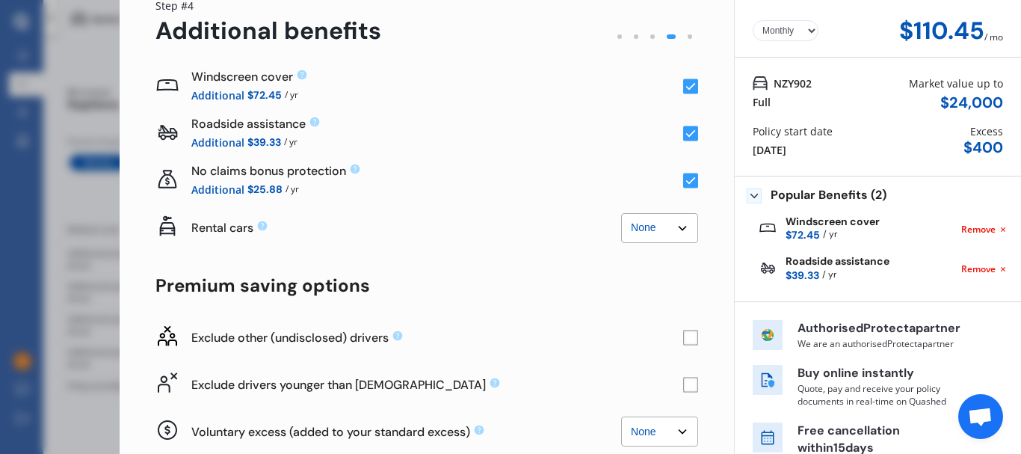
scroll to position [57, 0]
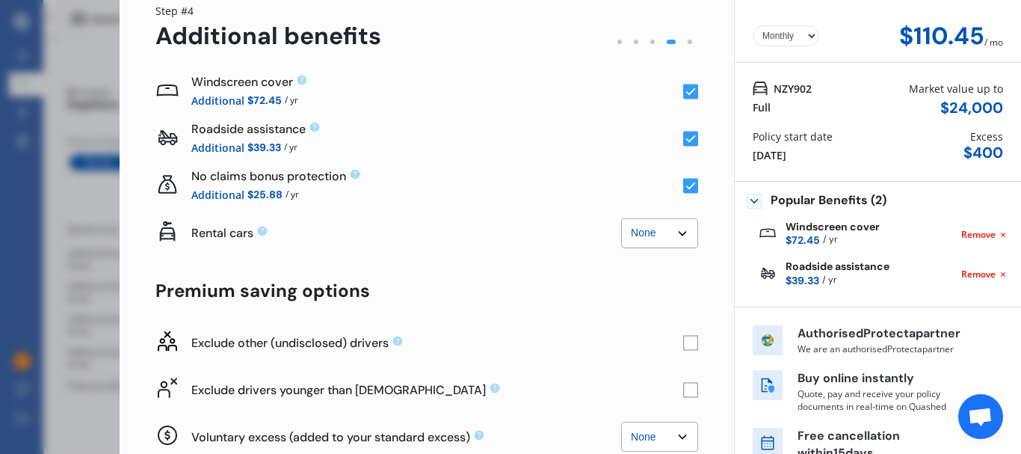
click at [685, 340] on rect at bounding box center [690, 342] width 15 height 15
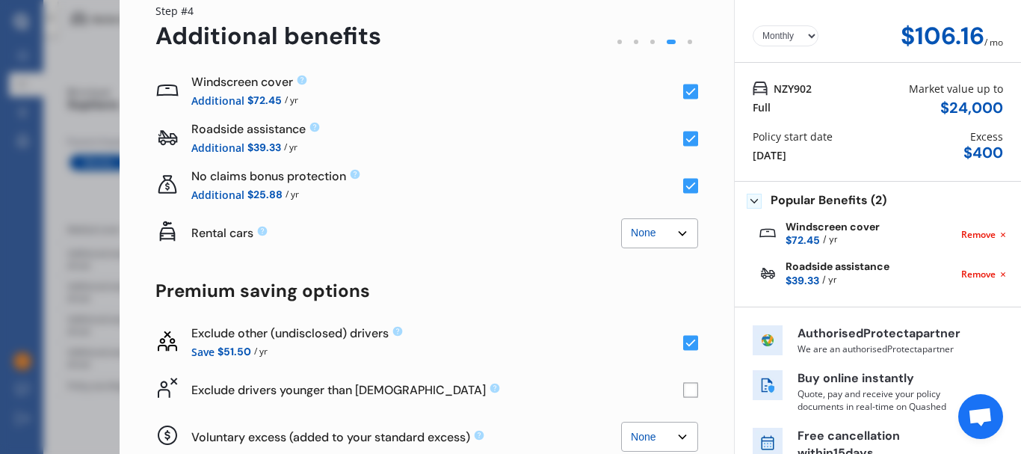
click at [685, 389] on rect at bounding box center [690, 389] width 15 height 15
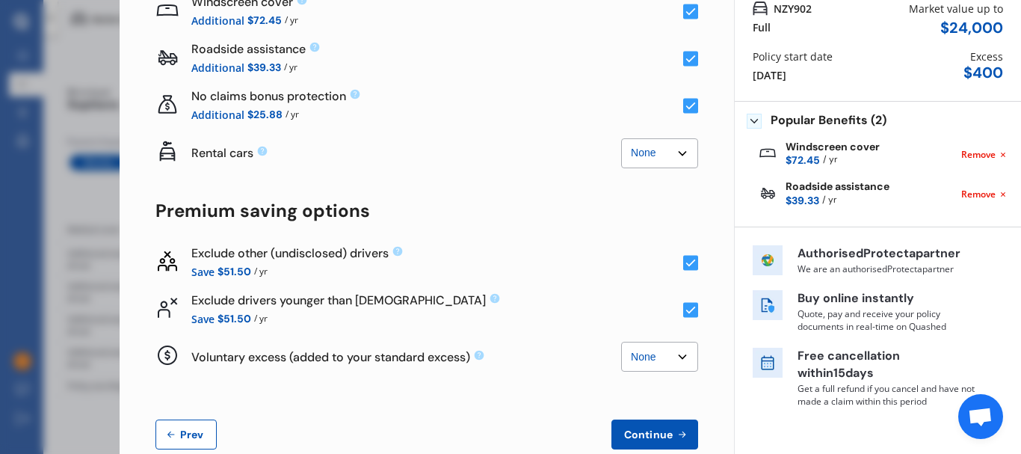
scroll to position [138, 0]
click at [638, 363] on select "None $500 $1,000" at bounding box center [659, 356] width 77 height 30
click at [621, 341] on select "None $500 $1,000" at bounding box center [659, 356] width 77 height 30
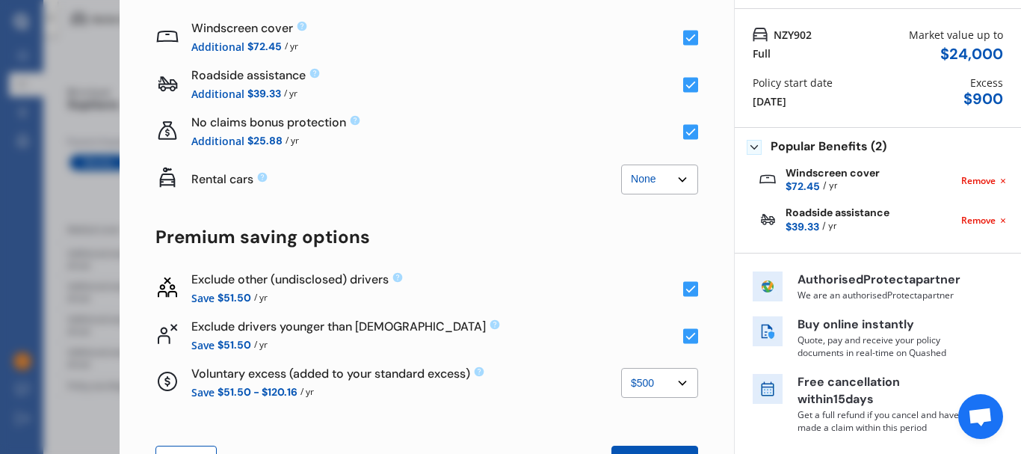
scroll to position [111, 0]
click at [649, 369] on select "None $500 $1,000" at bounding box center [659, 382] width 77 height 30
select select "0"
click at [621, 367] on select "None $500 $1,000" at bounding box center [659, 382] width 77 height 30
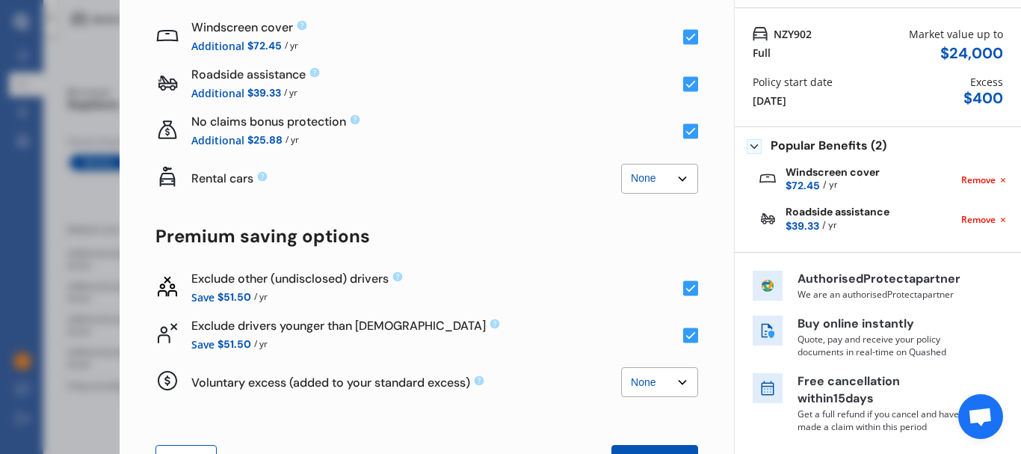
scroll to position [0, 0]
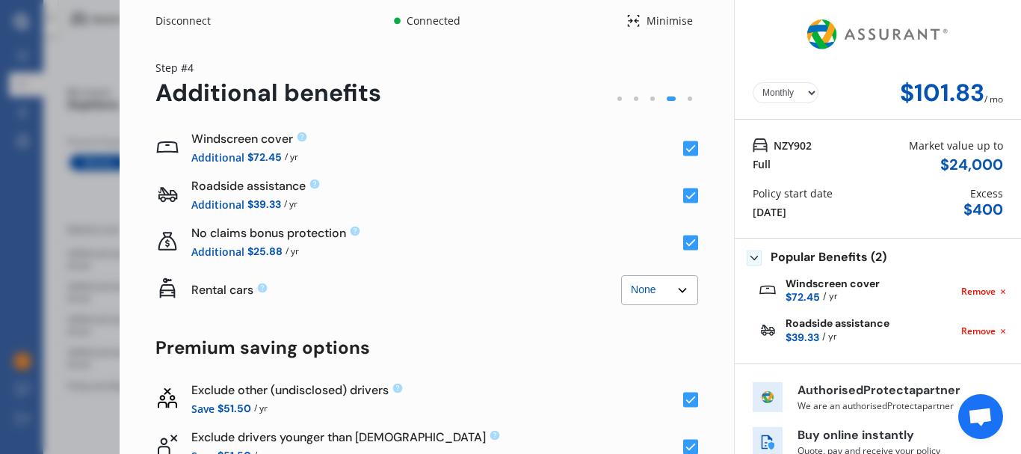
click at [788, 99] on select "Yearly Monthly" at bounding box center [786, 92] width 66 height 21
click at [836, 76] on div "Yearly Monthly $101.83 / mo" at bounding box center [878, 60] width 286 height 120
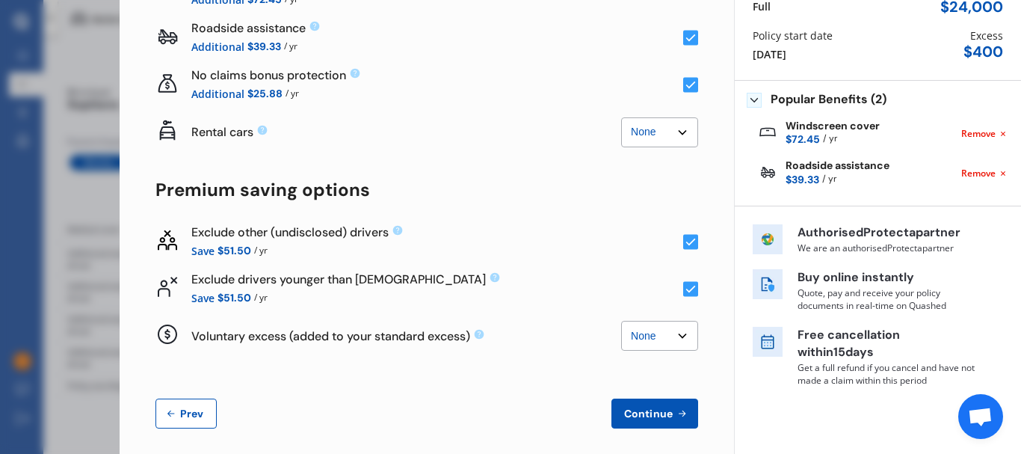
click at [651, 415] on span "Continue" at bounding box center [648, 413] width 55 height 12
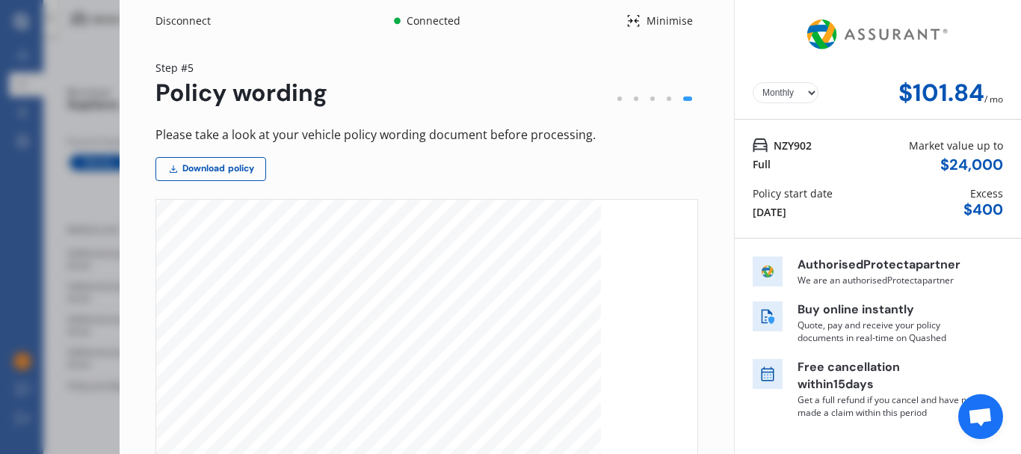
scroll to position [350, 0]
click at [250, 165] on link "Download policy" at bounding box center [210, 169] width 111 height 24
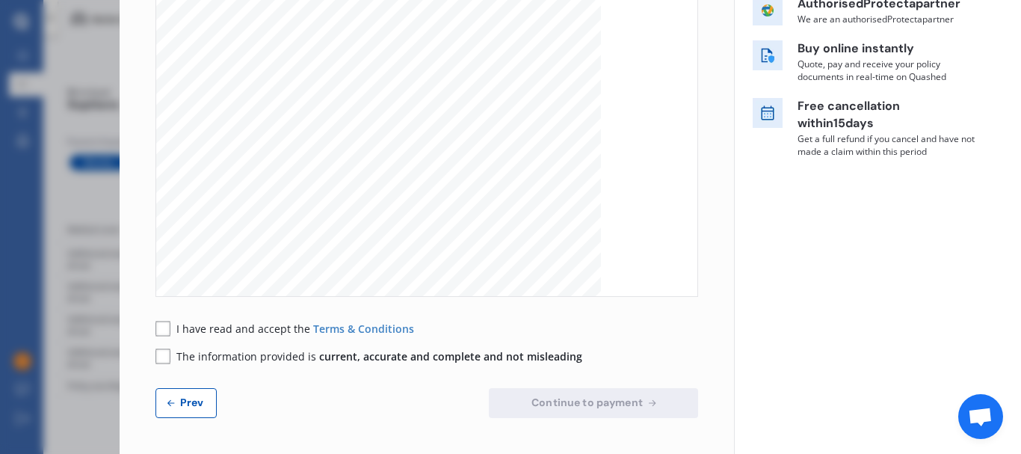
scroll to position [1893, 0]
click at [167, 330] on rect at bounding box center [162, 328] width 15 height 15
click at [165, 354] on rect at bounding box center [162, 355] width 15 height 15
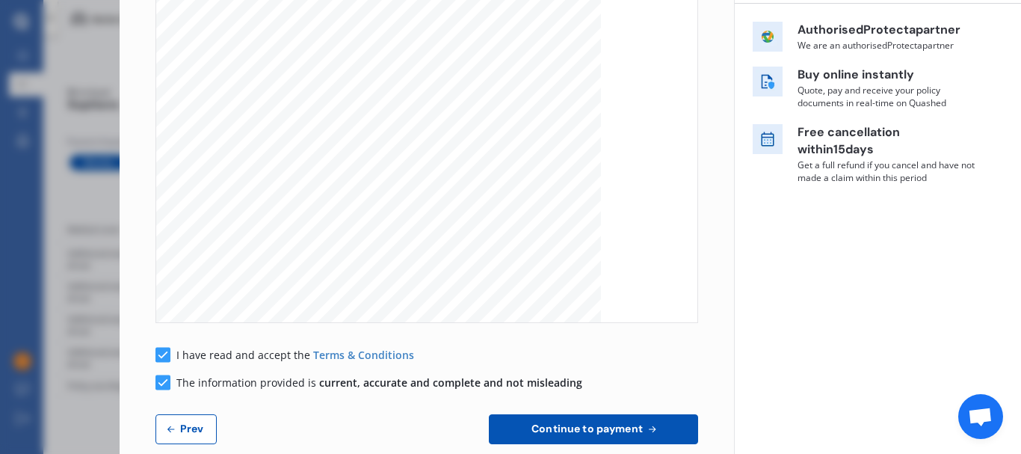
scroll to position [261, 0]
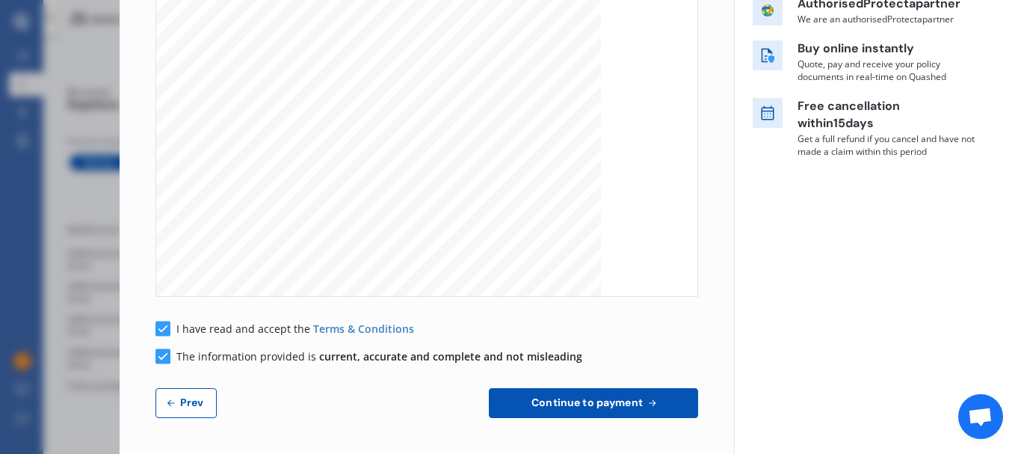
click at [576, 401] on span "Continue to payment" at bounding box center [586, 402] width 117 height 12
